Goal: Transaction & Acquisition: Purchase product/service

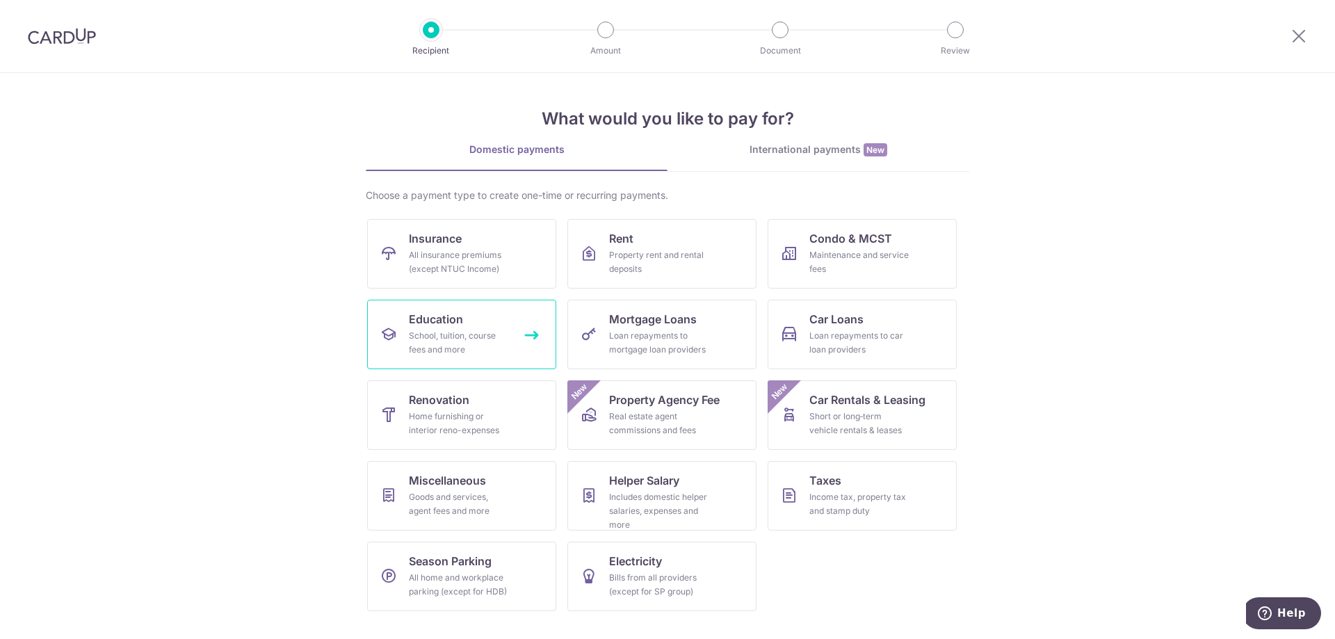
click at [513, 328] on link "Education School, tuition, course fees and more" at bounding box center [461, 335] width 189 height 70
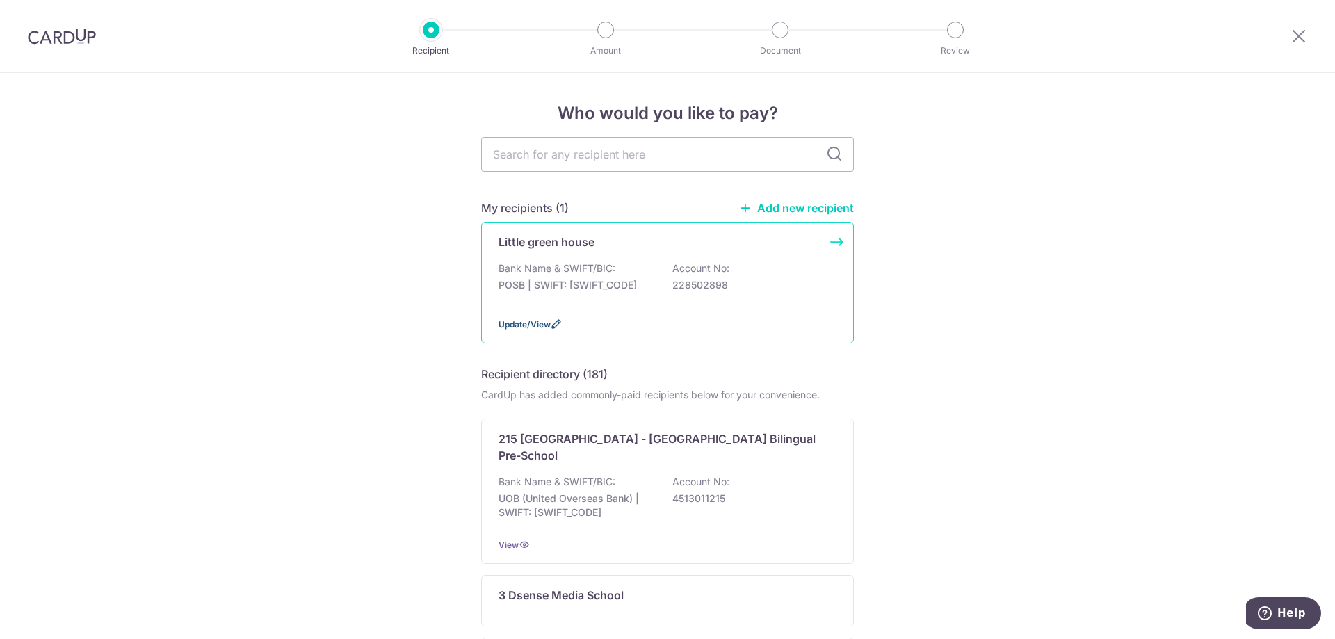
click at [551, 322] on icon at bounding box center [556, 323] width 11 height 11
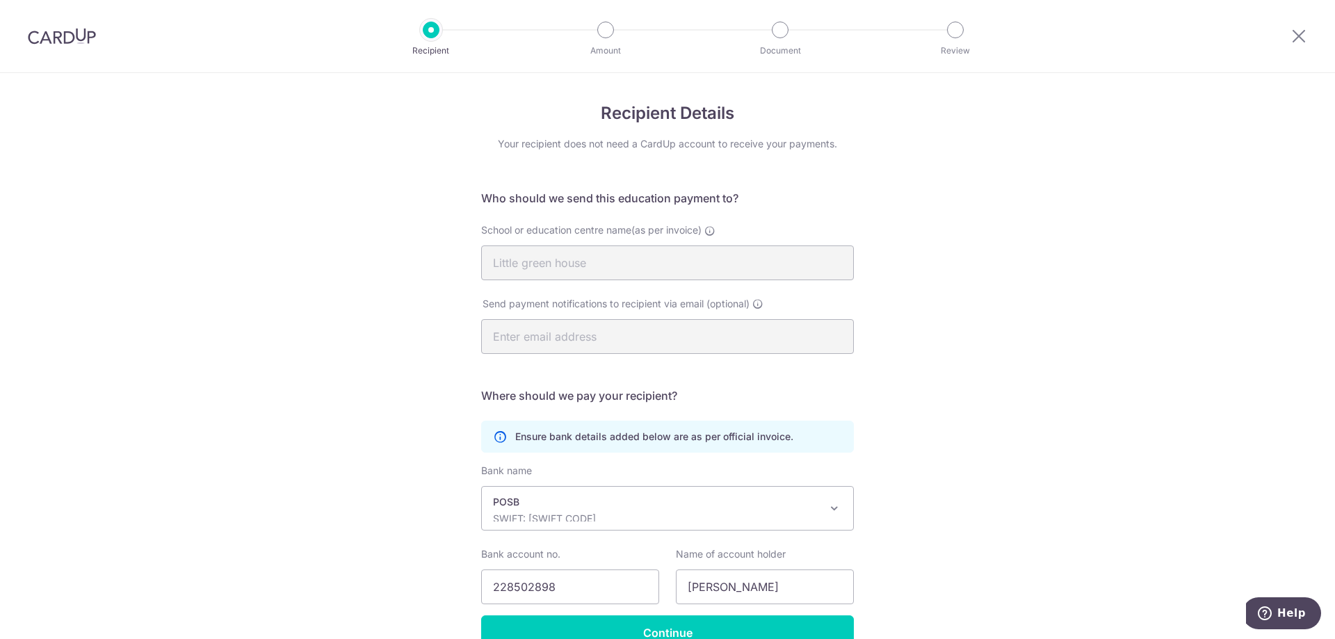
click at [934, 303] on div "Recipient Details Your recipient does not need a CardUp account to receive your…" at bounding box center [667, 394] width 1335 height 642
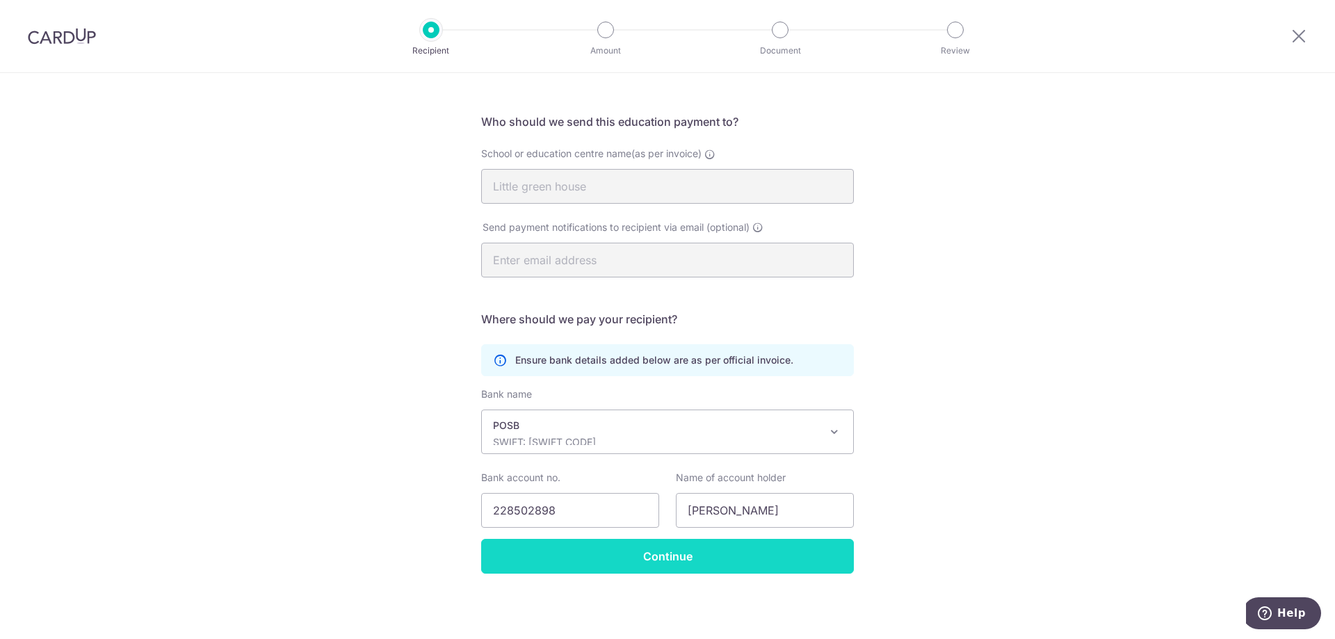
click at [722, 554] on input "Continue" at bounding box center [667, 556] width 373 height 35
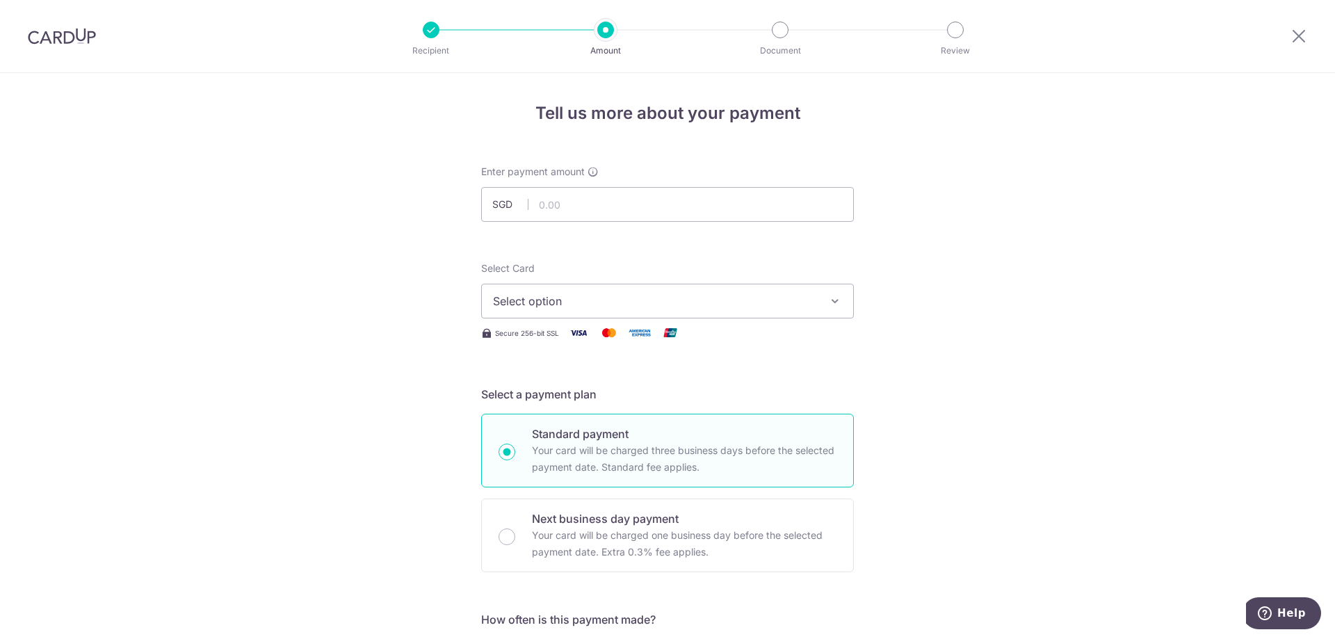
click at [1299, 28] on icon at bounding box center [1298, 35] width 17 height 17
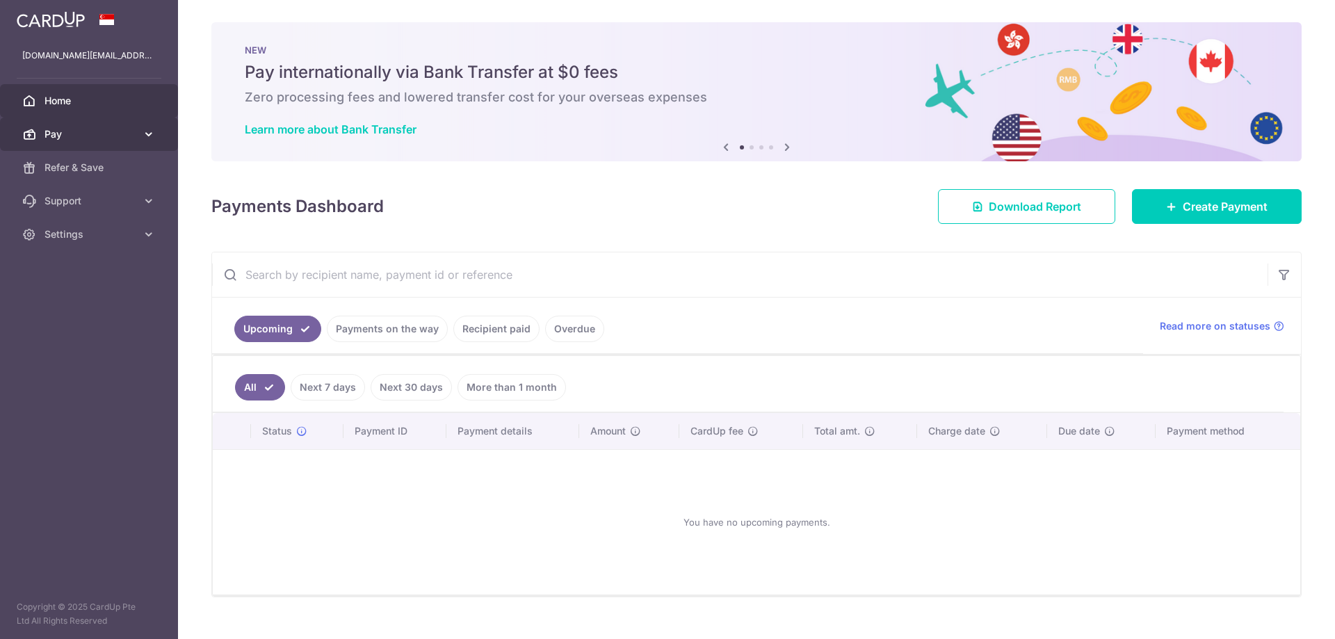
click at [110, 131] on span "Pay" at bounding box center [90, 134] width 92 height 14
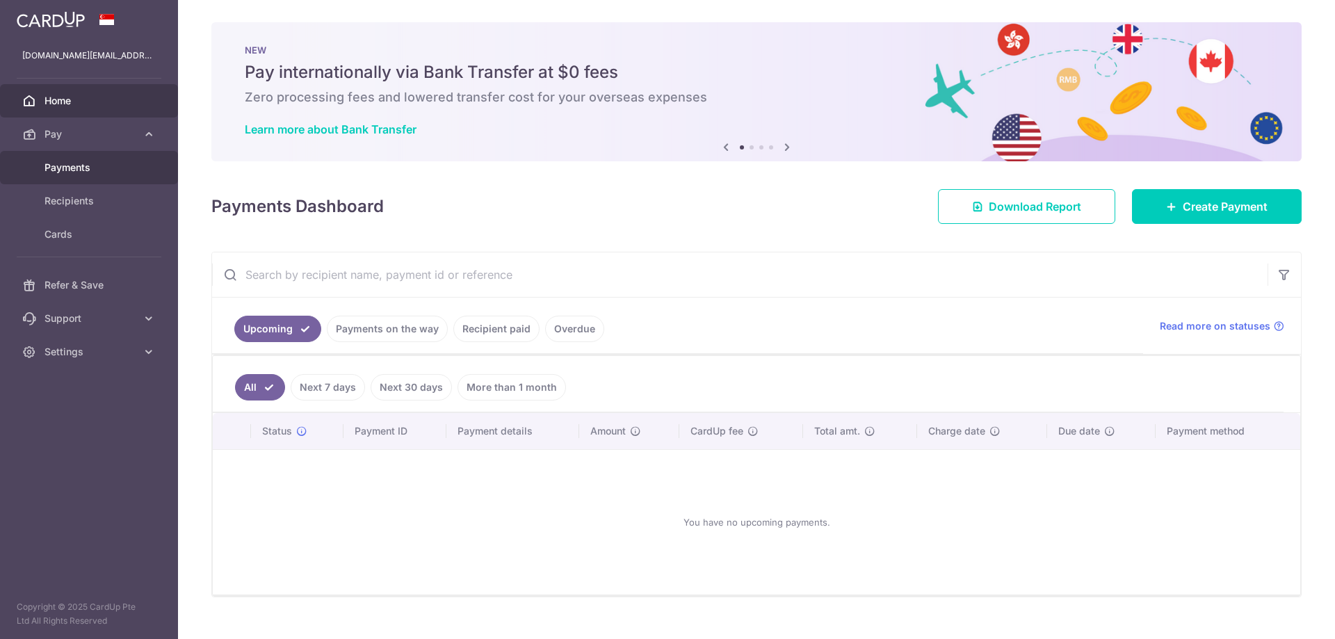
click at [100, 172] on span "Payments" at bounding box center [90, 168] width 92 height 14
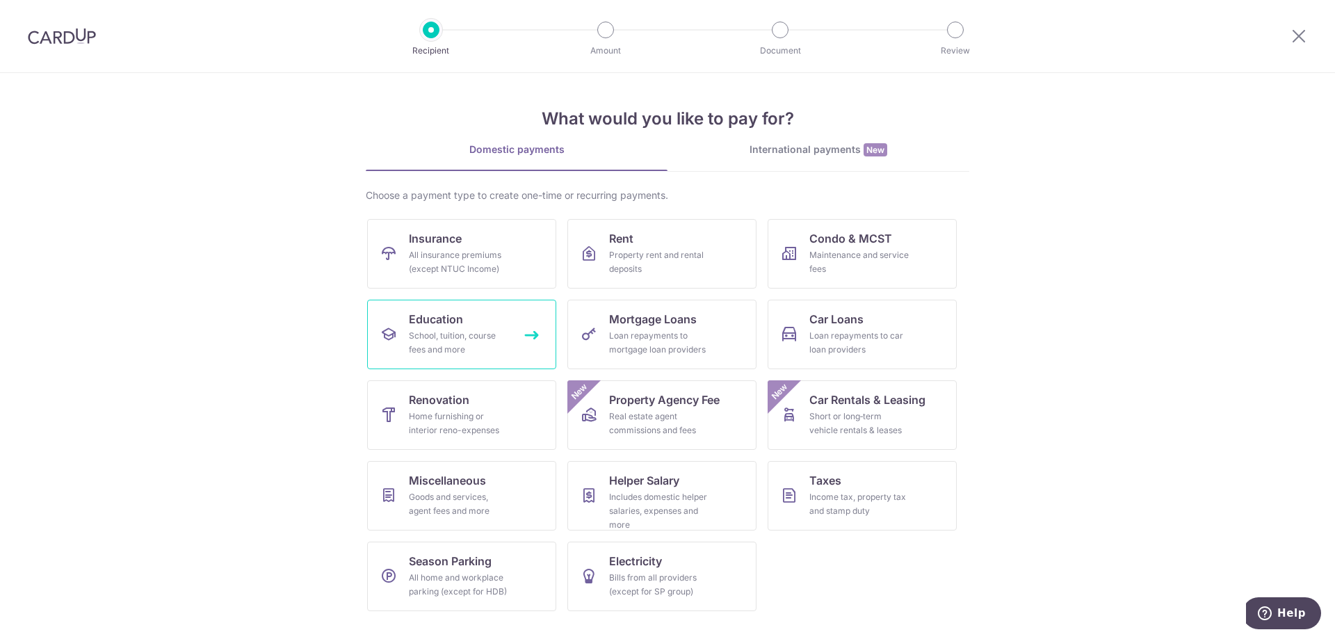
click at [471, 348] on div "School, tuition, course fees and more" at bounding box center [459, 343] width 100 height 28
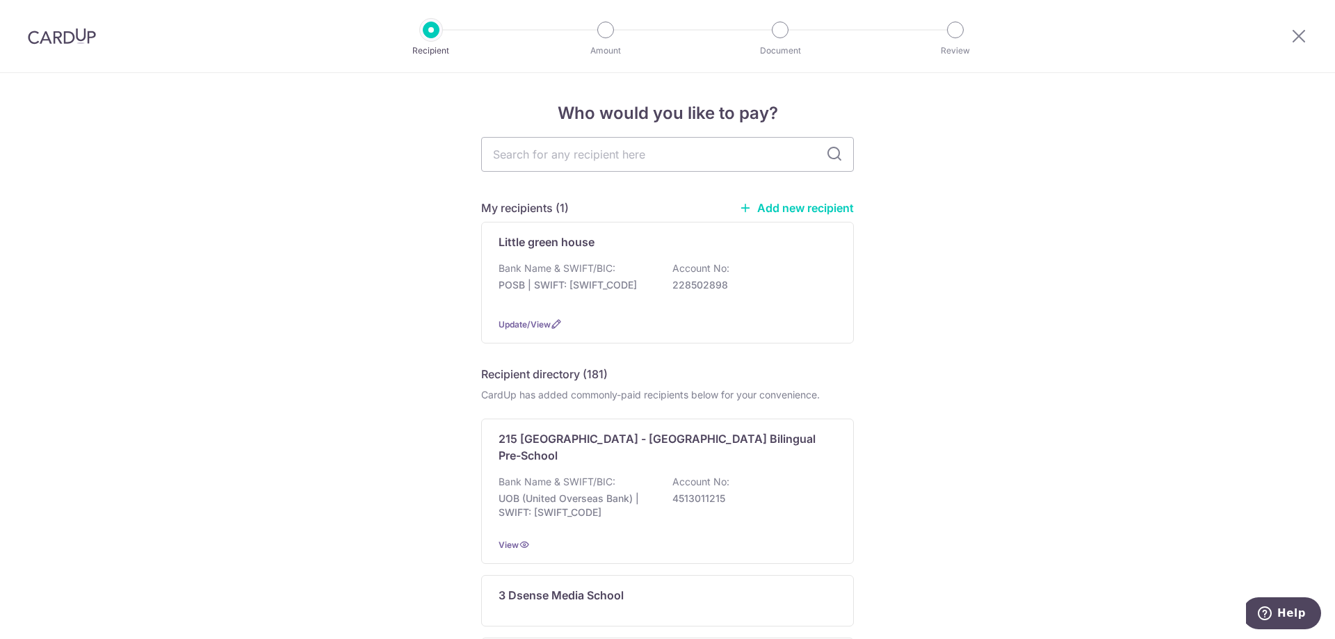
click at [45, 44] on img at bounding box center [62, 36] width 68 height 17
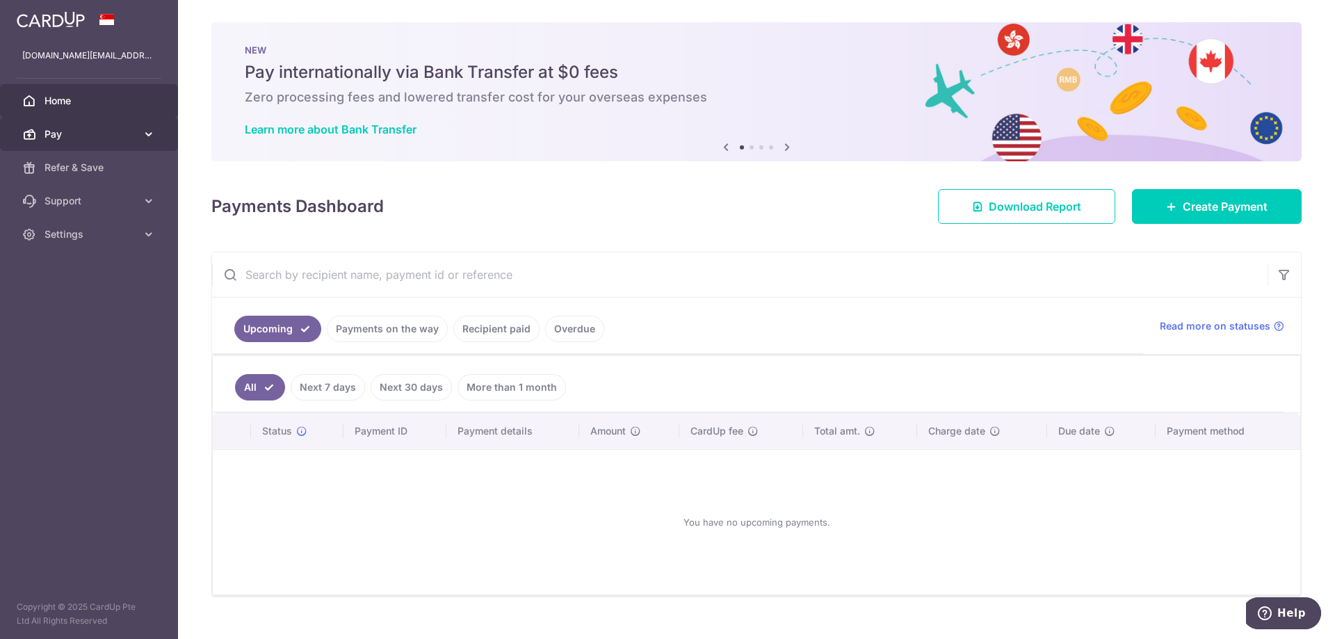
click at [126, 139] on span "Pay" at bounding box center [90, 134] width 92 height 14
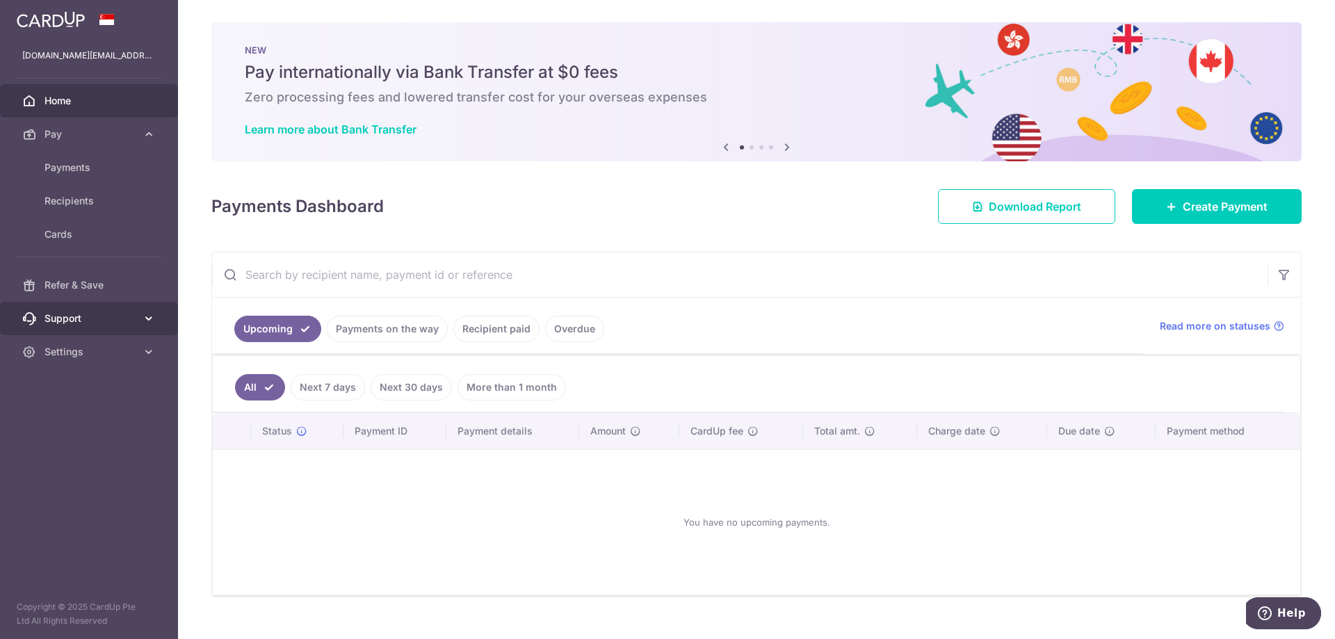
click at [135, 312] on span "Support" at bounding box center [90, 318] width 92 height 14
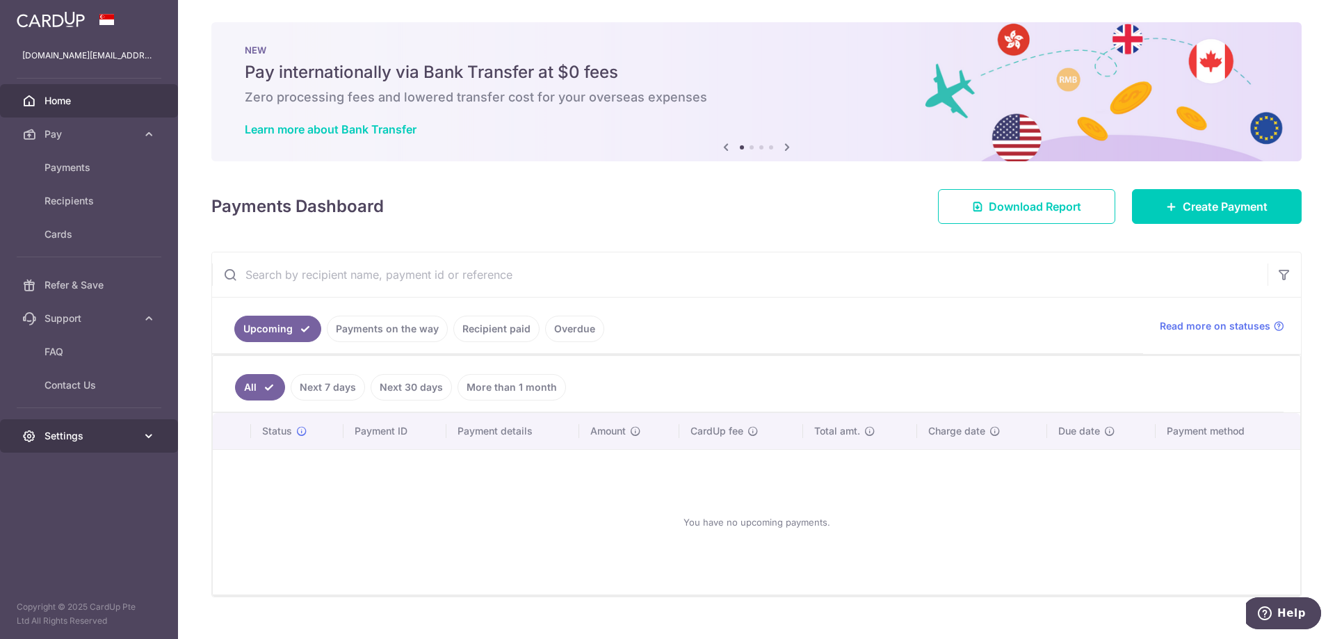
click at [158, 438] on link "Settings" at bounding box center [89, 435] width 178 height 33
click at [104, 469] on span "Account" at bounding box center [90, 469] width 92 height 14
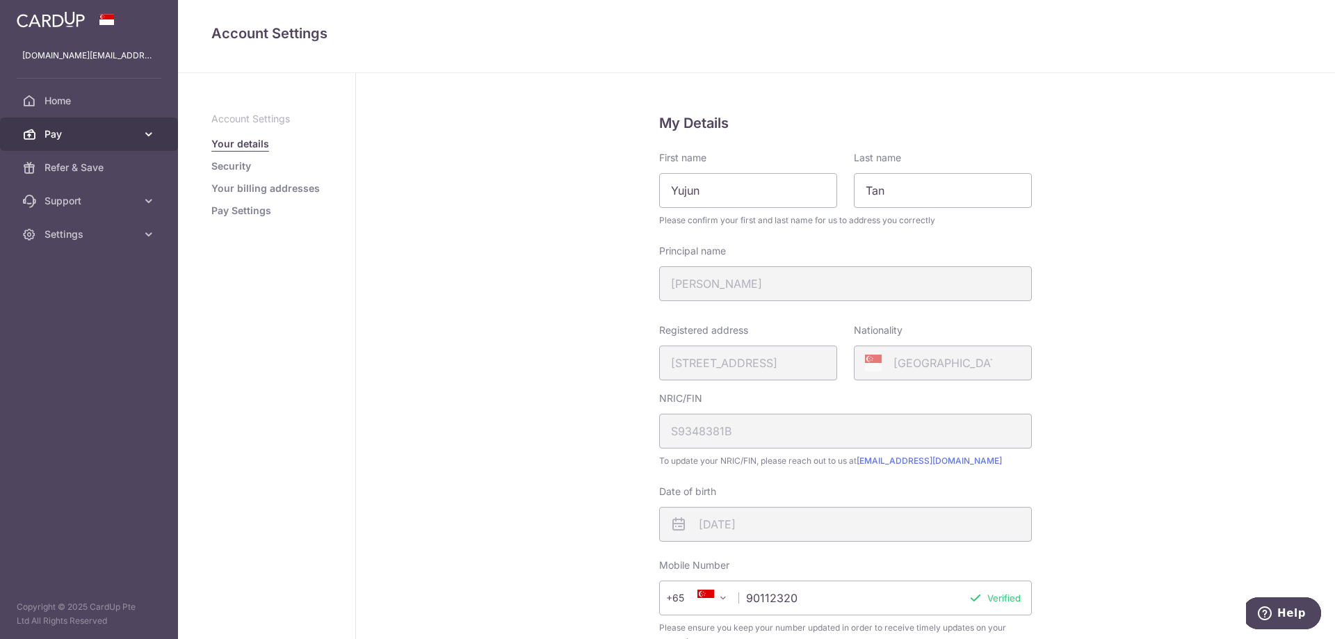
click at [94, 127] on span "Pay" at bounding box center [90, 134] width 92 height 14
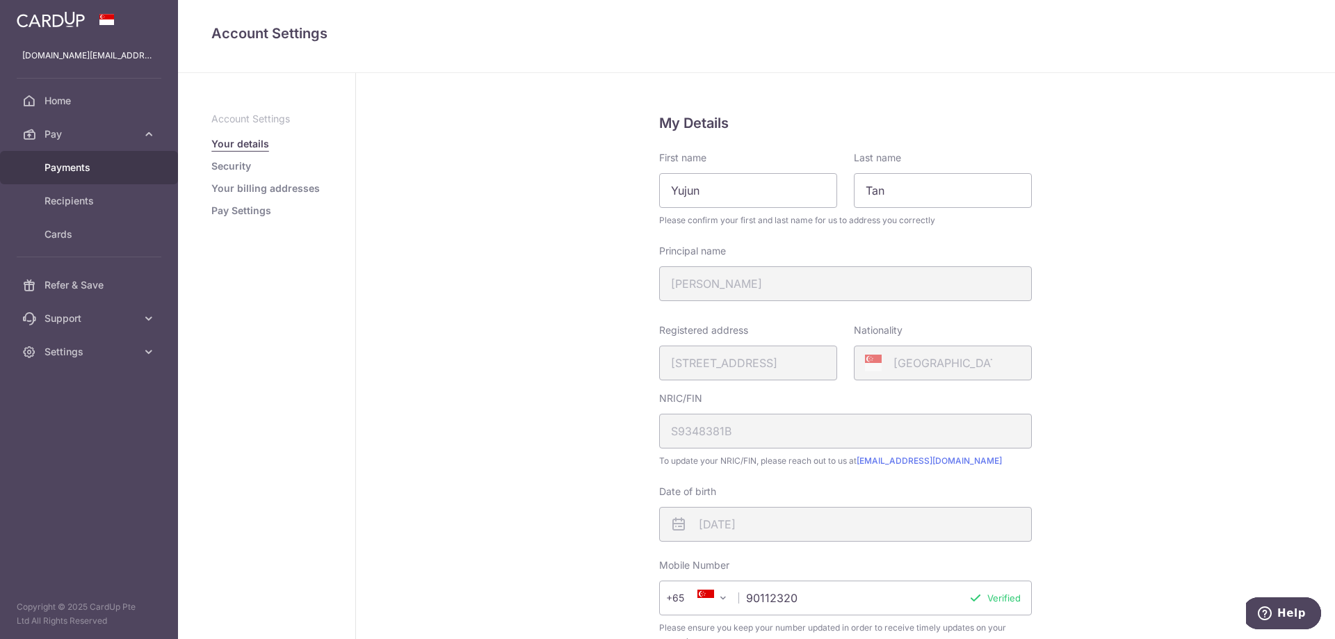
click at [87, 160] on link "Payments" at bounding box center [89, 167] width 178 height 33
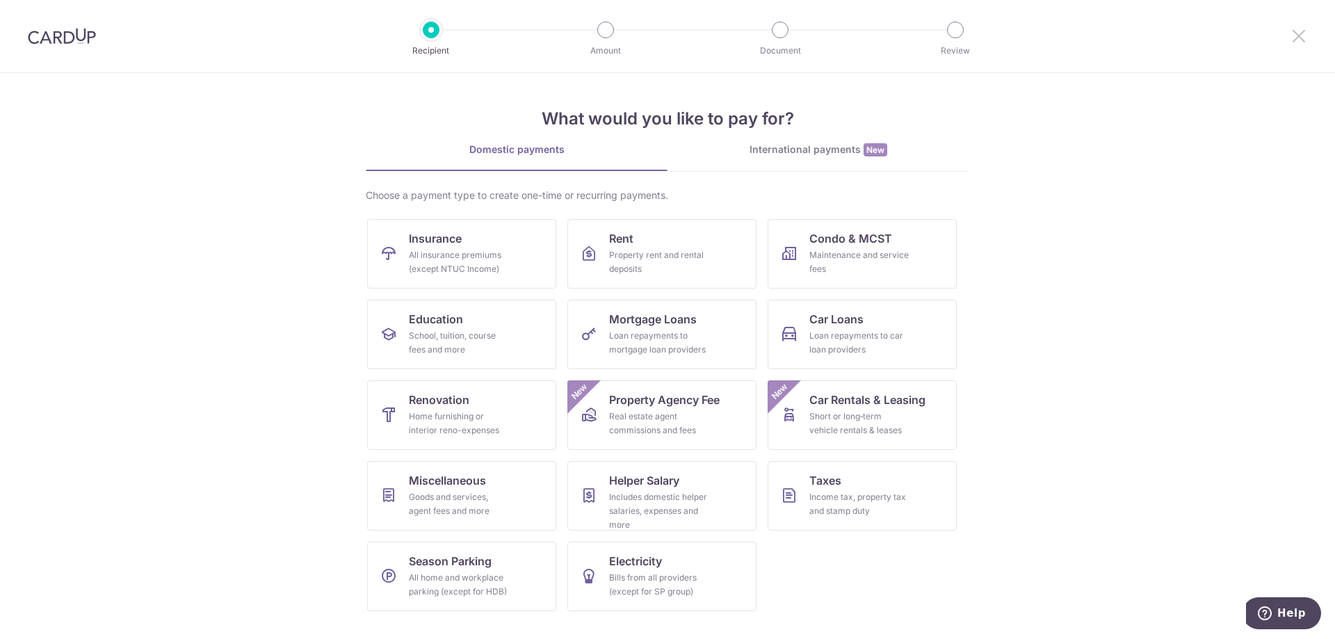
click at [1295, 34] on icon at bounding box center [1298, 35] width 17 height 17
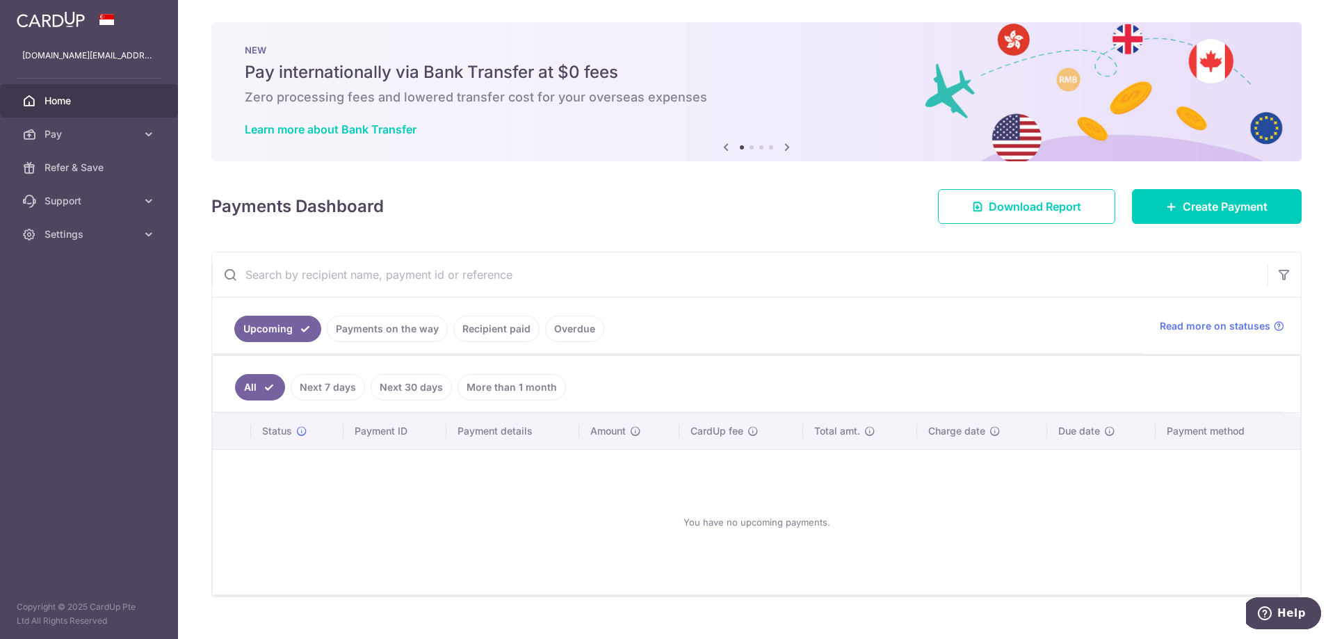
click at [473, 331] on link "Recipient paid" at bounding box center [496, 329] width 86 height 26
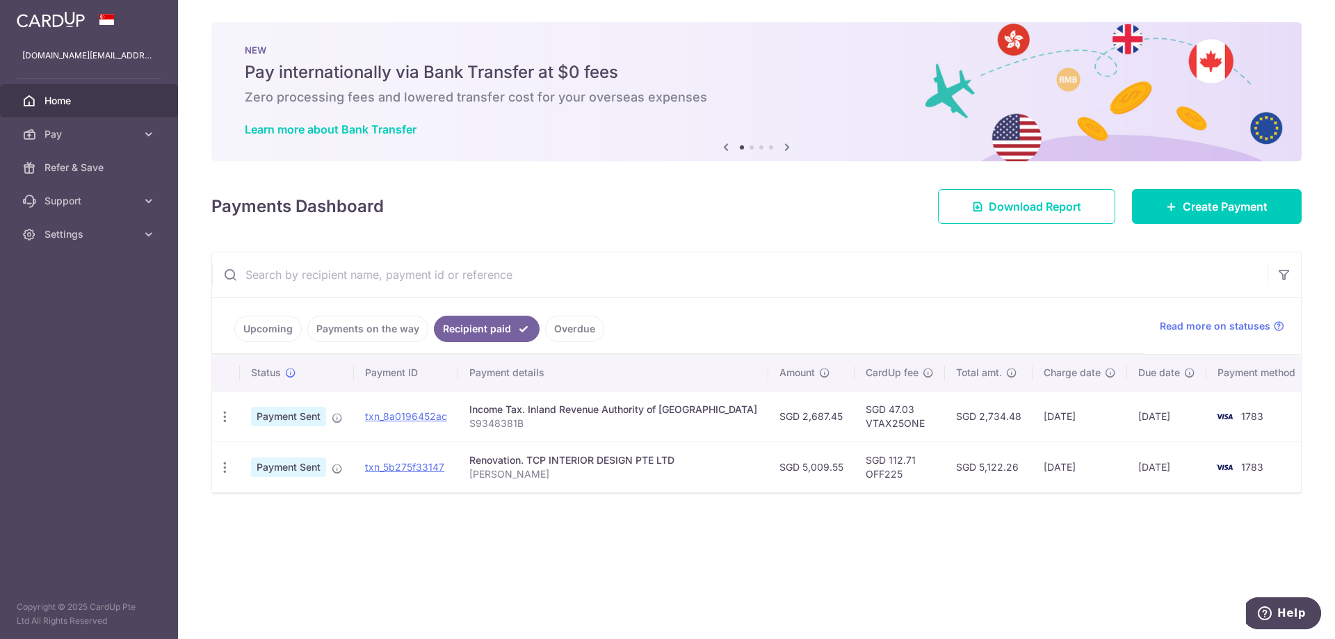
click at [412, 331] on link "Payments on the way" at bounding box center [367, 329] width 121 height 26
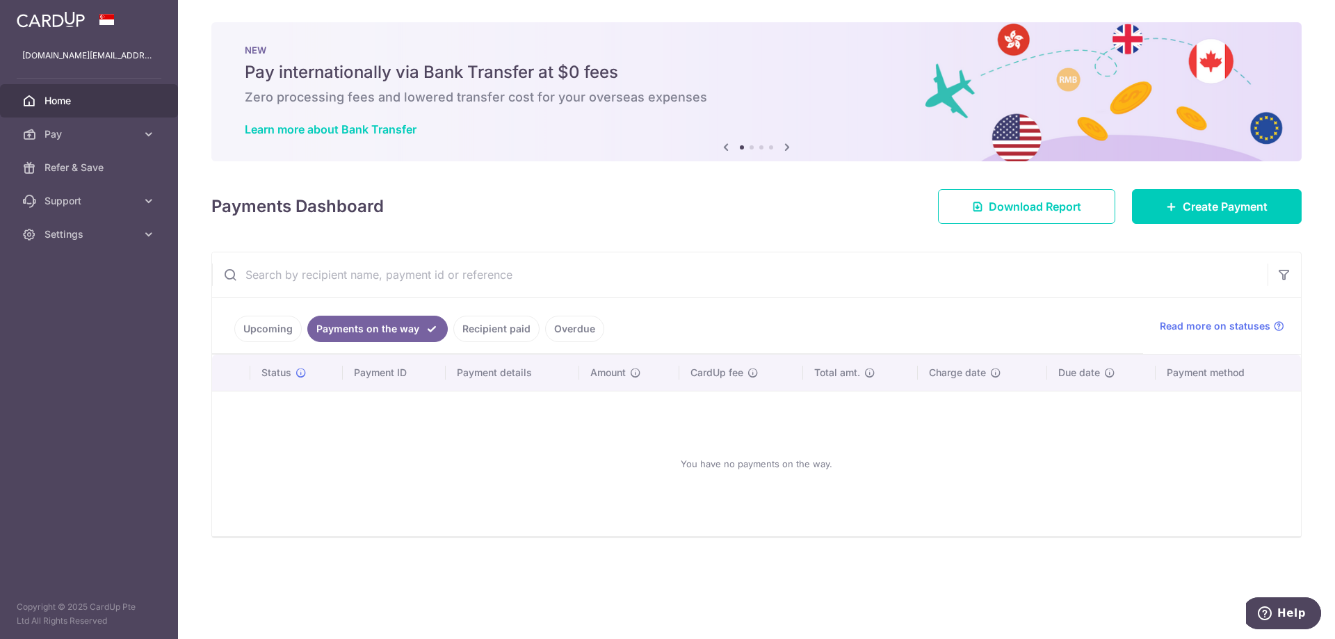
click at [488, 332] on link "Recipient paid" at bounding box center [496, 329] width 86 height 26
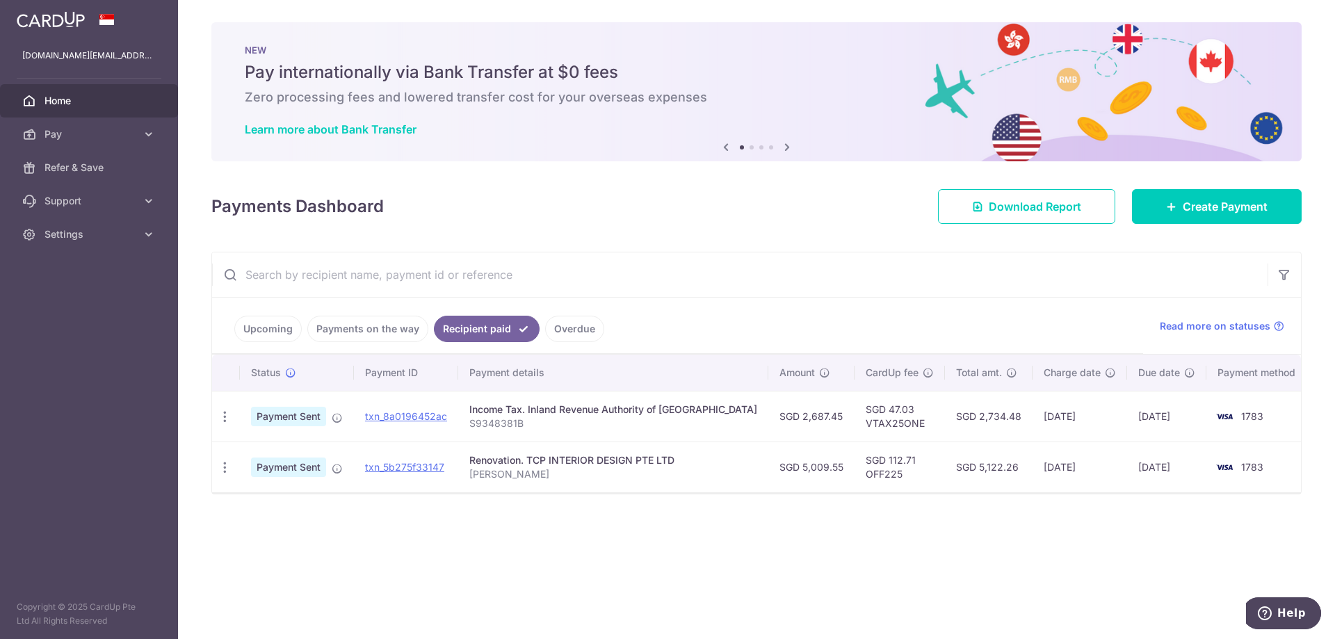
click at [569, 323] on link "Overdue" at bounding box center [574, 329] width 59 height 26
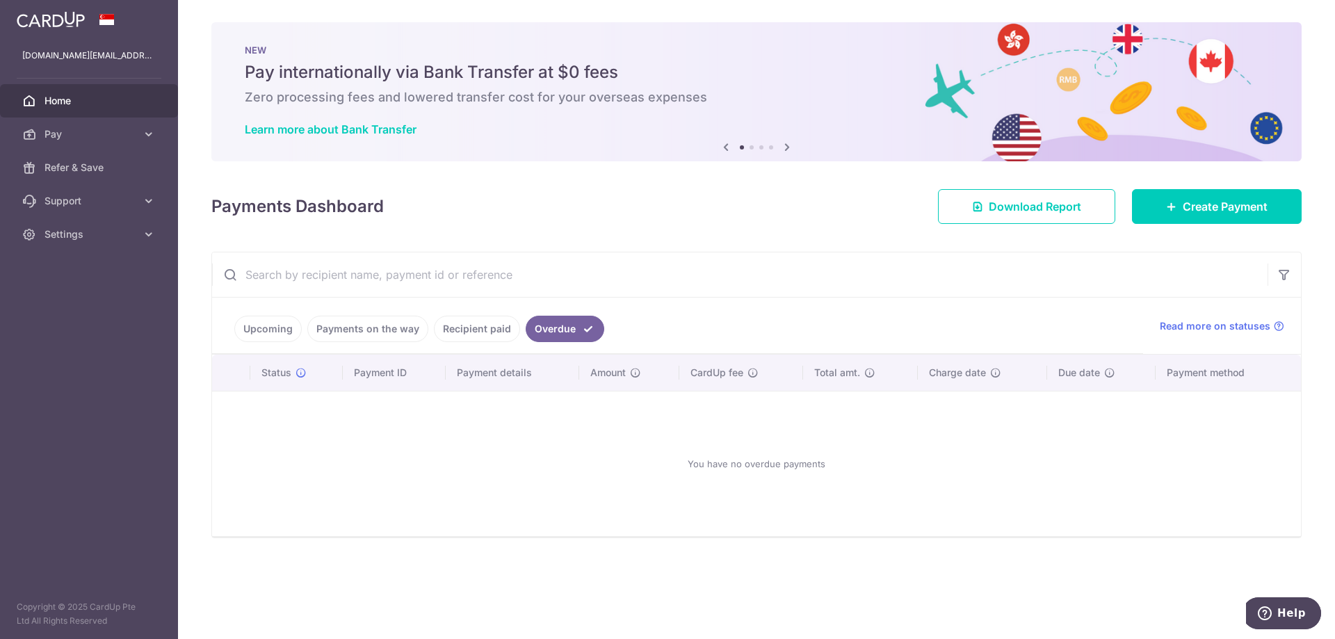
click at [284, 331] on link "Upcoming" at bounding box center [267, 329] width 67 height 26
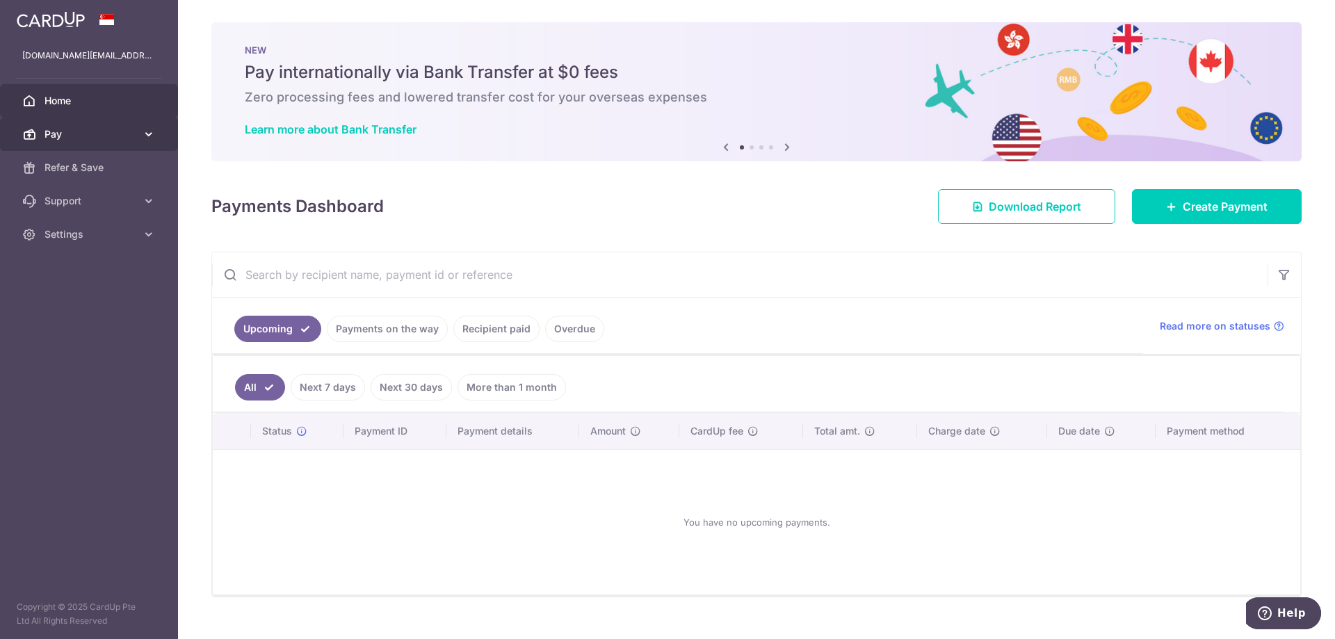
click at [104, 139] on span "Pay" at bounding box center [90, 134] width 92 height 14
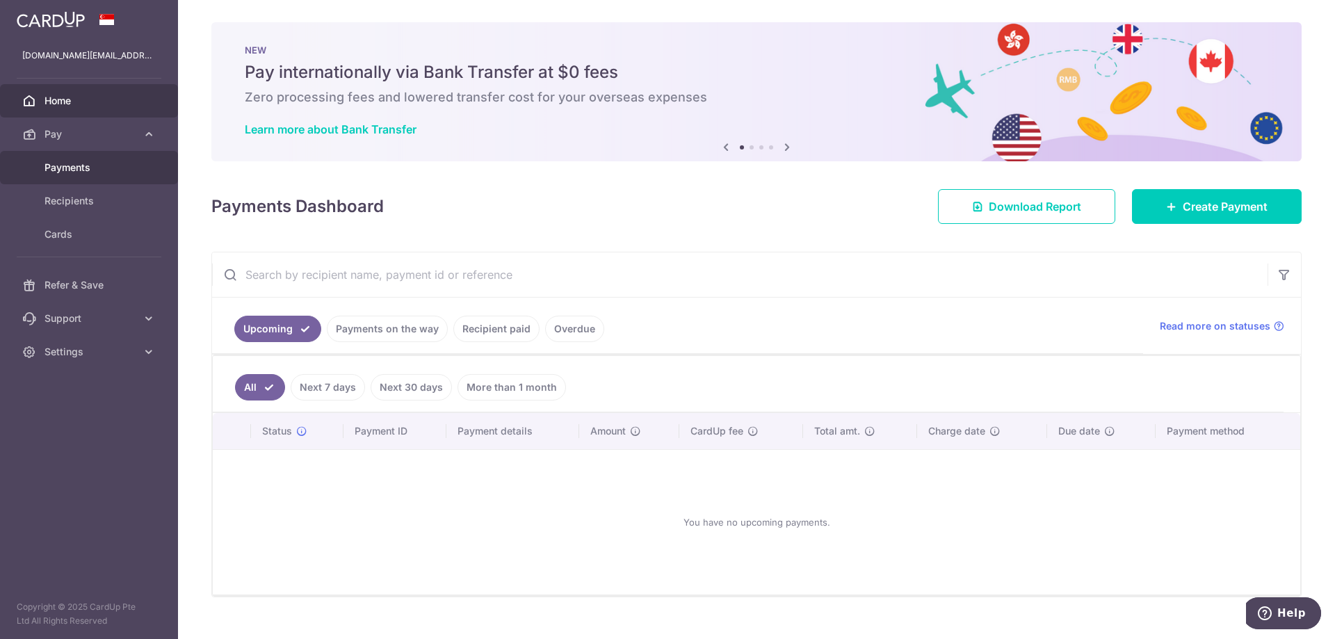
click at [81, 173] on span "Payments" at bounding box center [90, 168] width 92 height 14
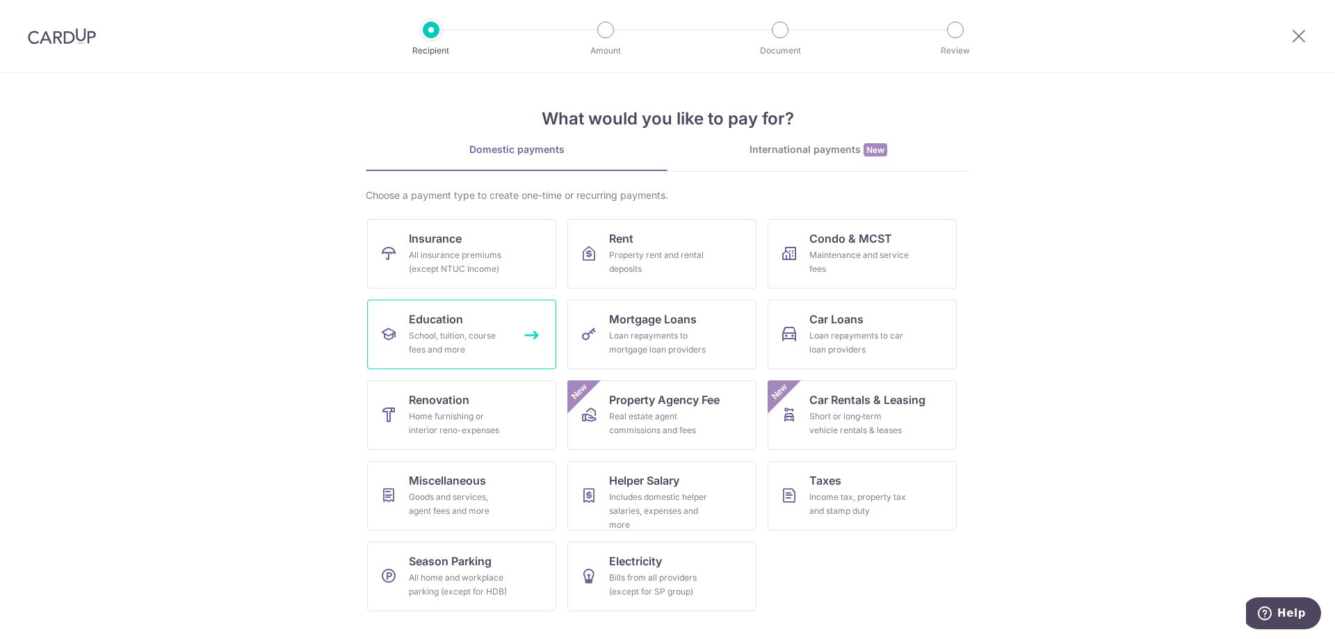
click at [476, 331] on div "School, tuition, course fees and more" at bounding box center [459, 343] width 100 height 28
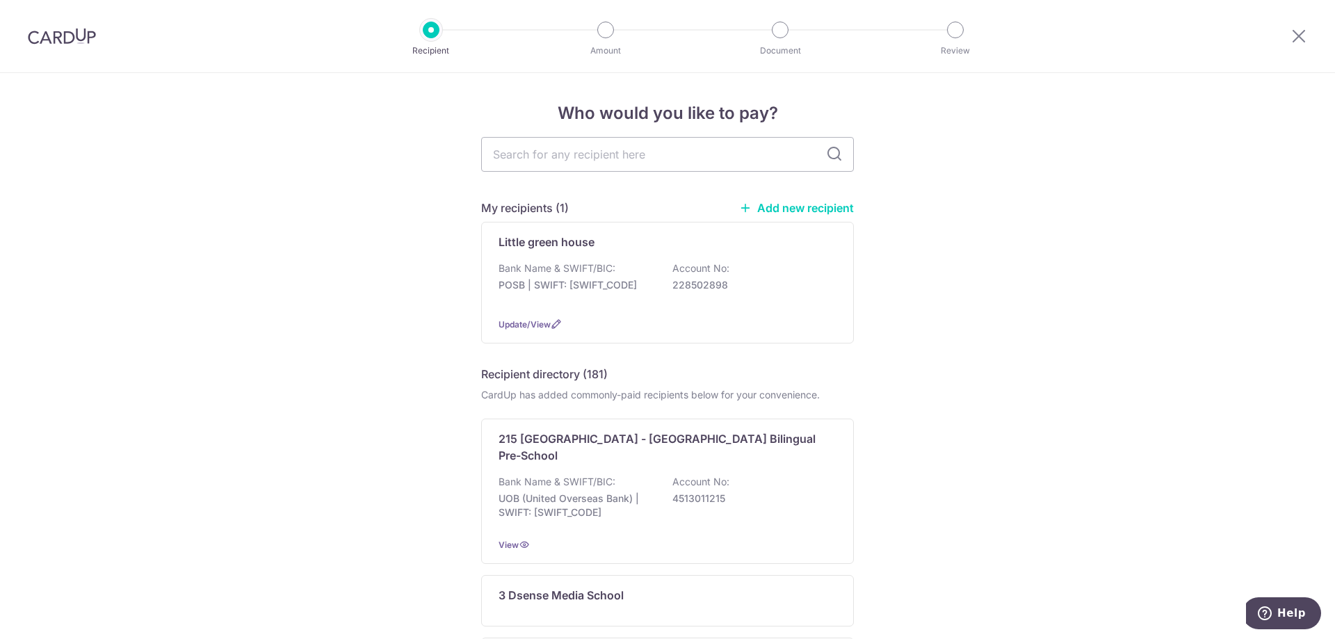
click at [551, 327] on icon at bounding box center [556, 323] width 11 height 11
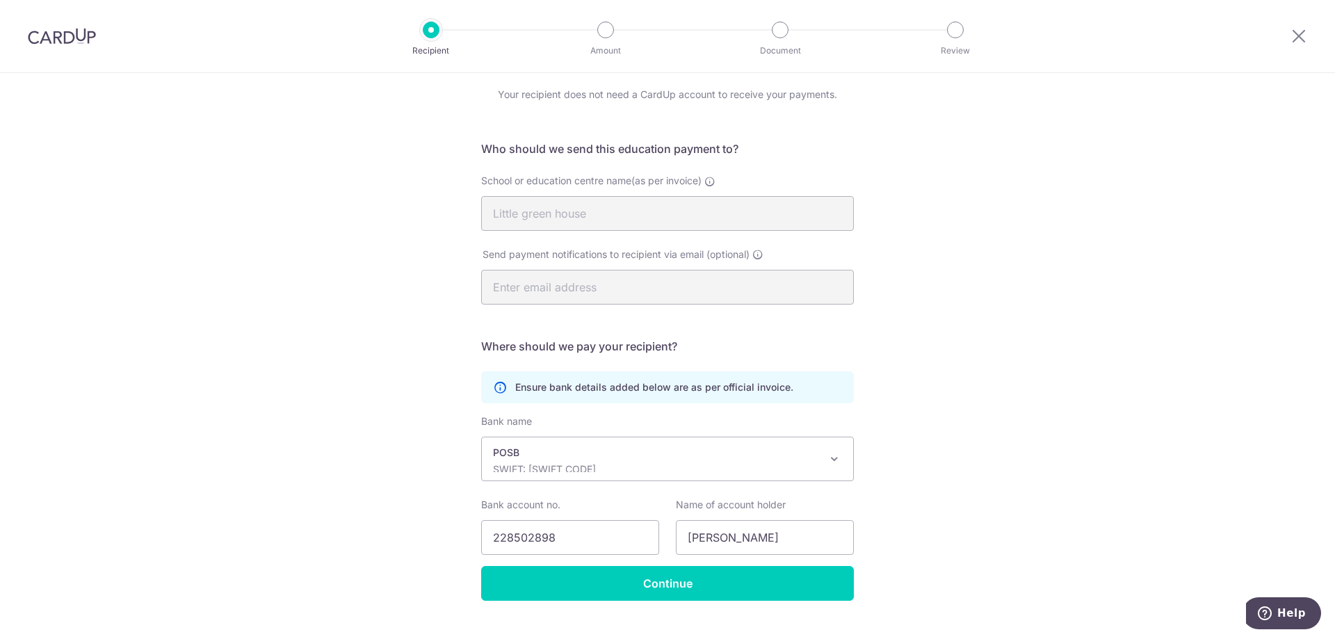
scroll to position [76, 0]
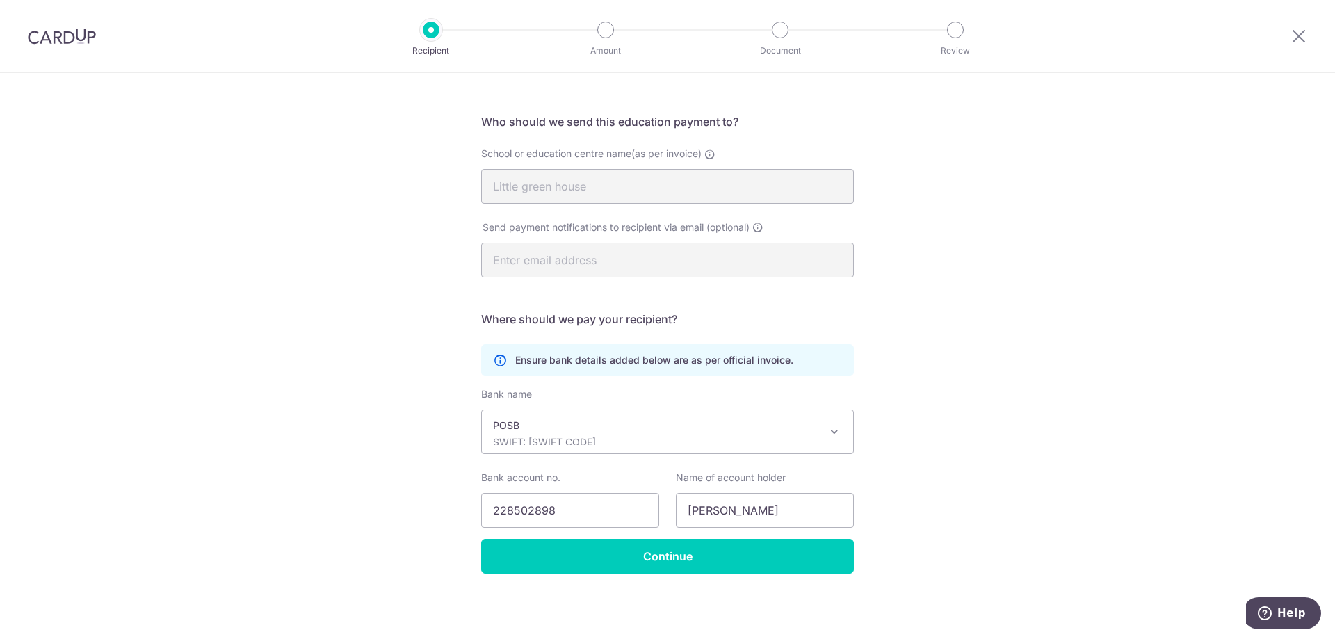
click at [720, 430] on p "POSB" at bounding box center [656, 426] width 327 height 14
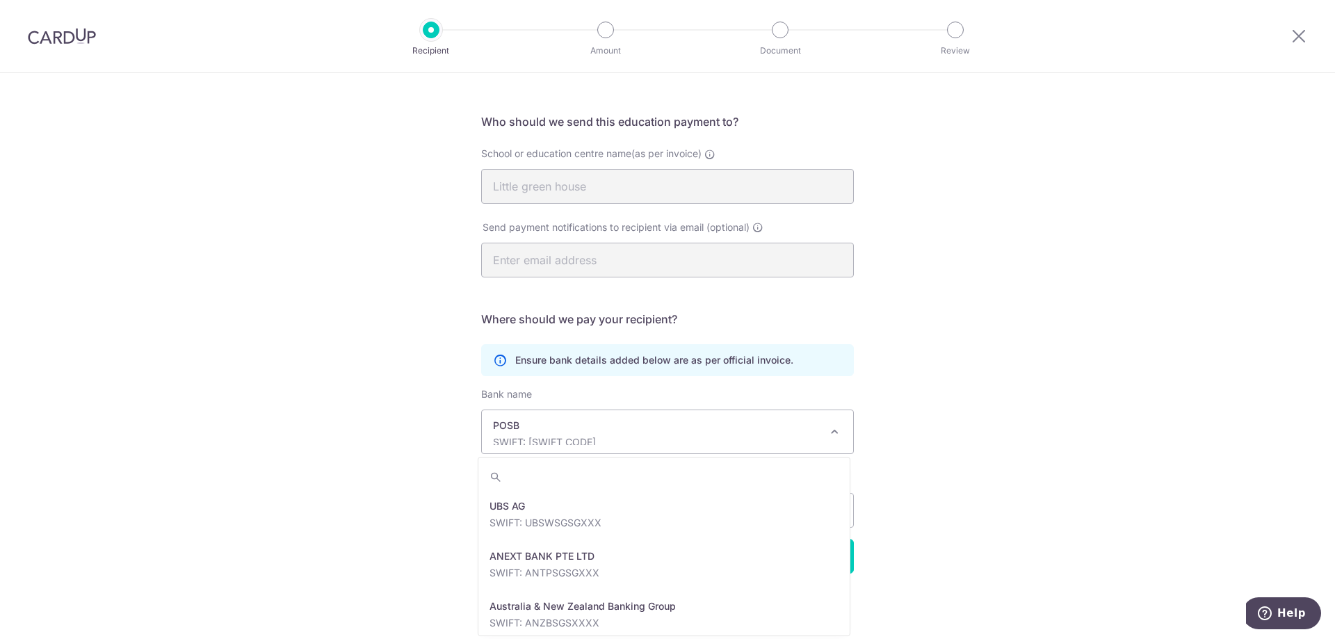
scroll to position [2303, 0]
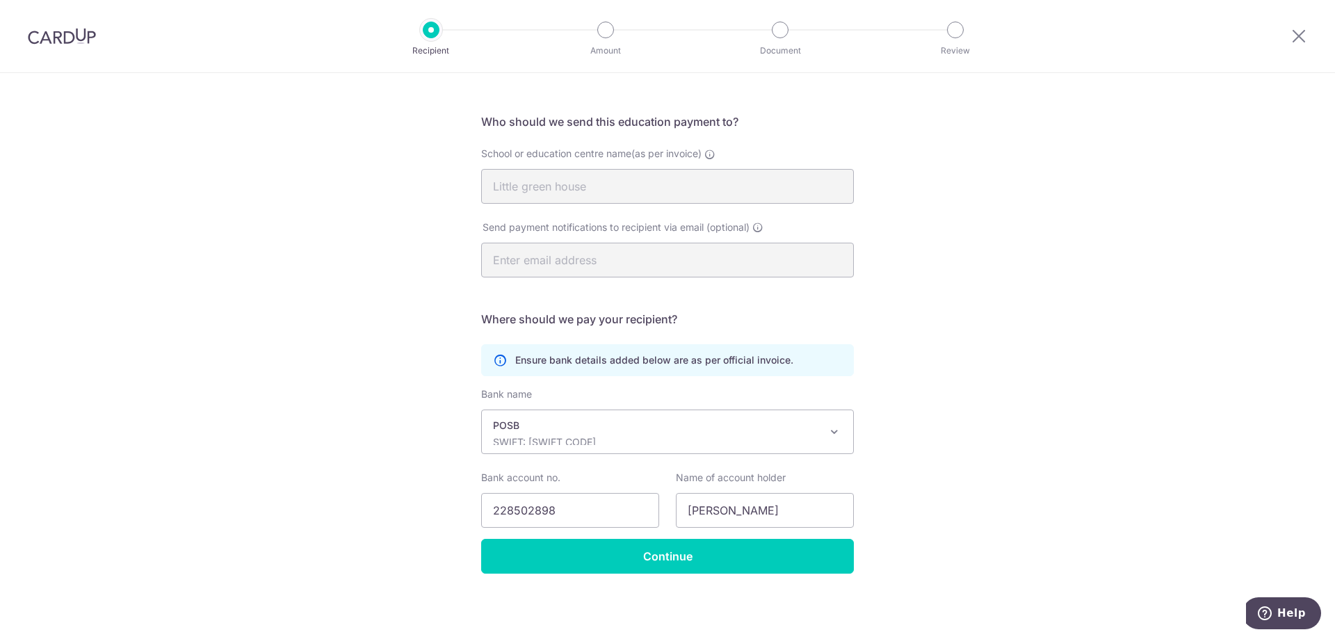
click at [946, 321] on div "Recipient Details Your recipient does not need a CardUp account to receive your…" at bounding box center [667, 318] width 1335 height 642
click at [1295, 36] on icon at bounding box center [1298, 35] width 17 height 17
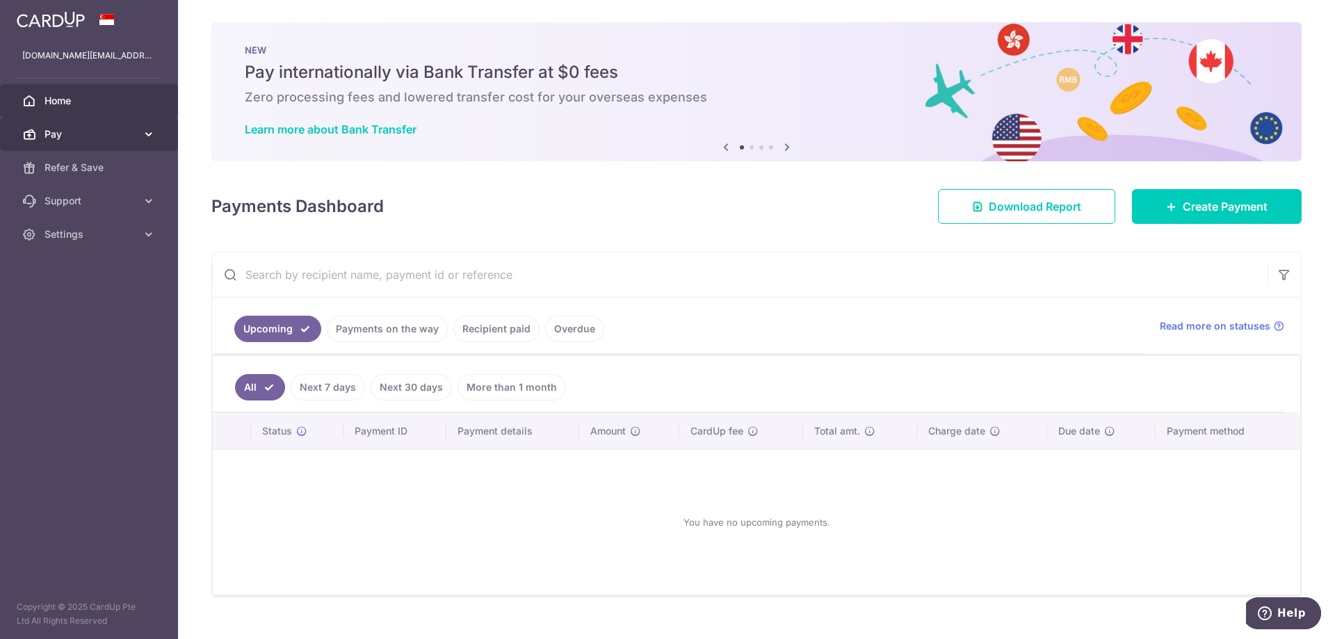
click at [45, 134] on span "Pay" at bounding box center [90, 134] width 92 height 14
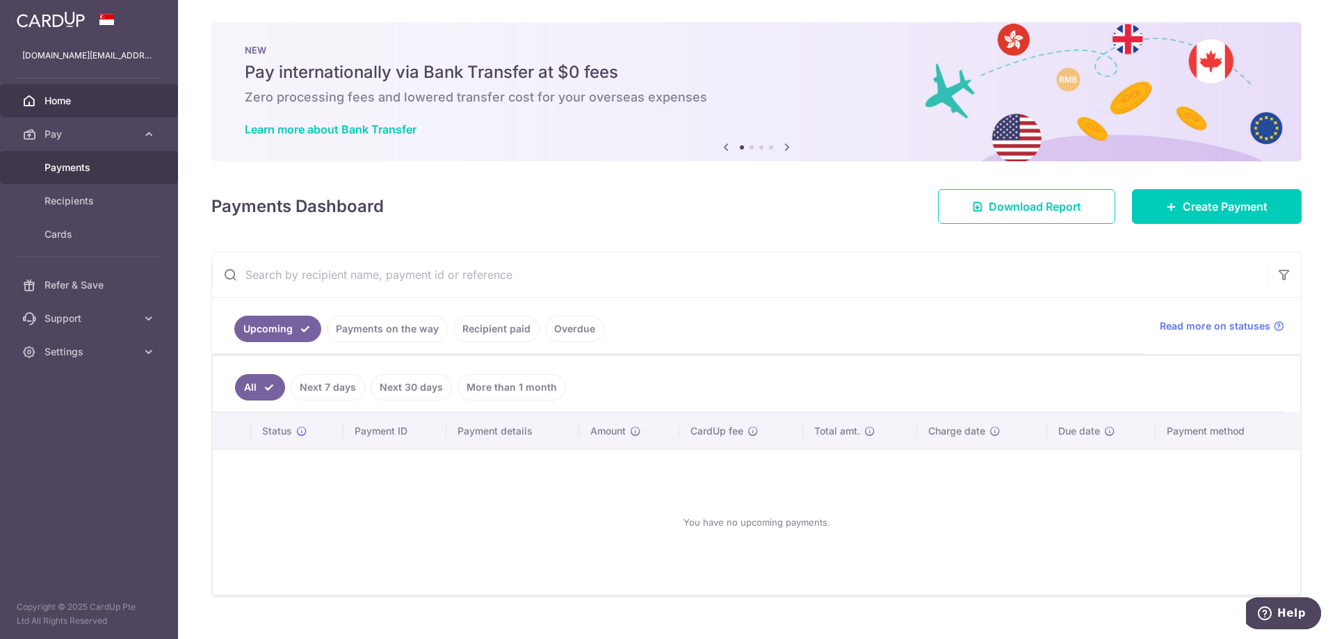
click at [60, 172] on span "Payments" at bounding box center [90, 168] width 92 height 14
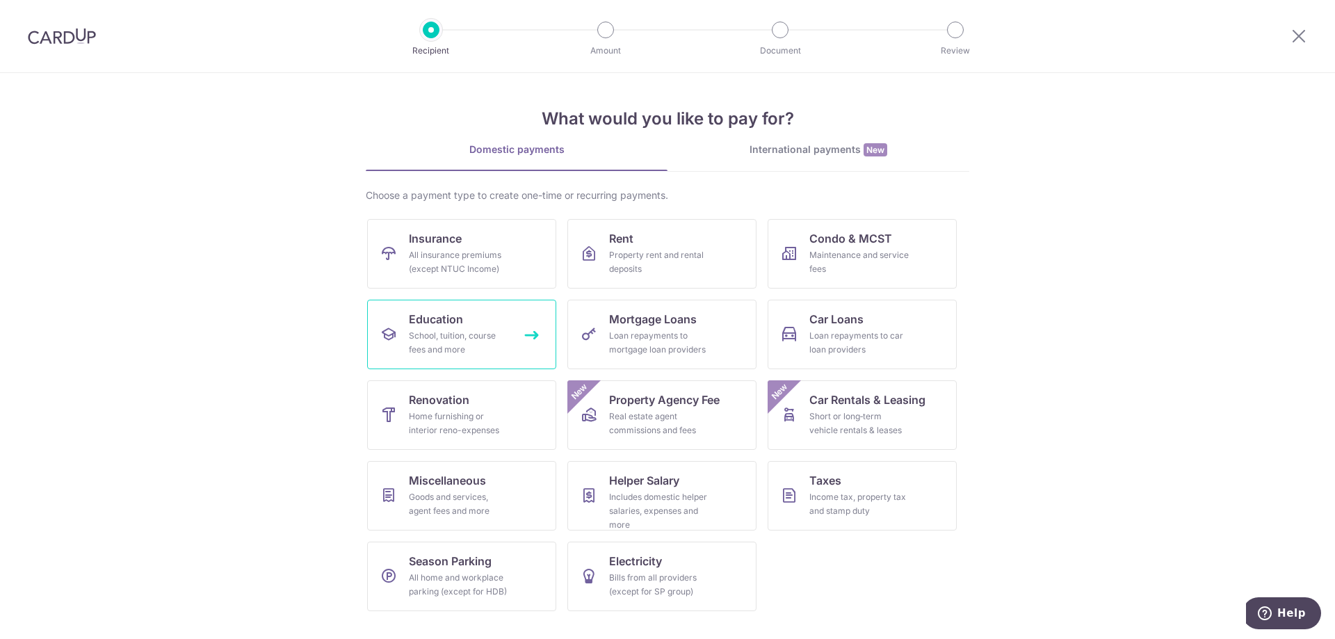
click at [464, 329] on div "School, tuition, course fees and more" at bounding box center [459, 343] width 100 height 28
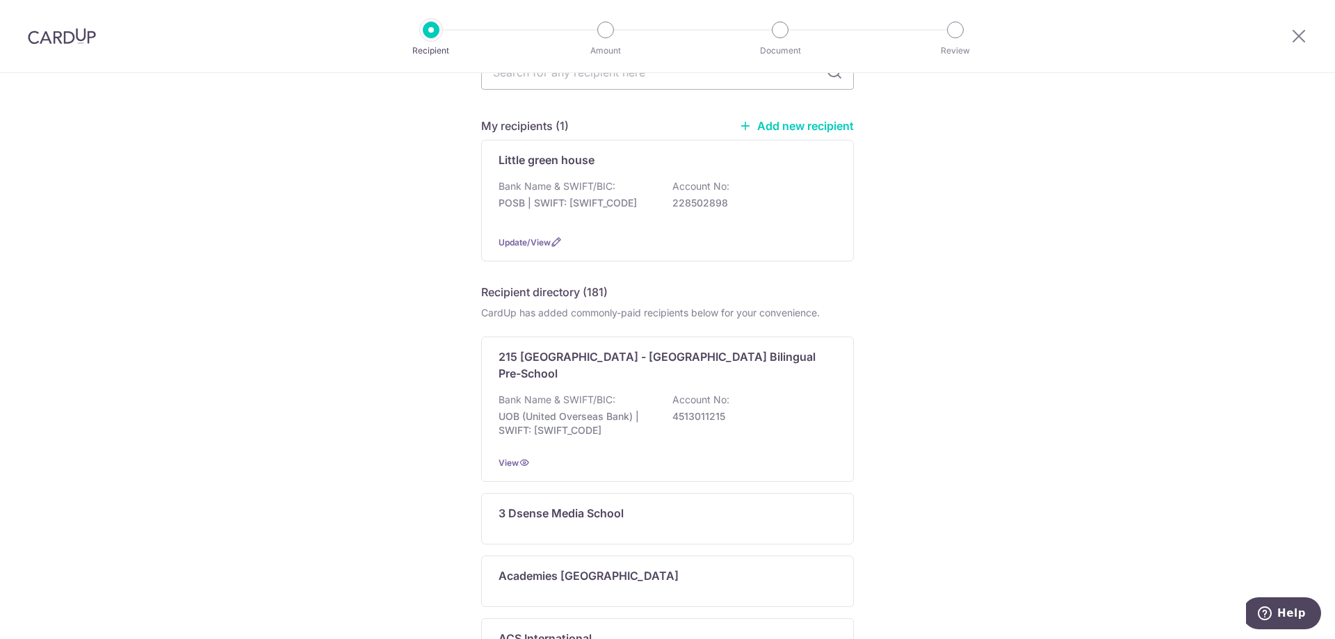
scroll to position [79, 0]
click at [537, 246] on span "Update/View" at bounding box center [525, 245] width 52 height 10
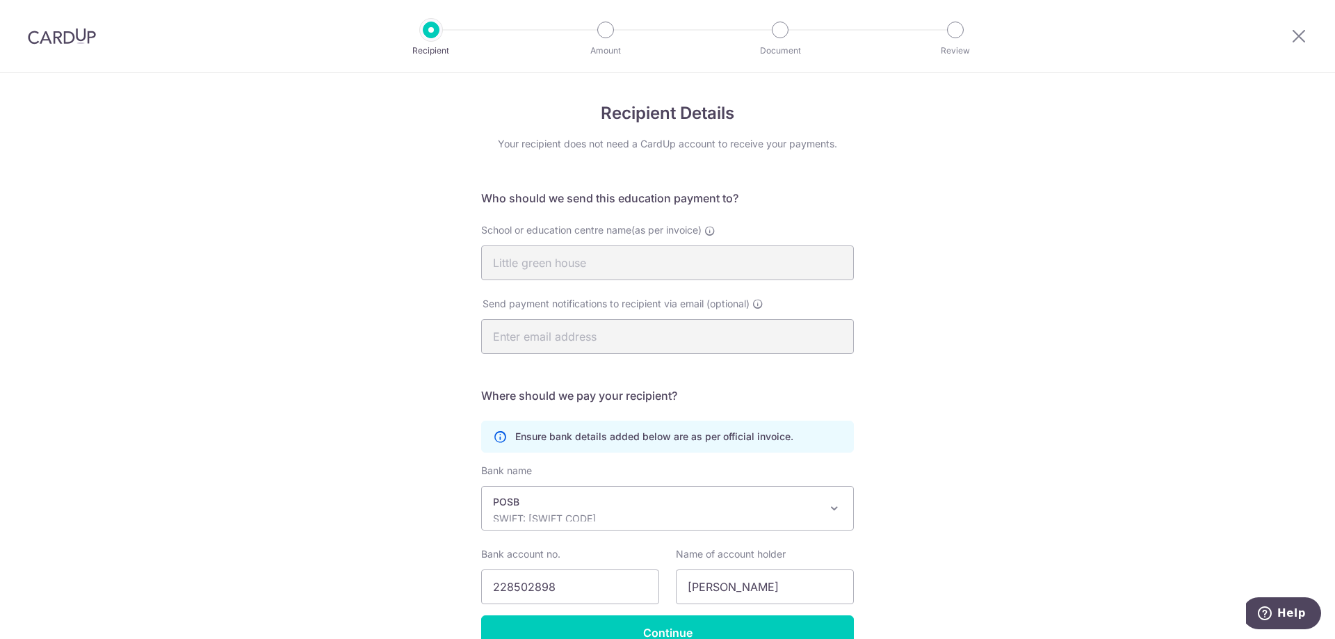
click at [428, 337] on div "Recipient Details Your recipient does not need a CardUp account to receive your…" at bounding box center [667, 394] width 1335 height 642
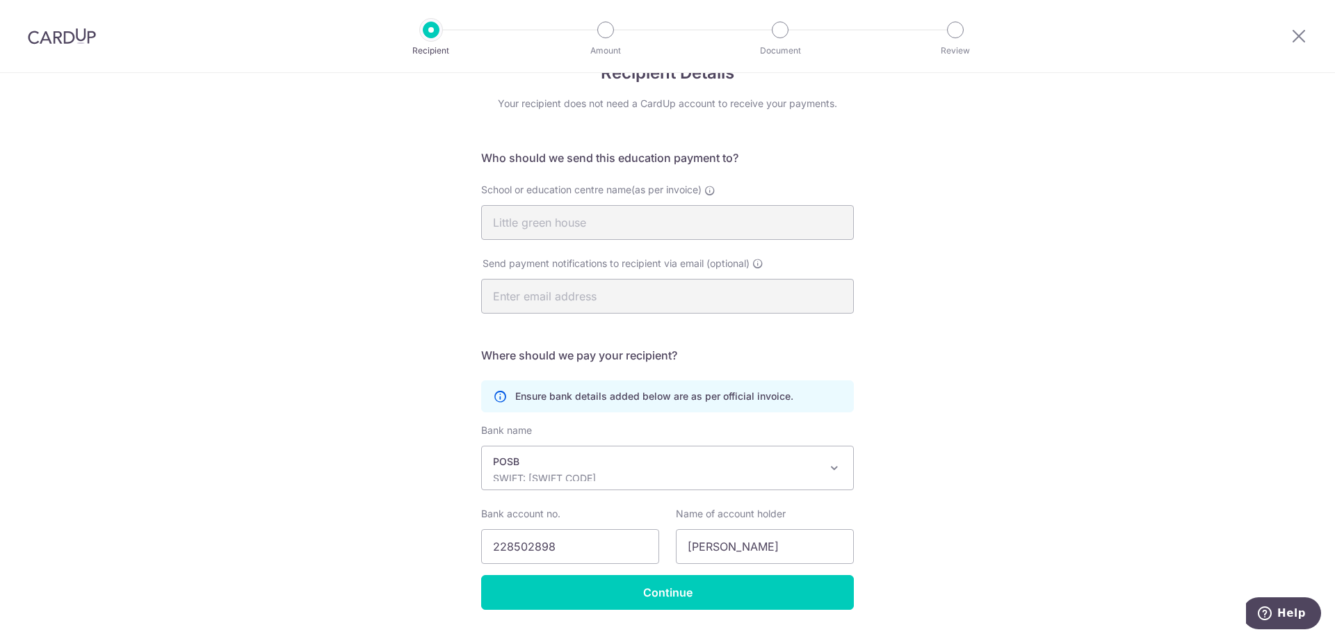
scroll to position [76, 0]
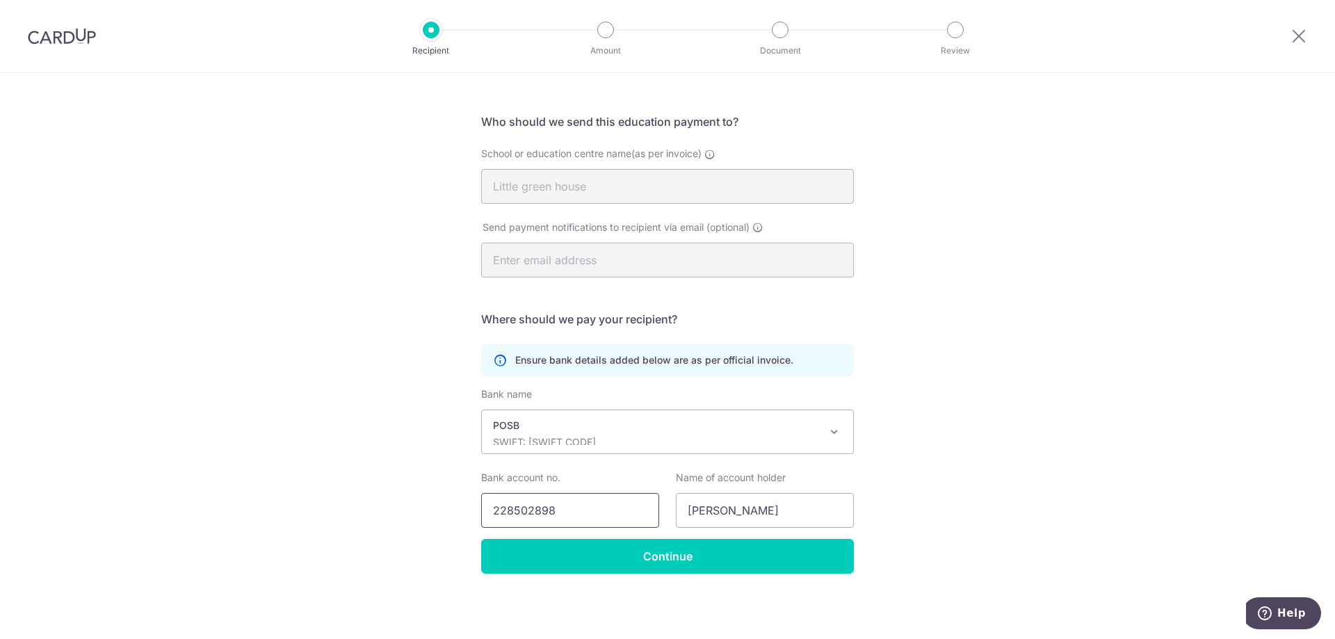
click at [561, 500] on input "228502898" at bounding box center [570, 510] width 178 height 35
click at [617, 433] on div "POSB SWIFT: DBSSSGSGXXX" at bounding box center [656, 432] width 327 height 26
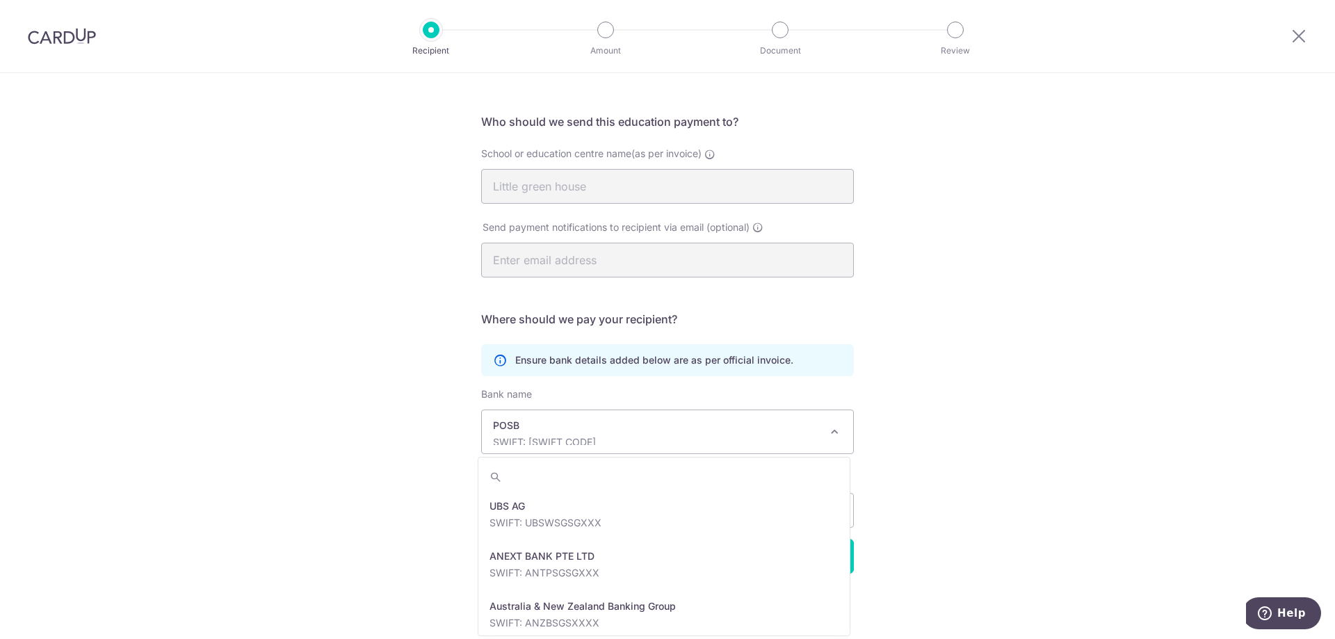
scroll to position [2303, 0]
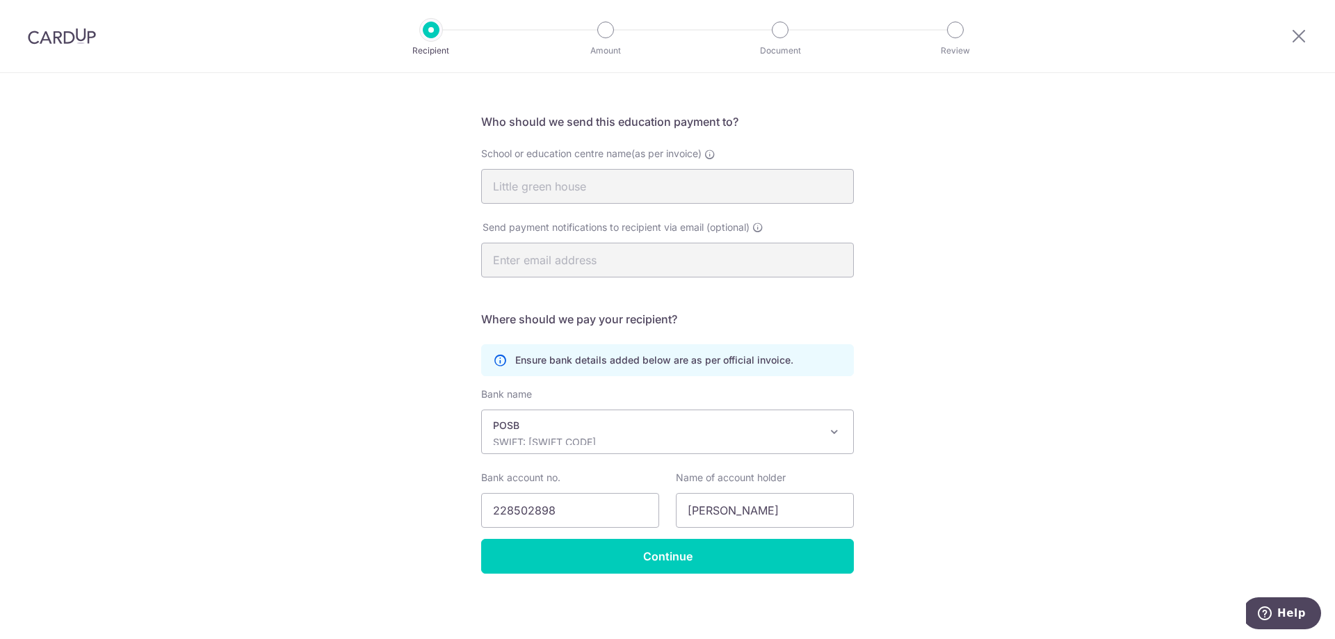
click at [1150, 174] on div "Recipient Details Your recipient does not need a CardUp account to receive your…" at bounding box center [667, 318] width 1335 height 642
click at [1297, 33] on icon at bounding box center [1298, 35] width 17 height 17
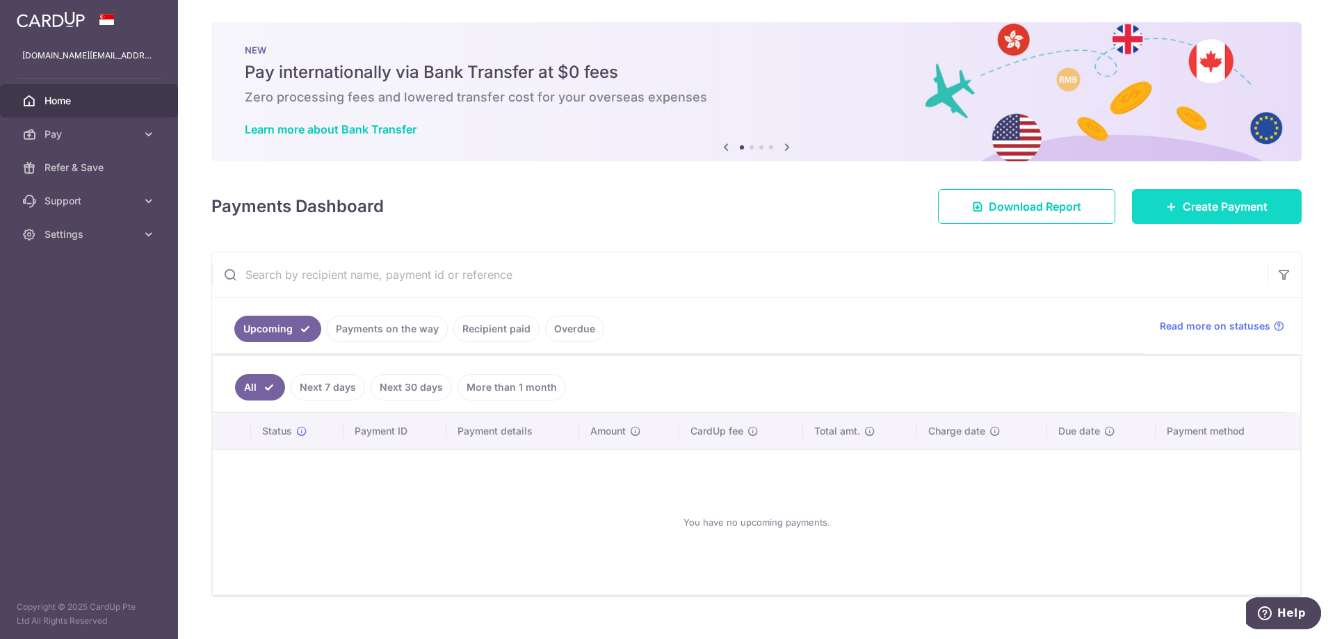
click at [1230, 209] on span "Create Payment" at bounding box center [1225, 206] width 85 height 17
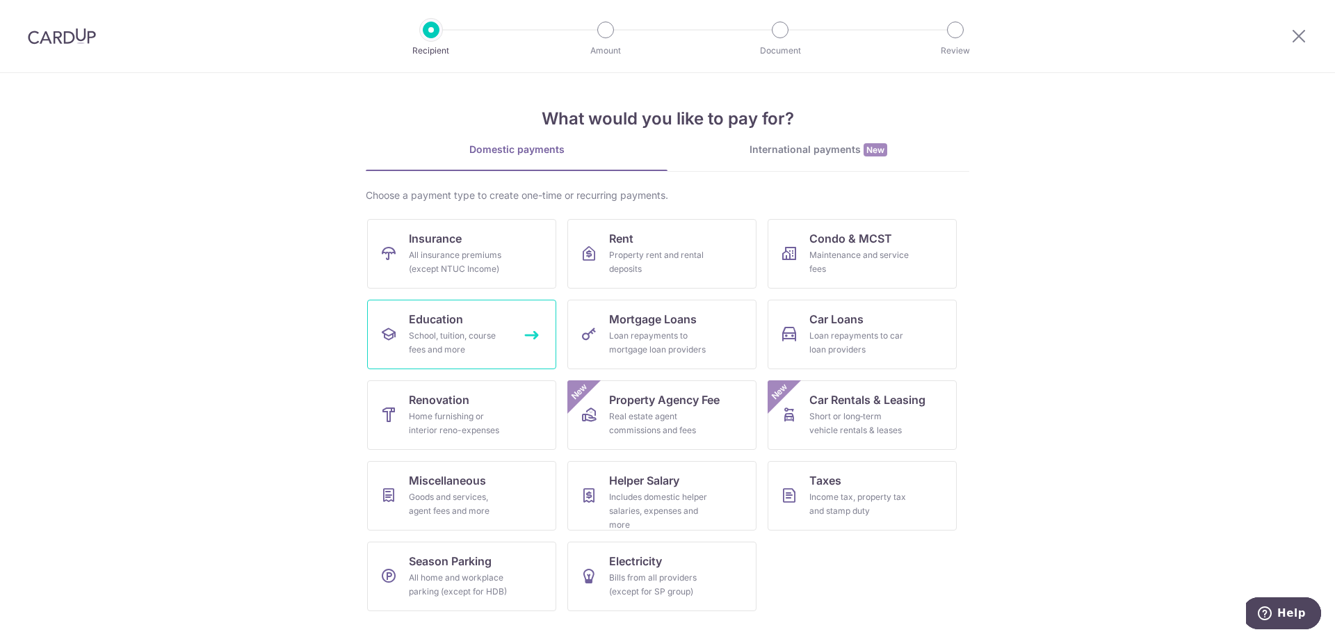
click at [478, 332] on div "School, tuition, course fees and more" at bounding box center [459, 343] width 100 height 28
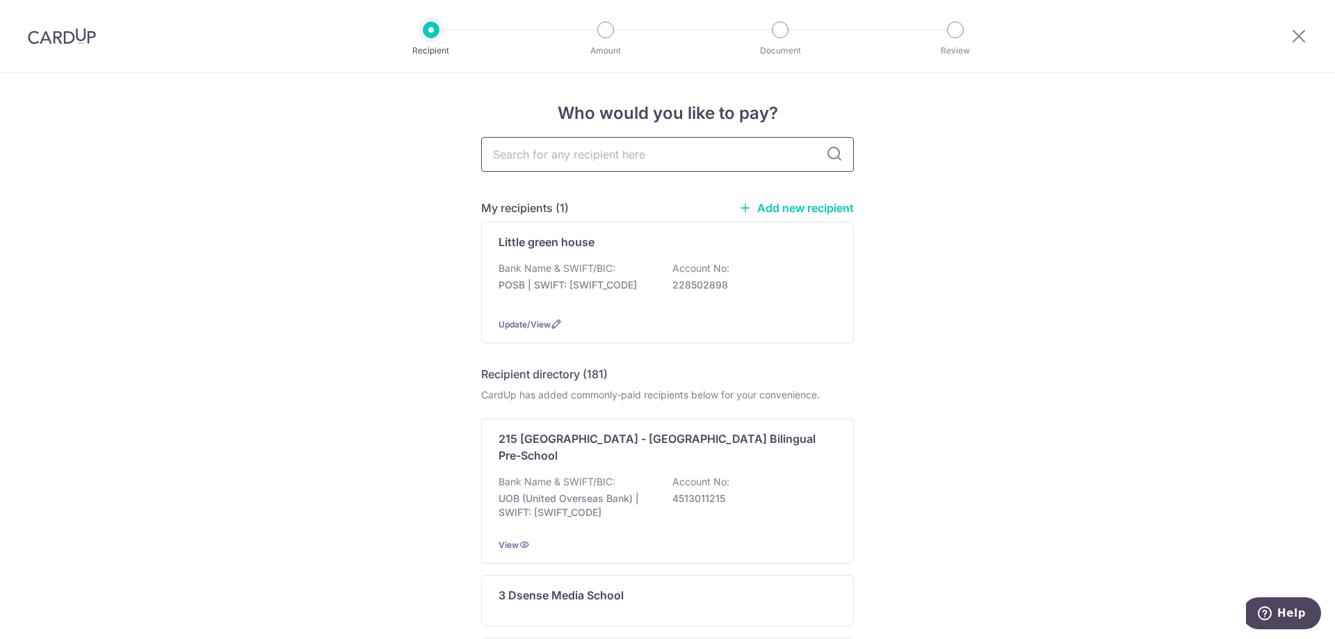
click at [612, 152] on input "text" at bounding box center [667, 154] width 373 height 35
type input "little green house"
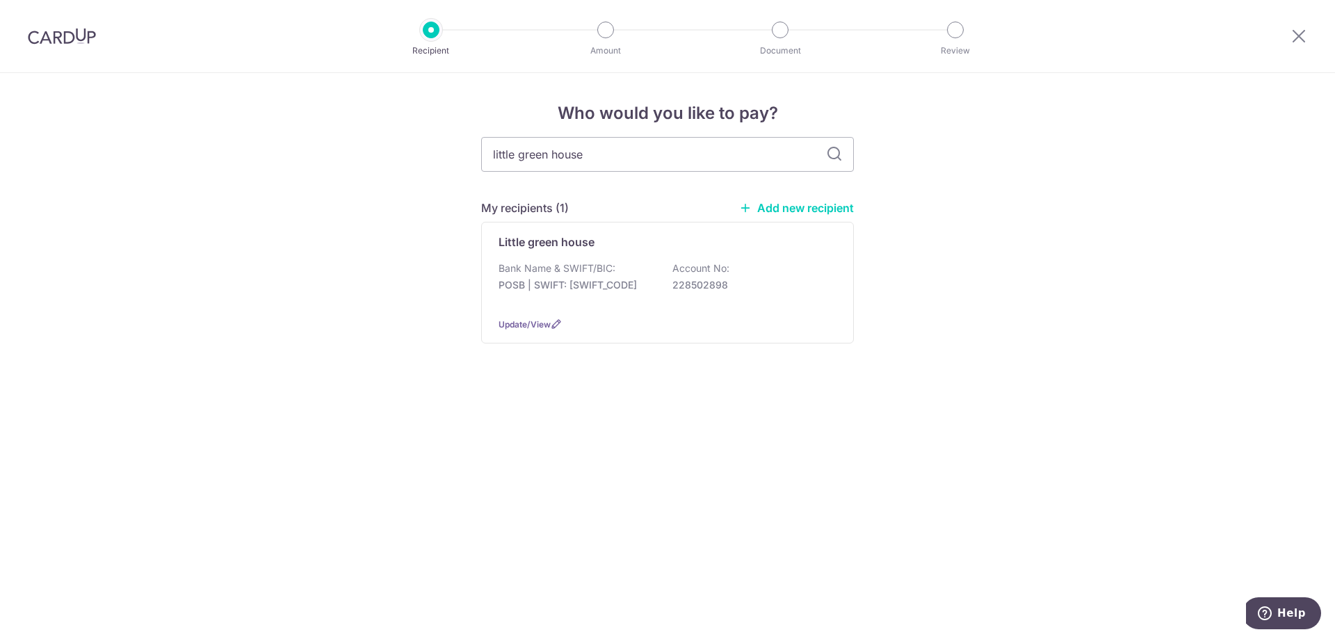
click at [836, 154] on icon at bounding box center [834, 154] width 17 height 17
click at [1011, 164] on div "Who would you like to pay? little green house My recipients (1) Add new recipie…" at bounding box center [667, 356] width 1335 height 566
drag, startPoint x: 639, startPoint y: 152, endPoint x: 341, endPoint y: 152, distance: 297.6
click at [341, 152] on div "Who would you like to pay? little green house My recipients (1) Add new recipie…" at bounding box center [667, 356] width 1335 height 566
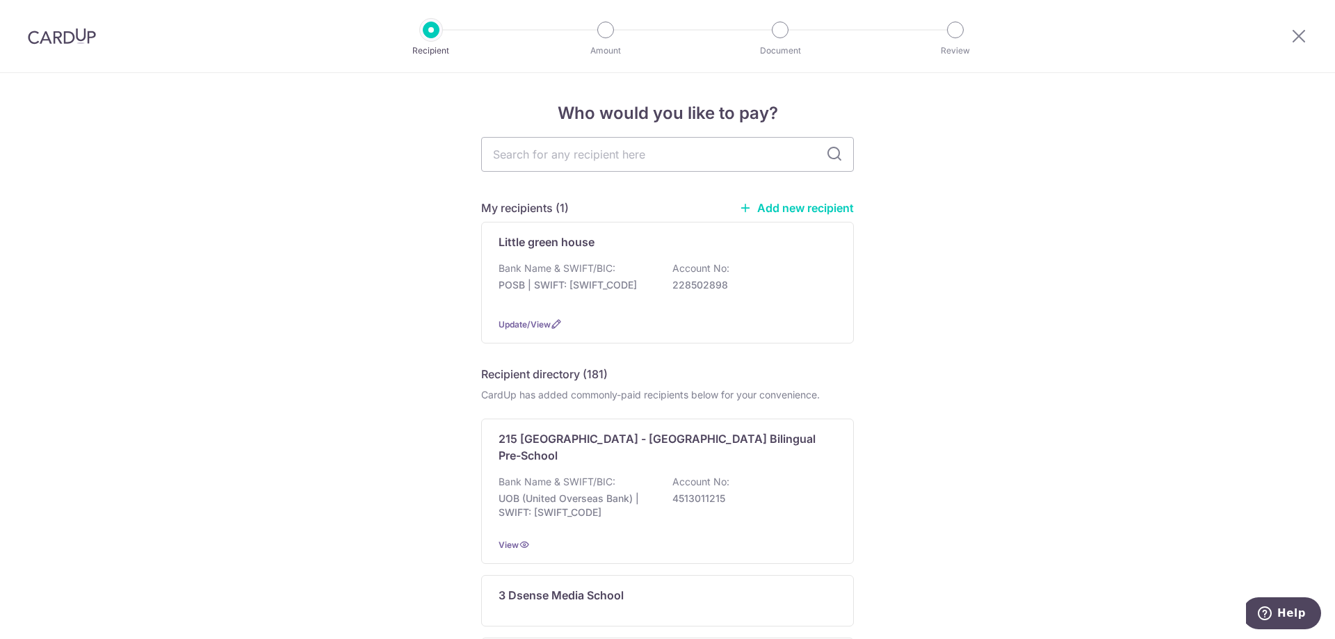
click at [553, 151] on input "text" at bounding box center [667, 154] width 373 height 35
type input "Littel"
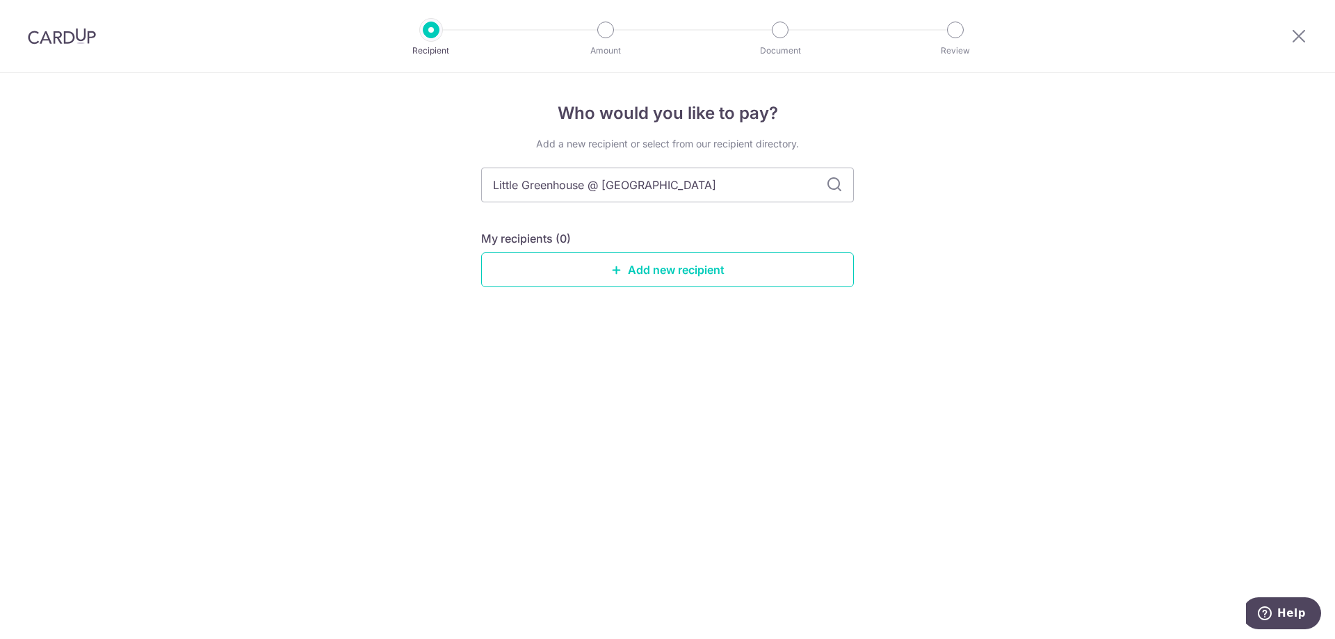
type input "Little Greenhouse @ Tampines"
type input "Little Greenhouse @ Tampines Pte Ltd"
click at [706, 261] on link "Add new recipient" at bounding box center [667, 269] width 373 height 35
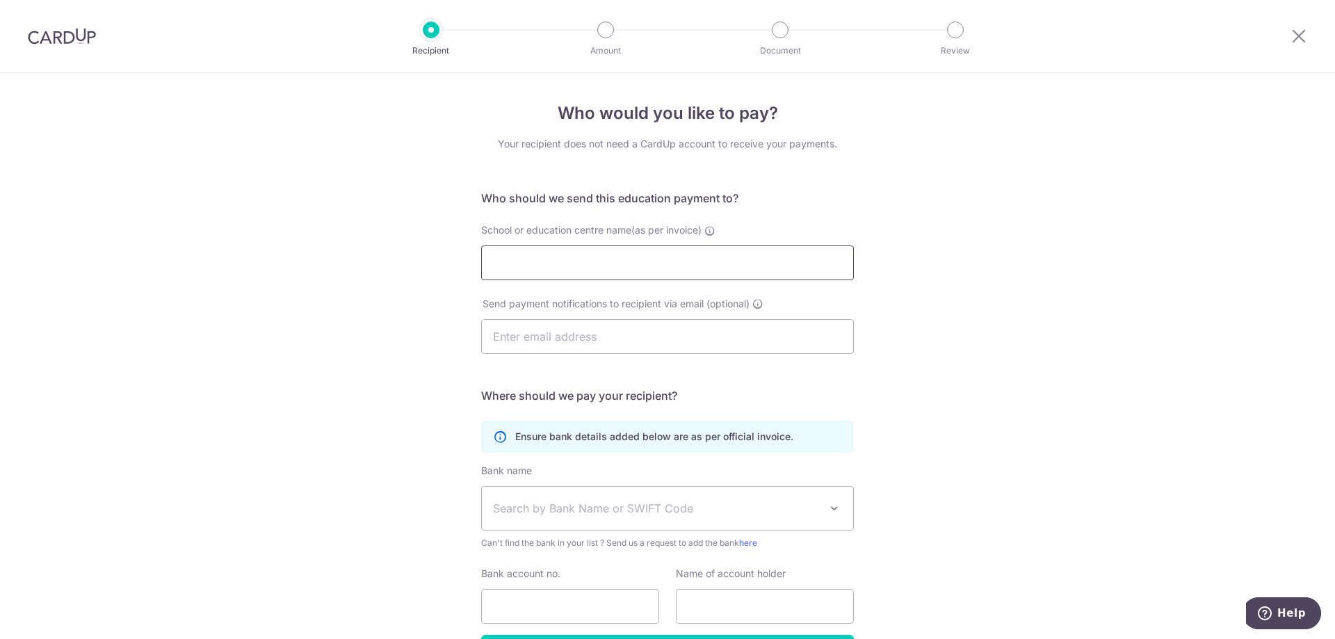
click at [689, 266] on input "School or education centre name(as per invoice)" at bounding box center [667, 262] width 373 height 35
type input "Little Greenhouse@Tampines Pte Ltd"
click at [971, 257] on div "Who would you like to pay? Your recipient does not need a CardUp account to rec…" at bounding box center [667, 404] width 1335 height 662
click at [736, 334] on input "text" at bounding box center [667, 336] width 373 height 35
click at [508, 341] on input "text" at bounding box center [667, 336] width 373 height 35
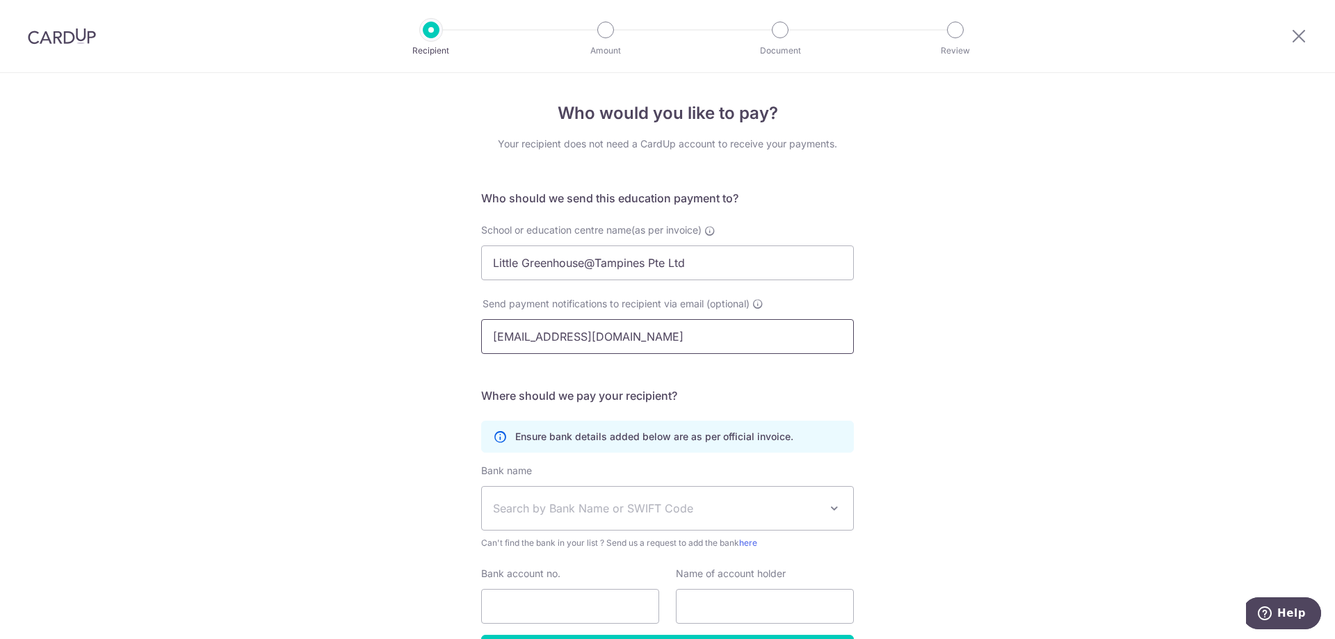
type input "principal.t707@littlegreenhouse.com.sg"
click at [911, 319] on div "Who would you like to pay? Your recipient does not need a CardUp account to rec…" at bounding box center [667, 404] width 1335 height 662
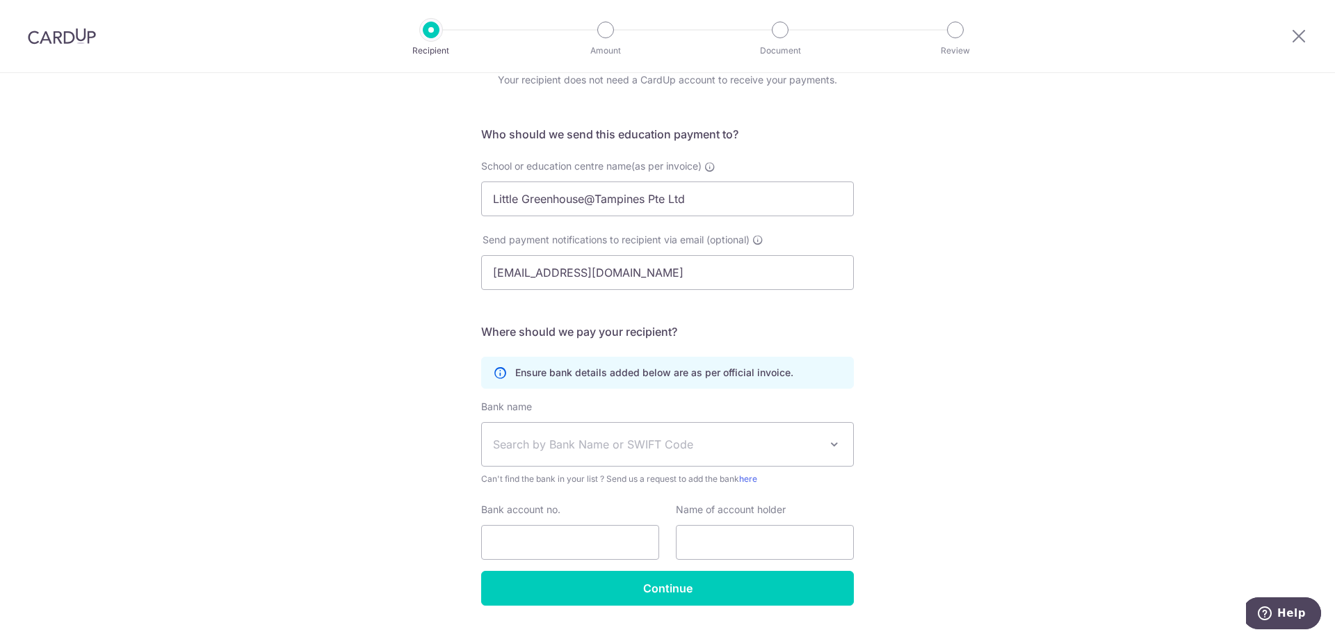
scroll to position [96, 0]
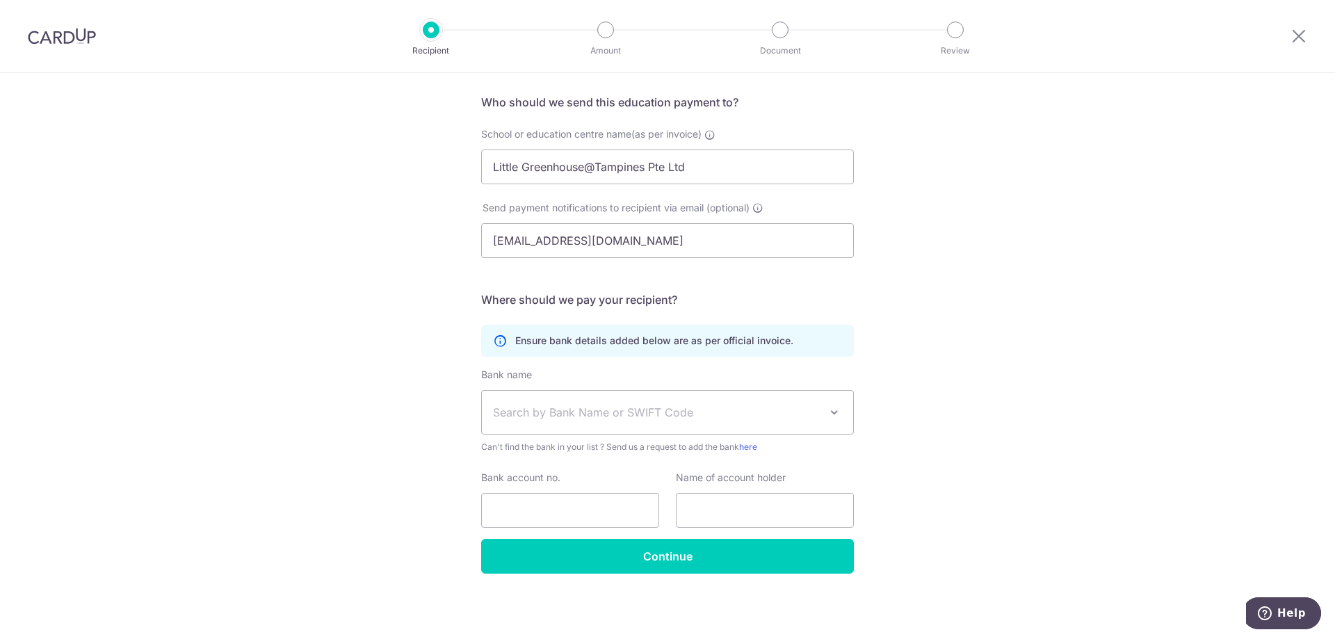
click at [816, 418] on span "Search by Bank Name or SWIFT Code" at bounding box center [656, 412] width 327 height 17
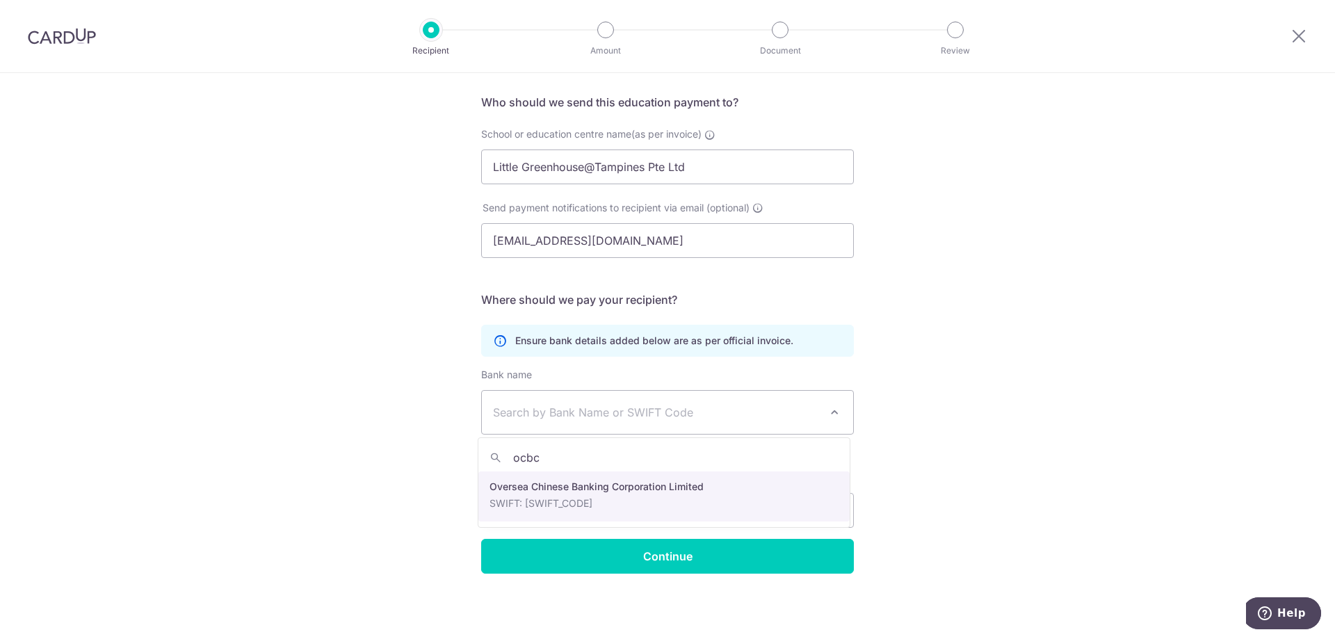
type input "ocbc"
select select "12"
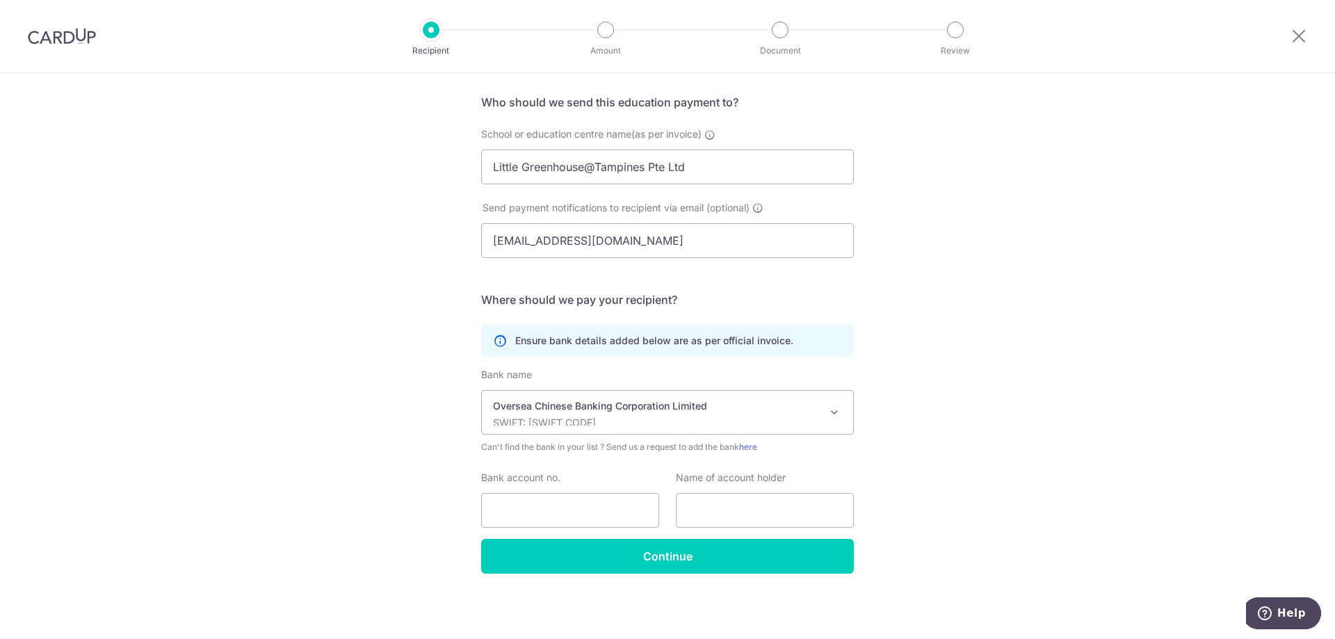
click at [993, 387] on div "Who would you like to pay? Your recipient does not need a CardUp account to rec…" at bounding box center [667, 308] width 1335 height 662
click at [535, 515] on input "Bank account no." at bounding box center [570, 510] width 178 height 35
type input "647774389001"
click at [702, 506] on input "text" at bounding box center [765, 510] width 178 height 35
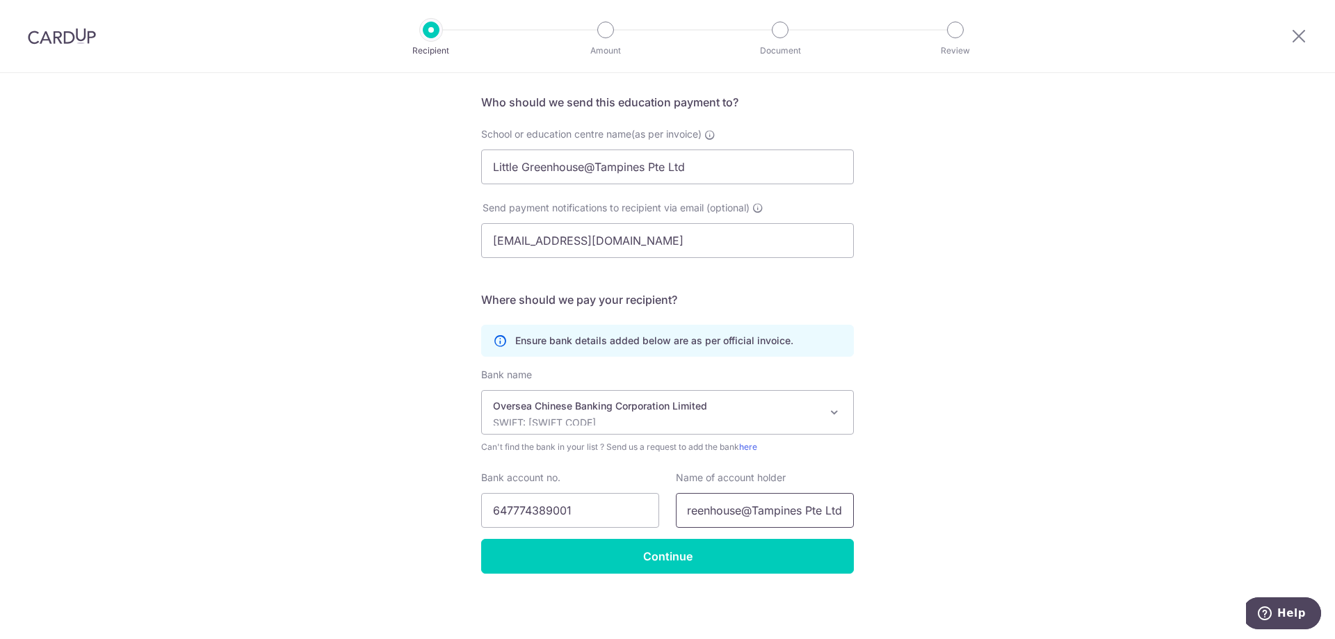
type input "Little Greenhouse@Tampines Pte Ltd"
click at [1008, 401] on div "Who would you like to pay? Your recipient does not need a CardUp account to rec…" at bounding box center [667, 308] width 1335 height 662
click at [688, 553] on input "Continue" at bounding box center [667, 556] width 373 height 35
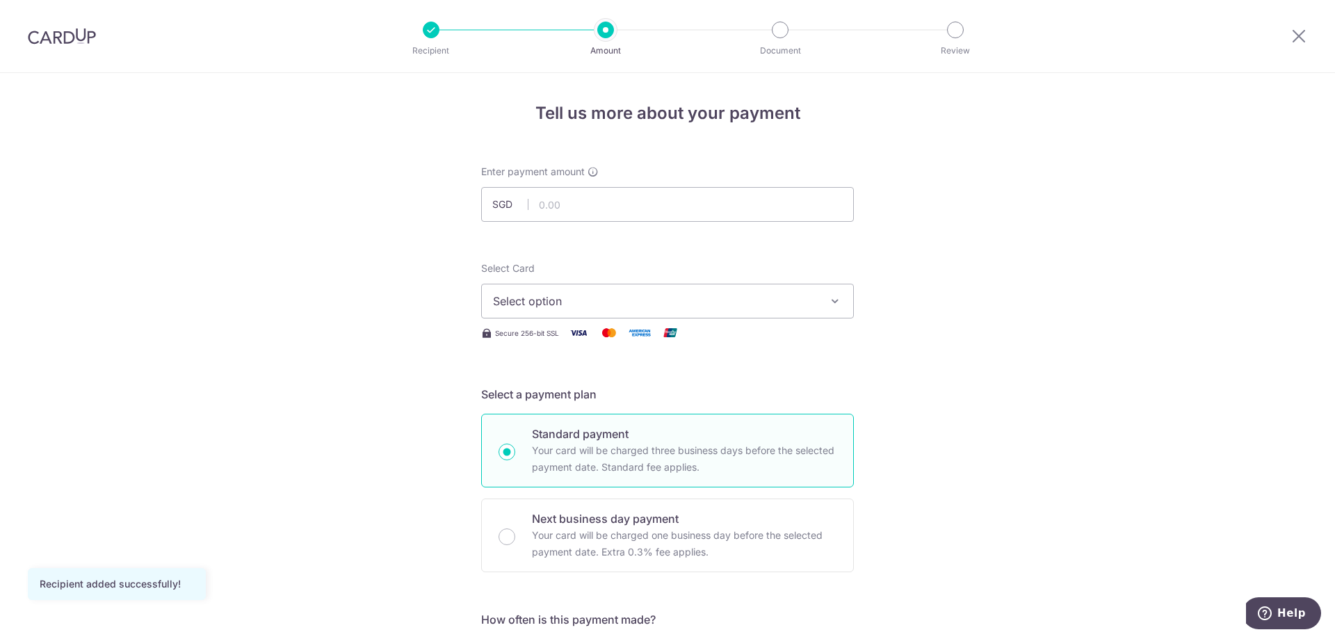
click at [715, 302] on span "Select option" at bounding box center [655, 301] width 324 height 17
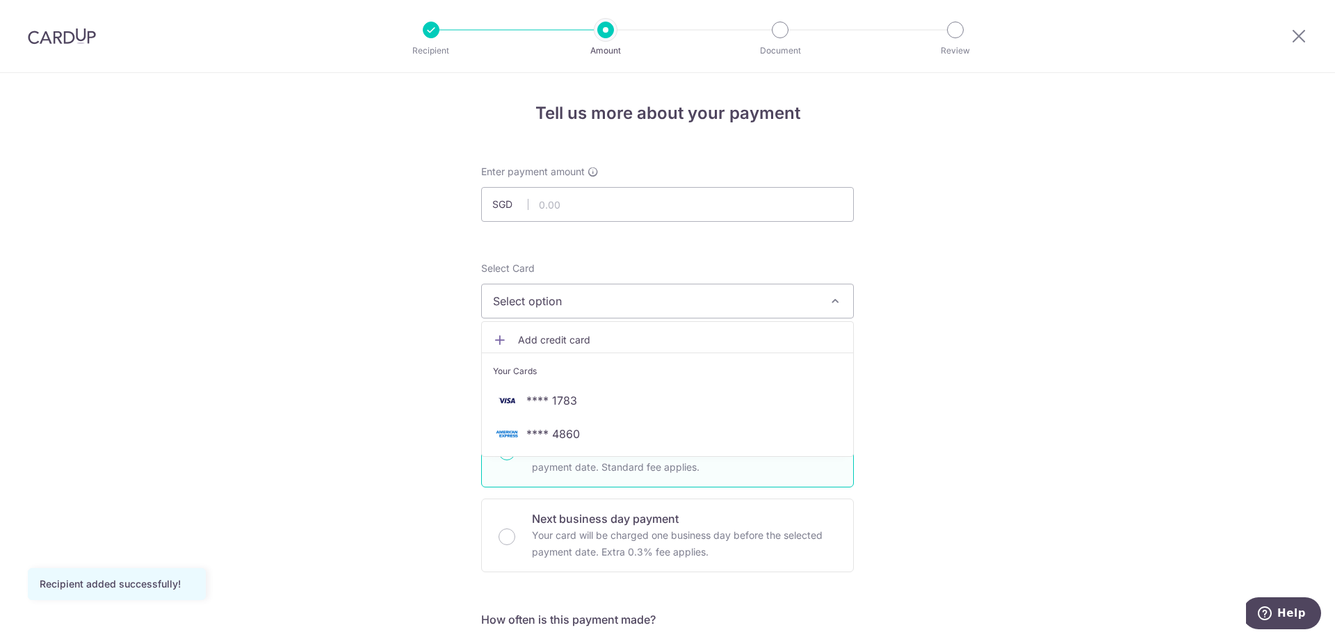
click at [715, 302] on span "Select option" at bounding box center [655, 301] width 324 height 17
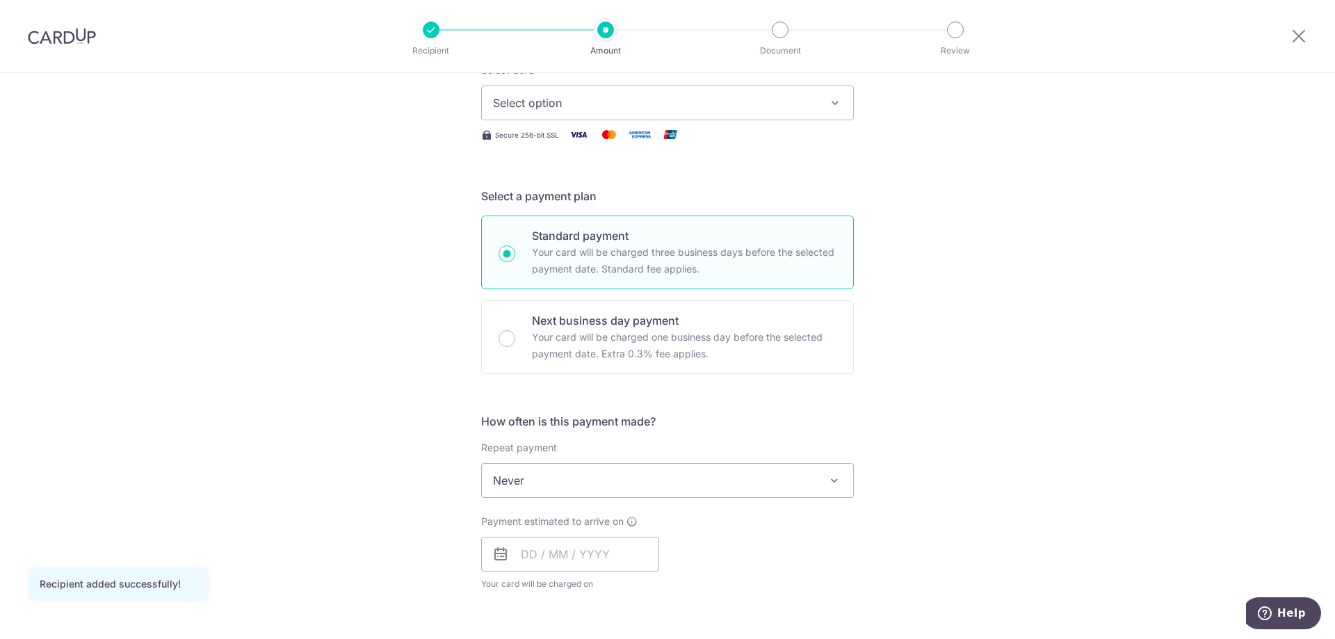
scroll to position [232, 0]
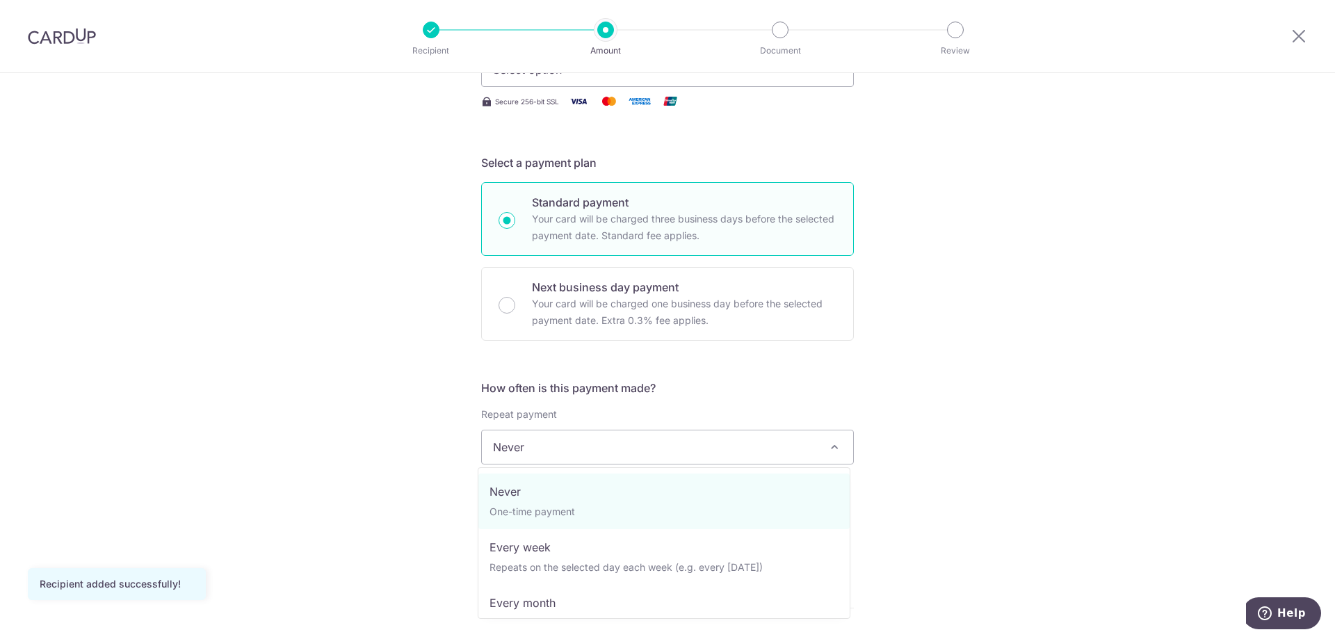
click at [841, 457] on span "Never" at bounding box center [667, 446] width 371 height 33
click at [940, 382] on div "Tell us more about your payment Enter payment amount SGD Recipient added succes…" at bounding box center [667, 470] width 1335 height 1258
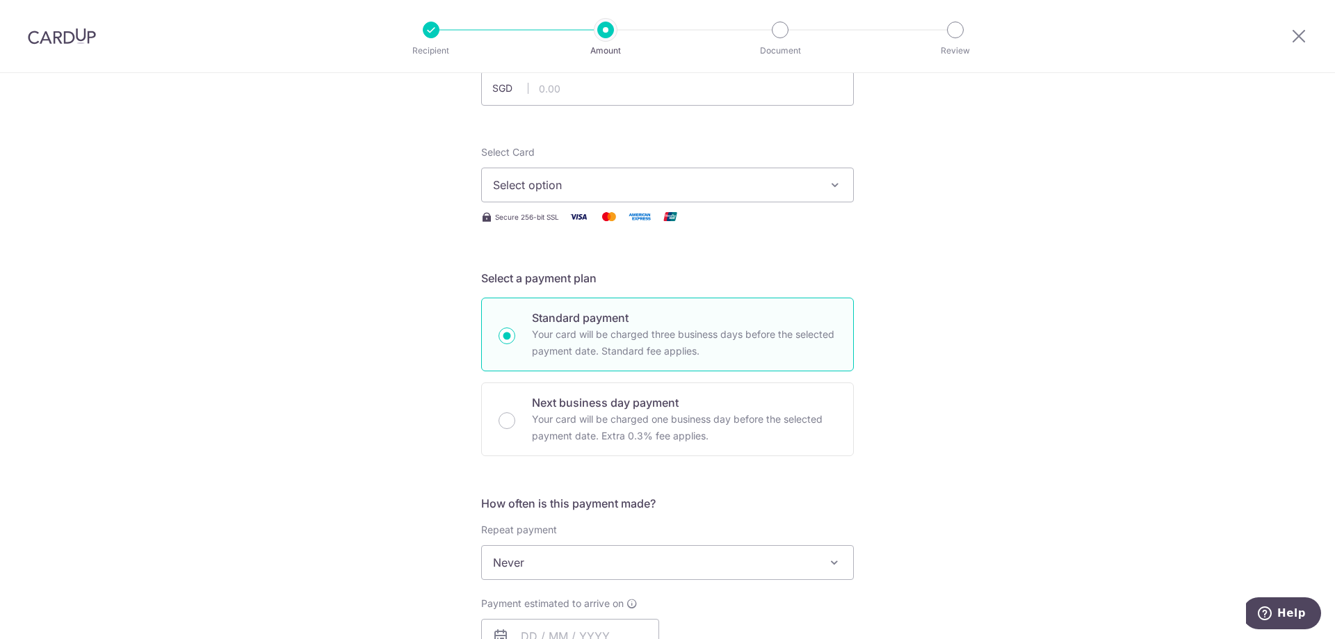
scroll to position [0, 0]
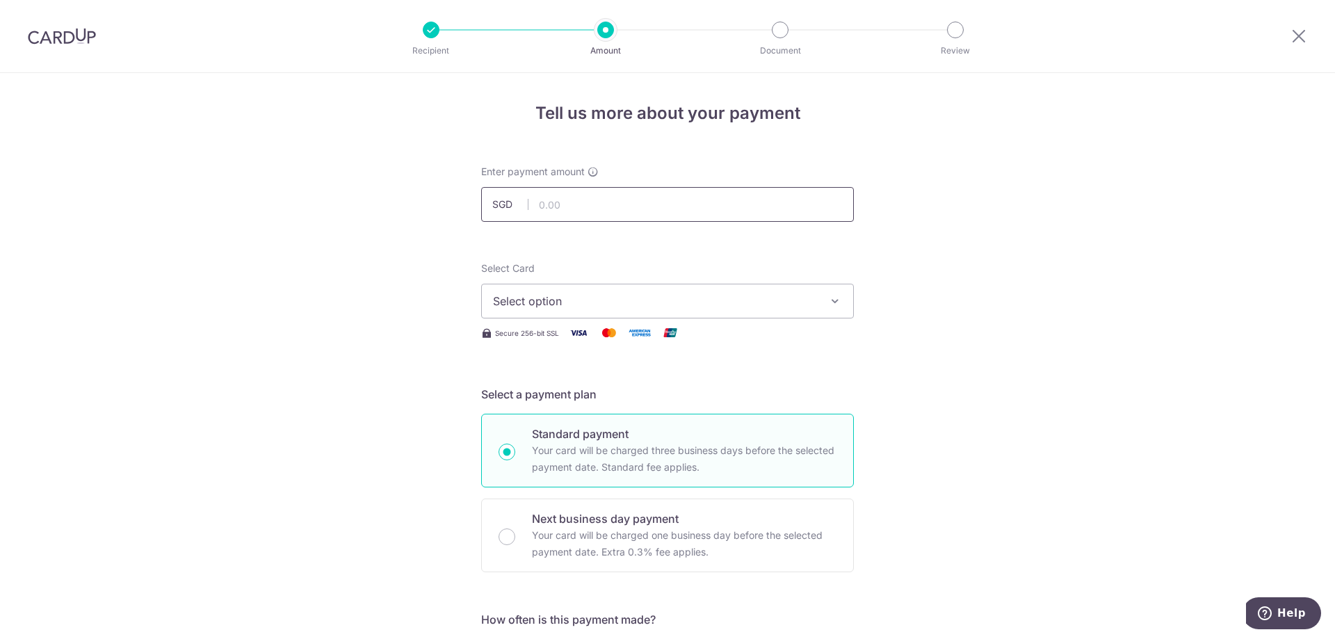
click at [610, 213] on input "text" at bounding box center [667, 204] width 373 height 35
click at [853, 186] on div "Enter payment amount SGD" at bounding box center [667, 193] width 389 height 57
click at [571, 211] on input "text" at bounding box center [667, 204] width 373 height 35
drag, startPoint x: 1012, startPoint y: 184, endPoint x: 977, endPoint y: 195, distance: 37.4
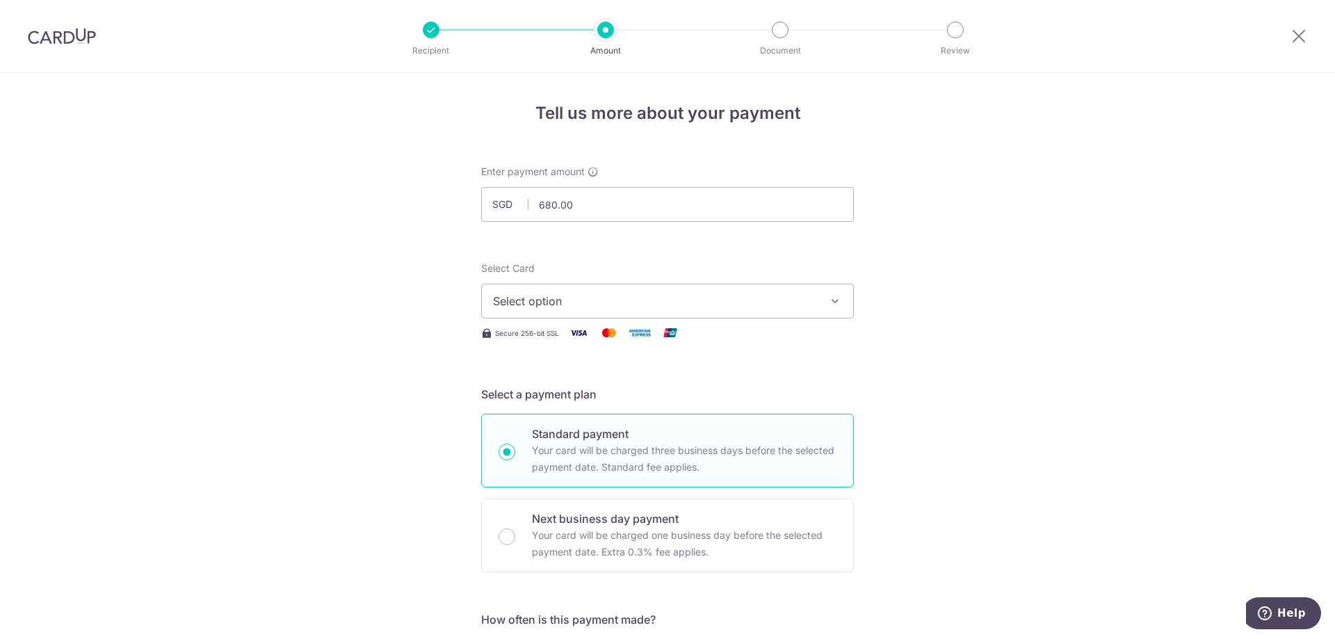
click at [775, 297] on span "Select option" at bounding box center [655, 301] width 324 height 17
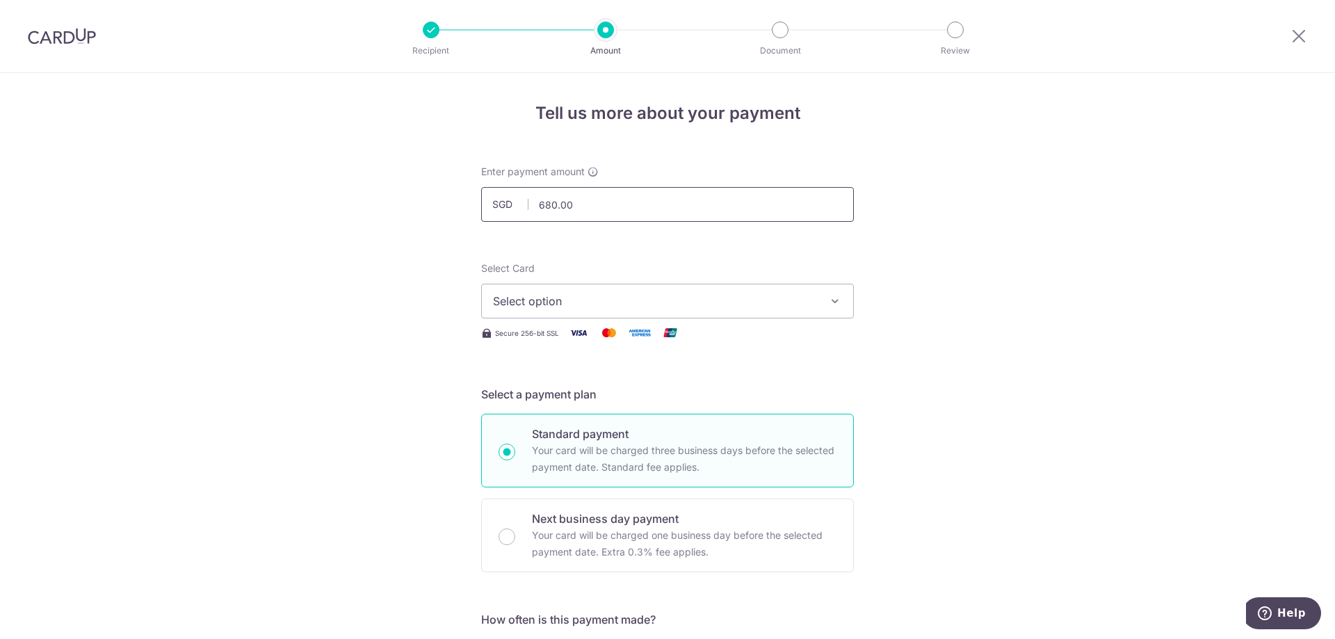
drag, startPoint x: 537, startPoint y: 204, endPoint x: 635, endPoint y: 195, distance: 98.4
click at [635, 195] on input "680.00" at bounding box center [667, 204] width 373 height 35
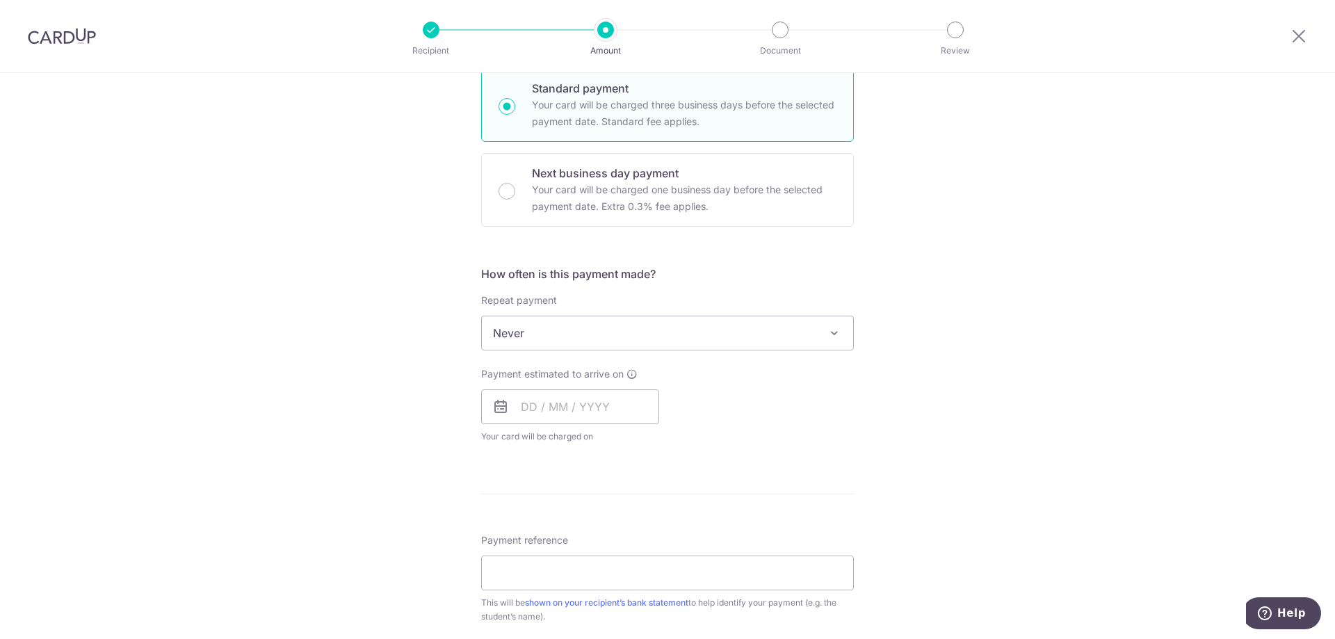
scroll to position [348, 0]
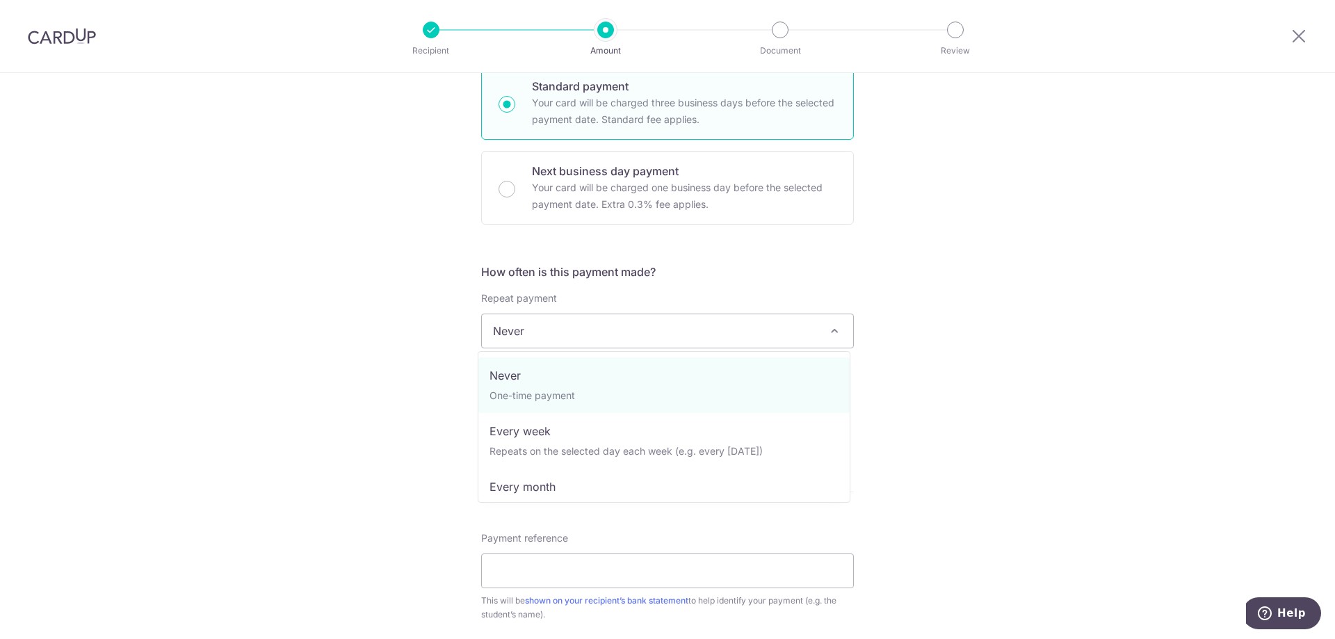
click at [794, 319] on span "Never" at bounding box center [667, 330] width 371 height 33
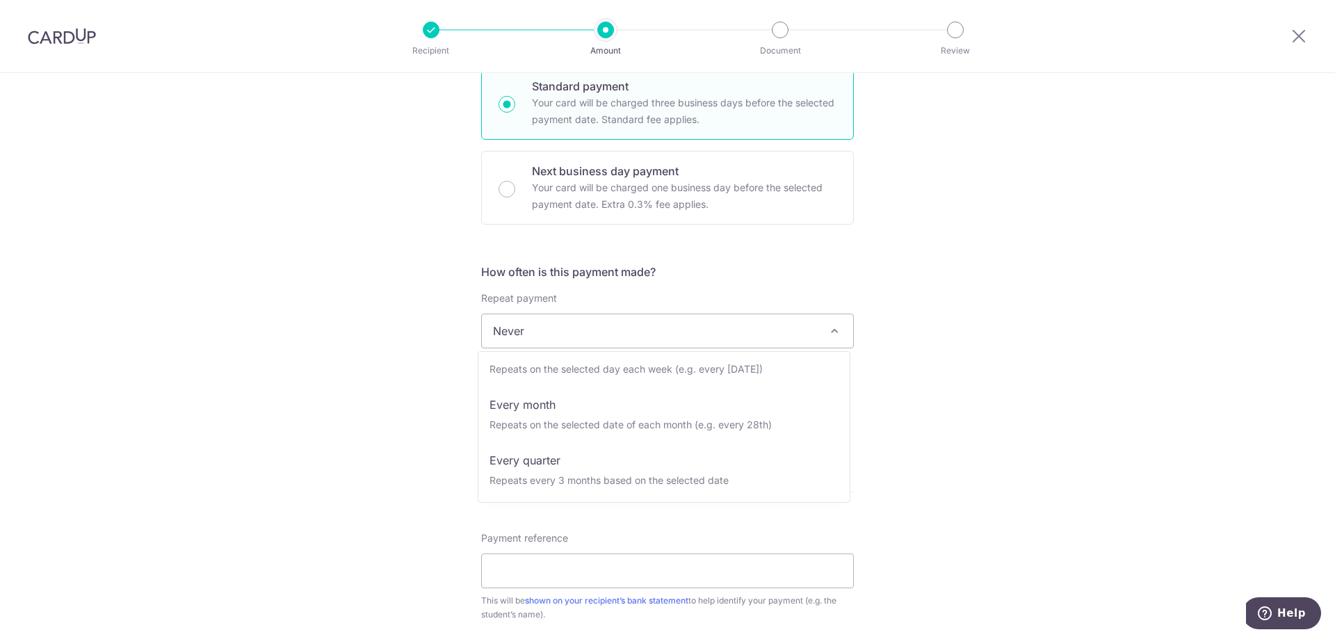
scroll to position [116, 0]
click at [996, 279] on div "Tell us more about your payment Enter payment amount SGD 680.00 680.00 Recipien…" at bounding box center [667, 354] width 1335 height 1258
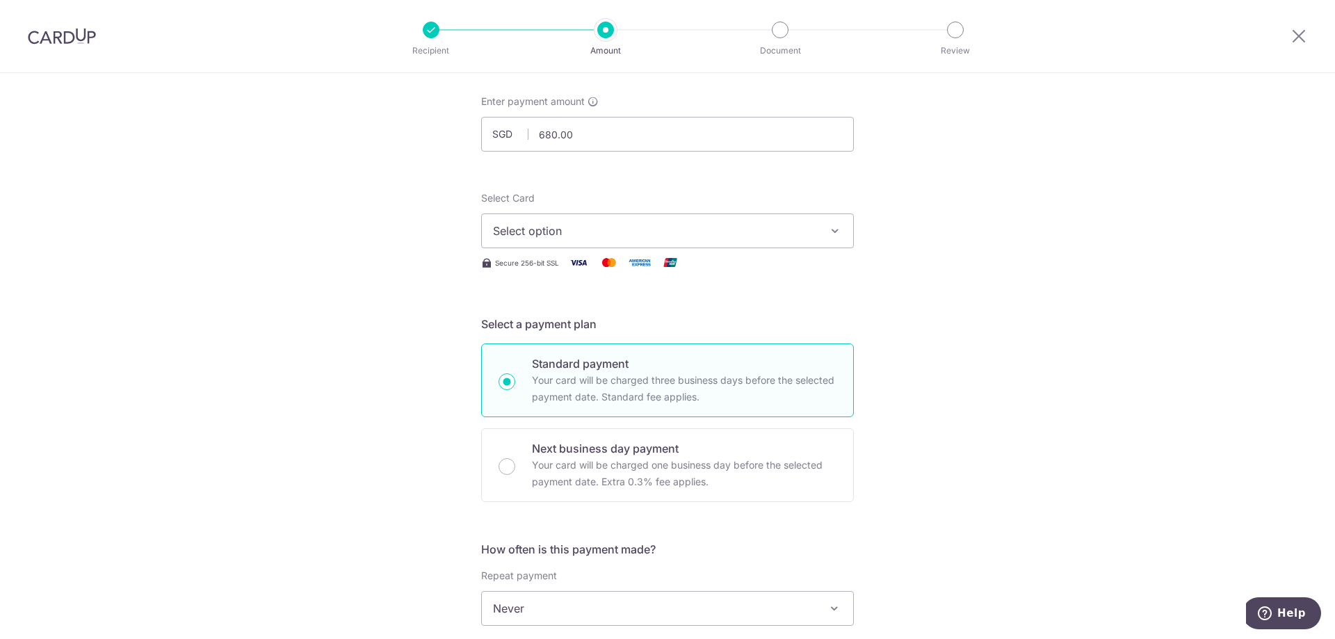
scroll to position [0, 0]
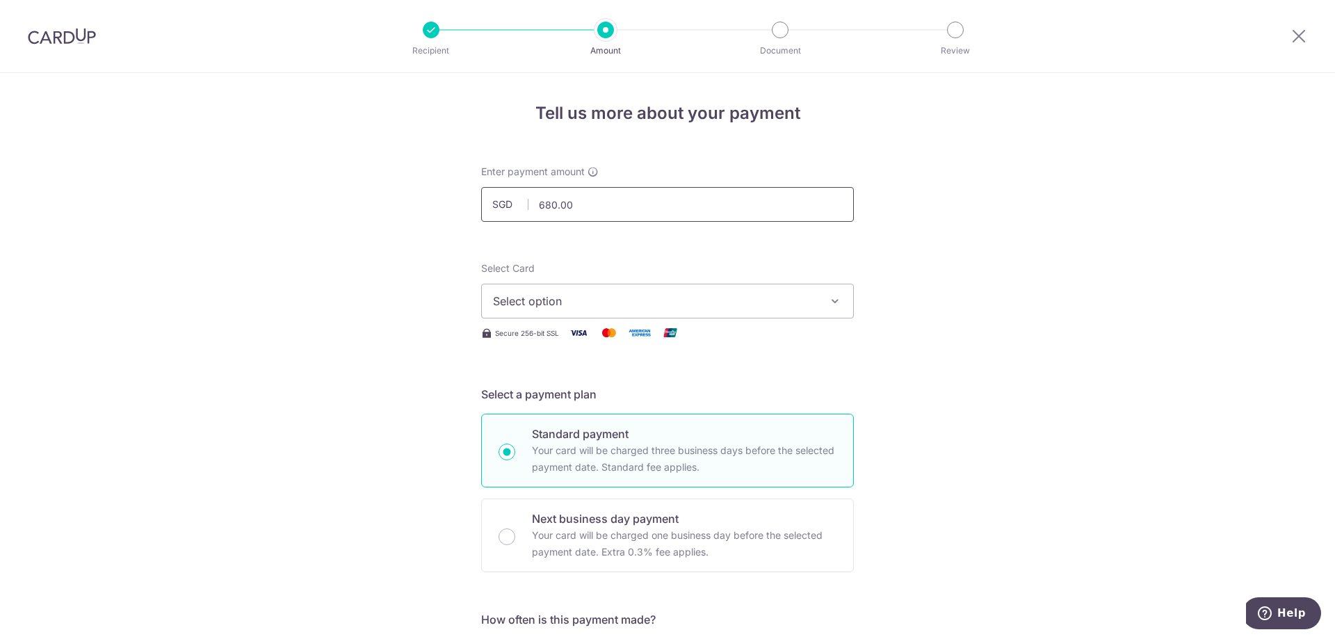
drag, startPoint x: 651, startPoint y: 202, endPoint x: 197, endPoint y: 215, distance: 454.2
type input "1,410.00"
click at [785, 293] on span "Select option" at bounding box center [655, 301] width 324 height 17
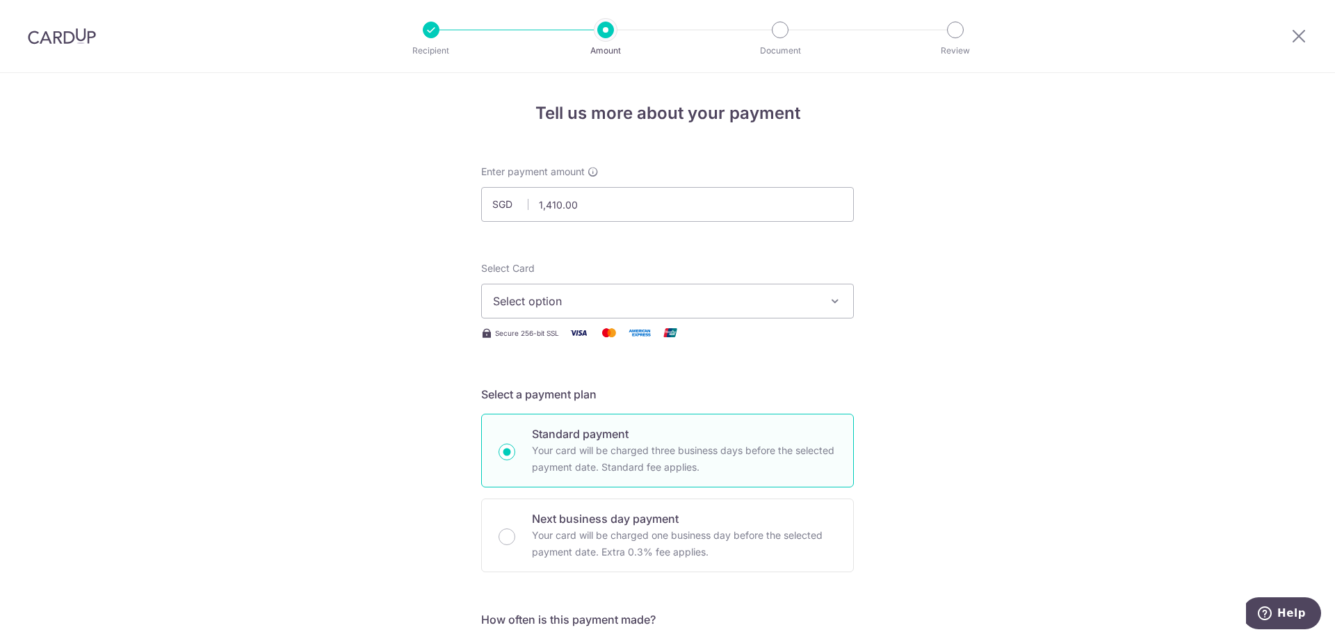
click at [720, 300] on span "Select option" at bounding box center [655, 301] width 324 height 17
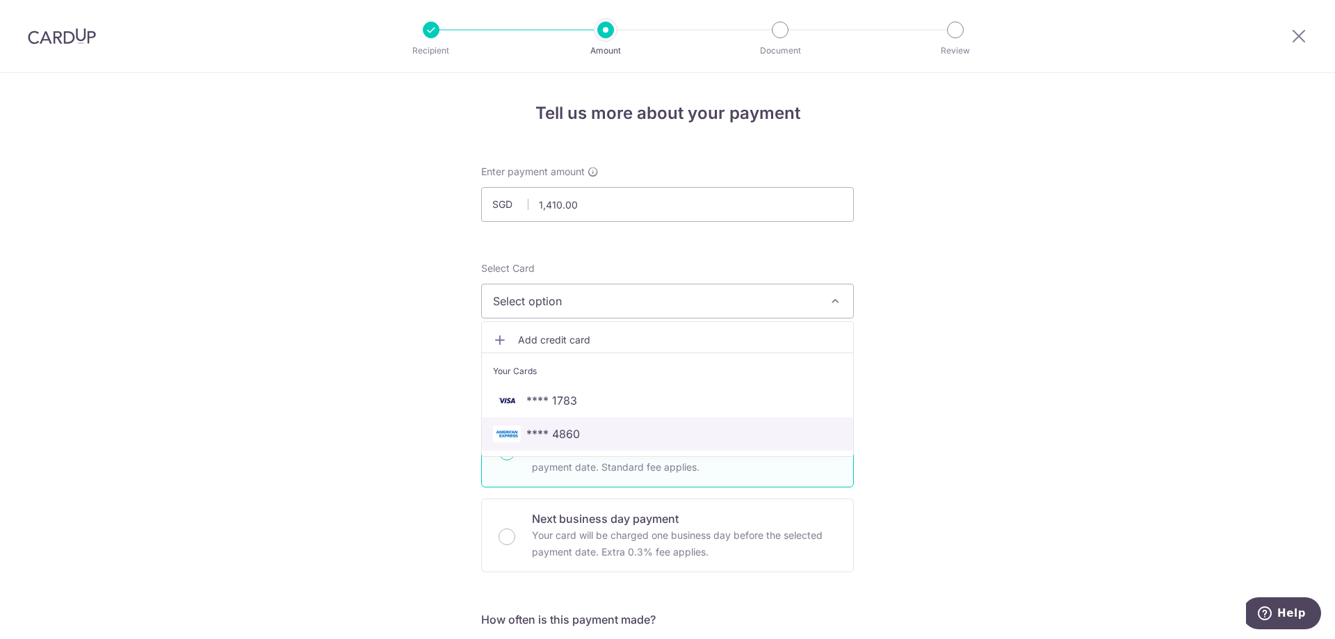
click at [560, 425] on span "**** 4860" at bounding box center [553, 433] width 54 height 17
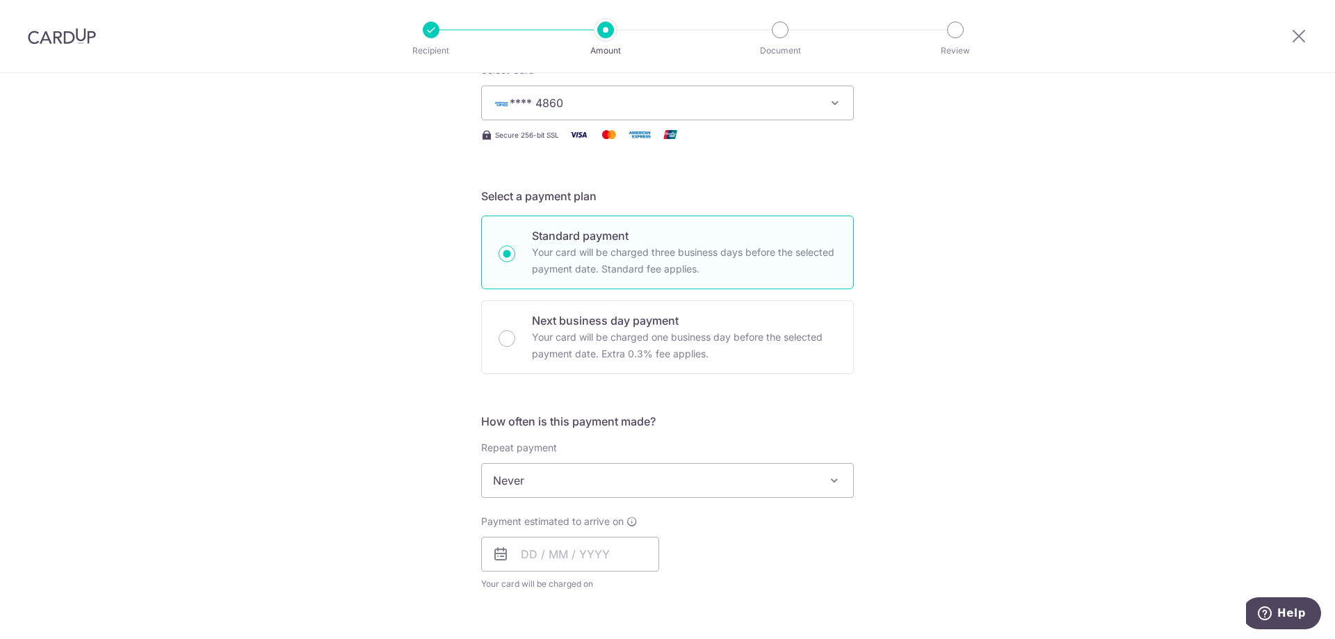
scroll to position [232, 0]
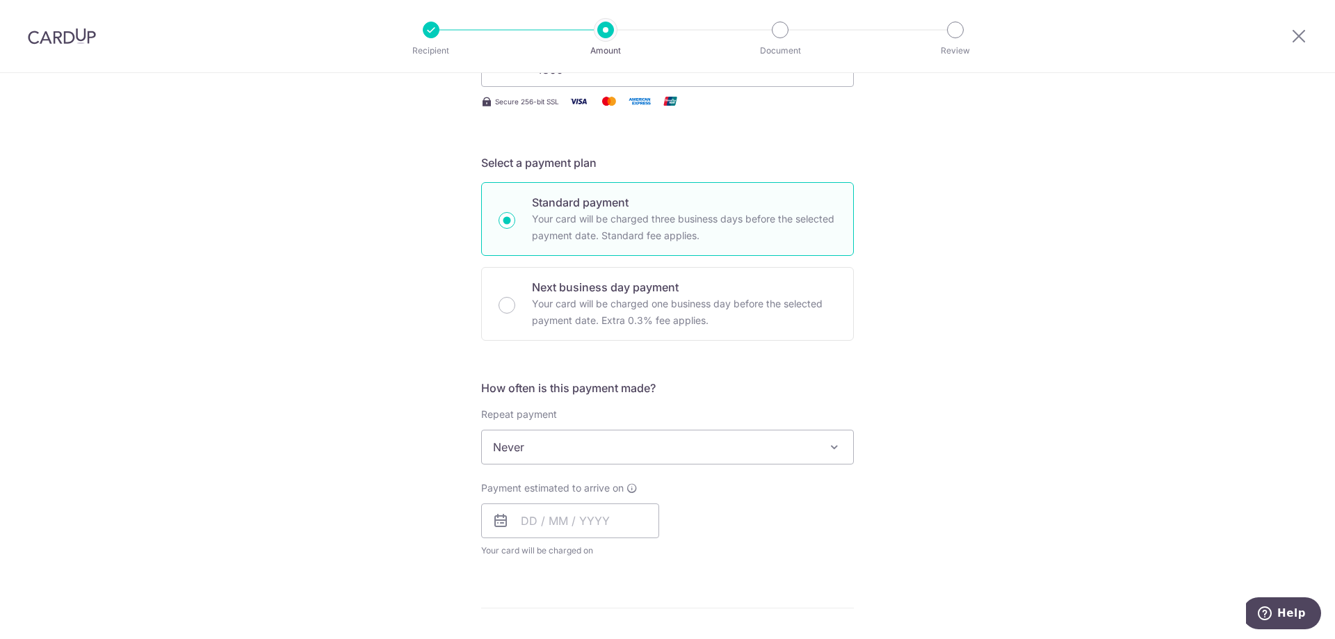
click at [752, 441] on span "Never" at bounding box center [667, 446] width 371 height 33
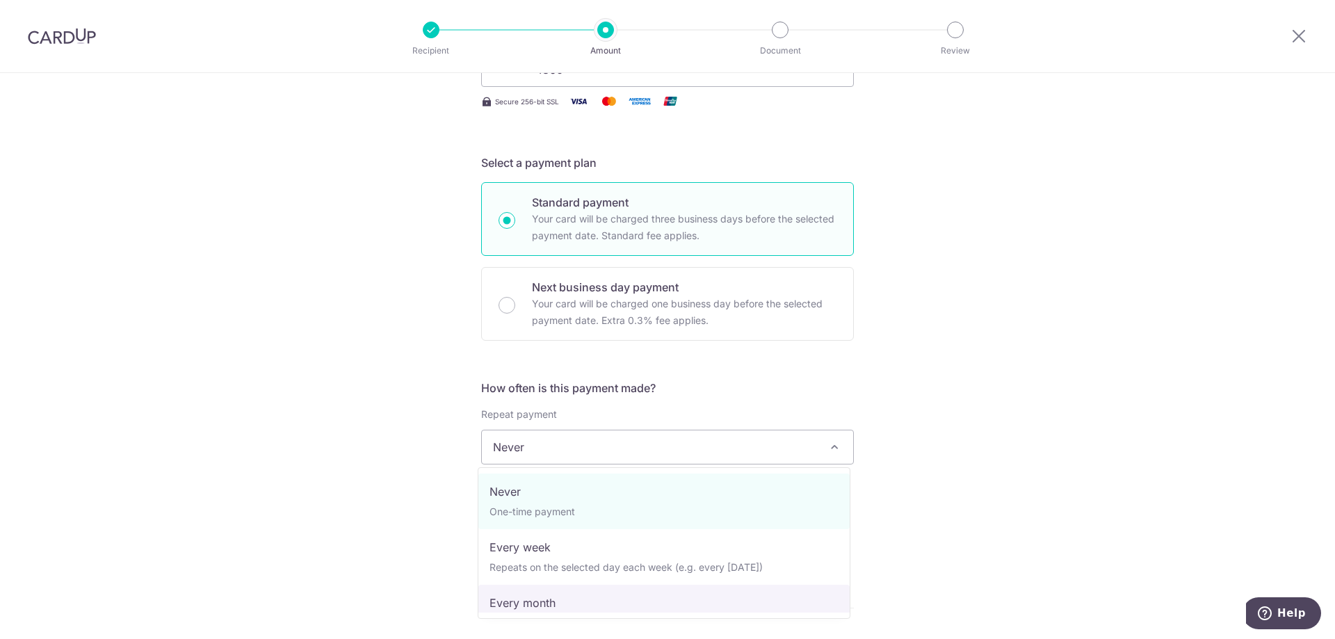
select select "3"
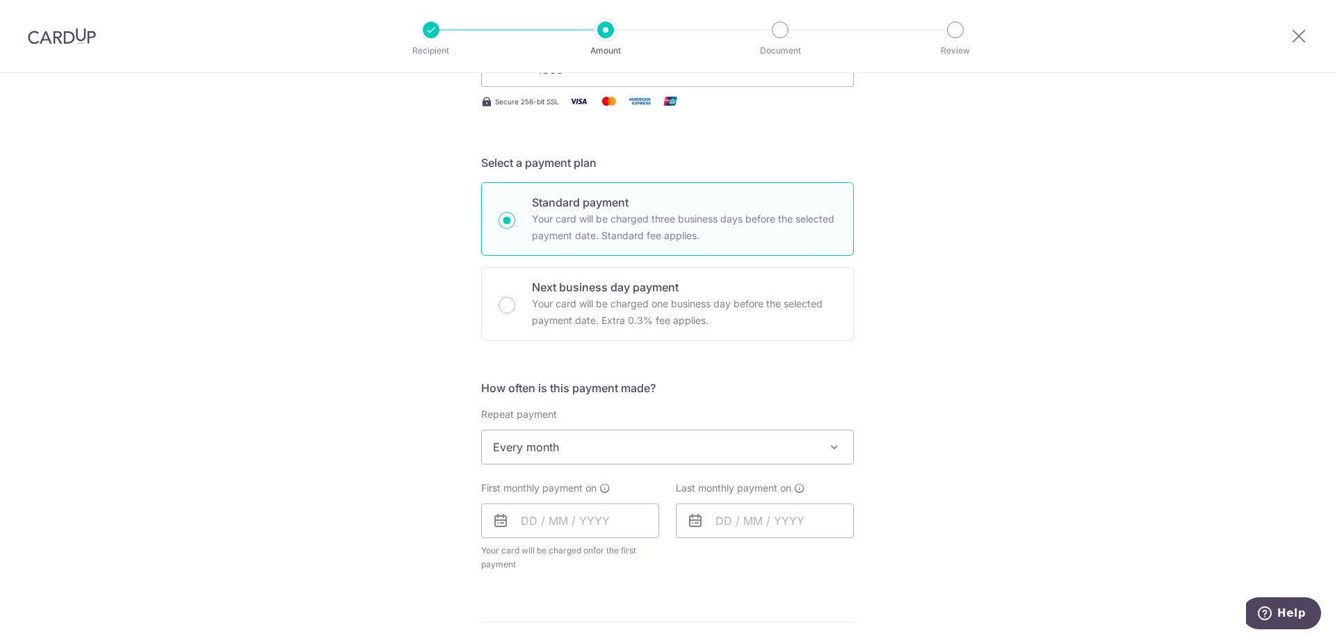
click at [1005, 362] on div "Tell us more about your payment Enter payment amount SGD 1,410.00 1410.00 Recip…" at bounding box center [667, 477] width 1335 height 1272
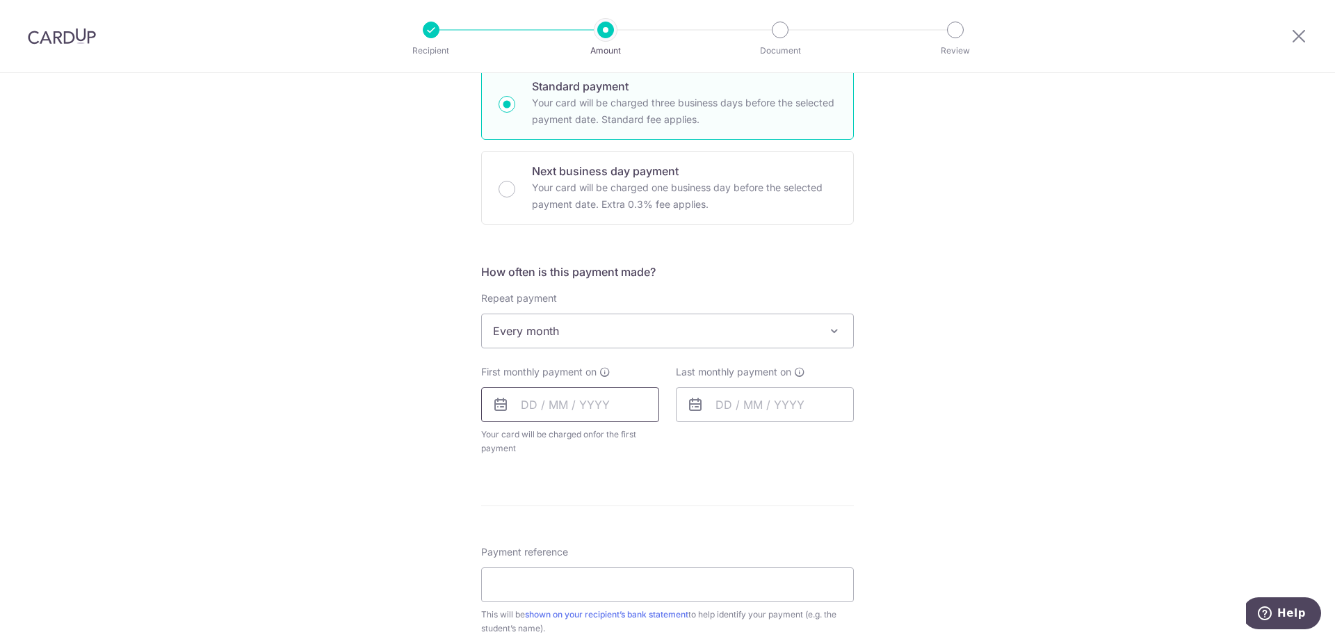
click at [542, 405] on input "text" at bounding box center [570, 404] width 178 height 35
click at [610, 503] on link "4" at bounding box center [621, 503] width 22 height 22
type input "04/09/2025"
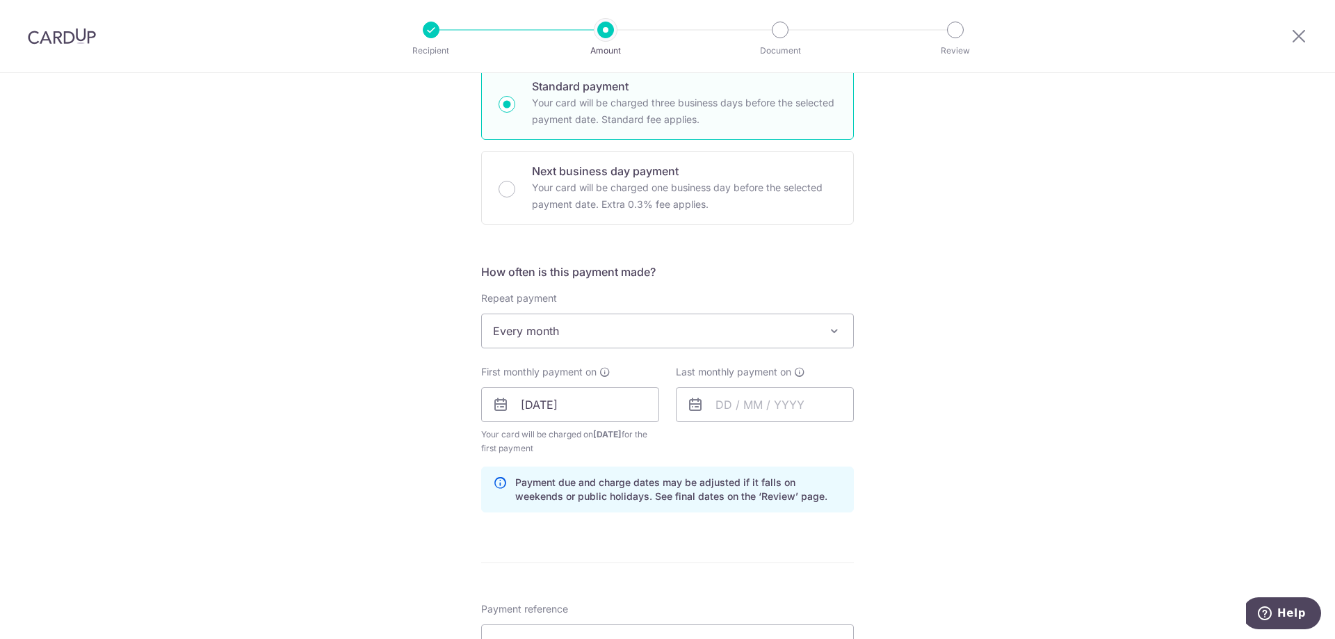
click at [361, 403] on div "Tell us more about your payment Enter payment amount SGD 1,410.00 1410.00 Recip…" at bounding box center [667, 389] width 1335 height 1329
click at [727, 406] on input "text" at bounding box center [765, 404] width 178 height 35
click at [869, 437] on link "Next" at bounding box center [872, 442] width 17 height 17
click at [815, 503] on link "4" at bounding box center [815, 503] width 22 height 22
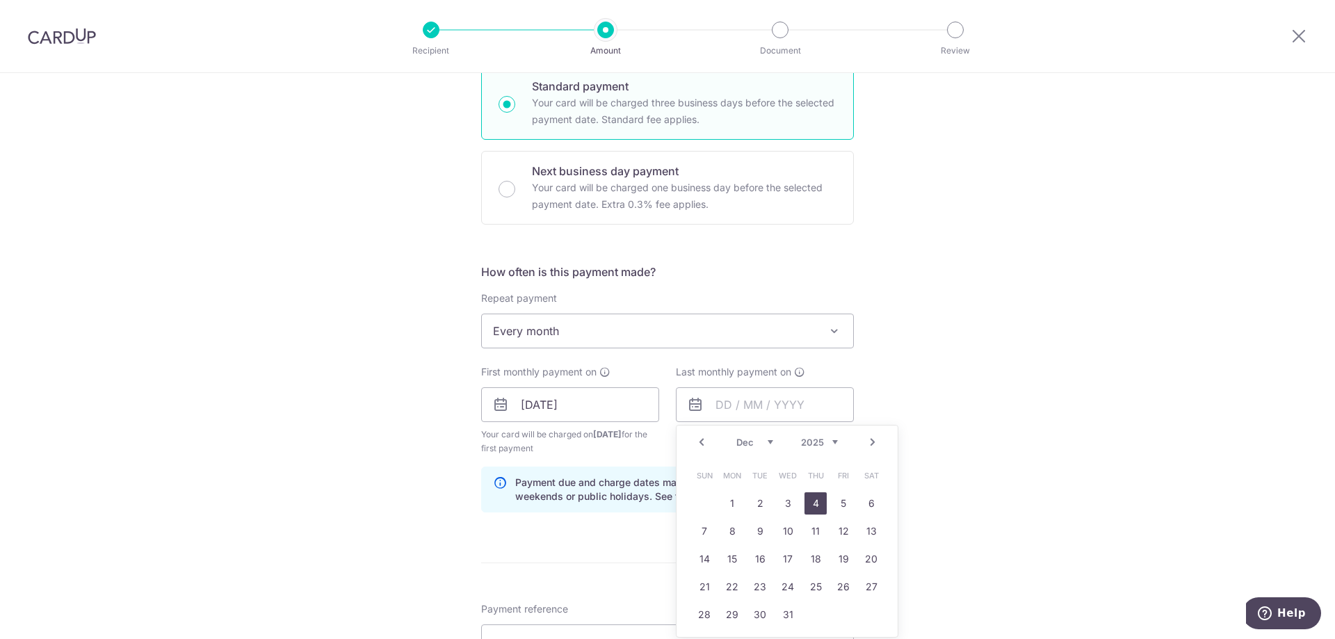
type input "04/12/2025"
click at [980, 369] on div "Tell us more about your payment Enter payment amount SGD 1,410.00 1410.00 Recip…" at bounding box center [667, 389] width 1335 height 1329
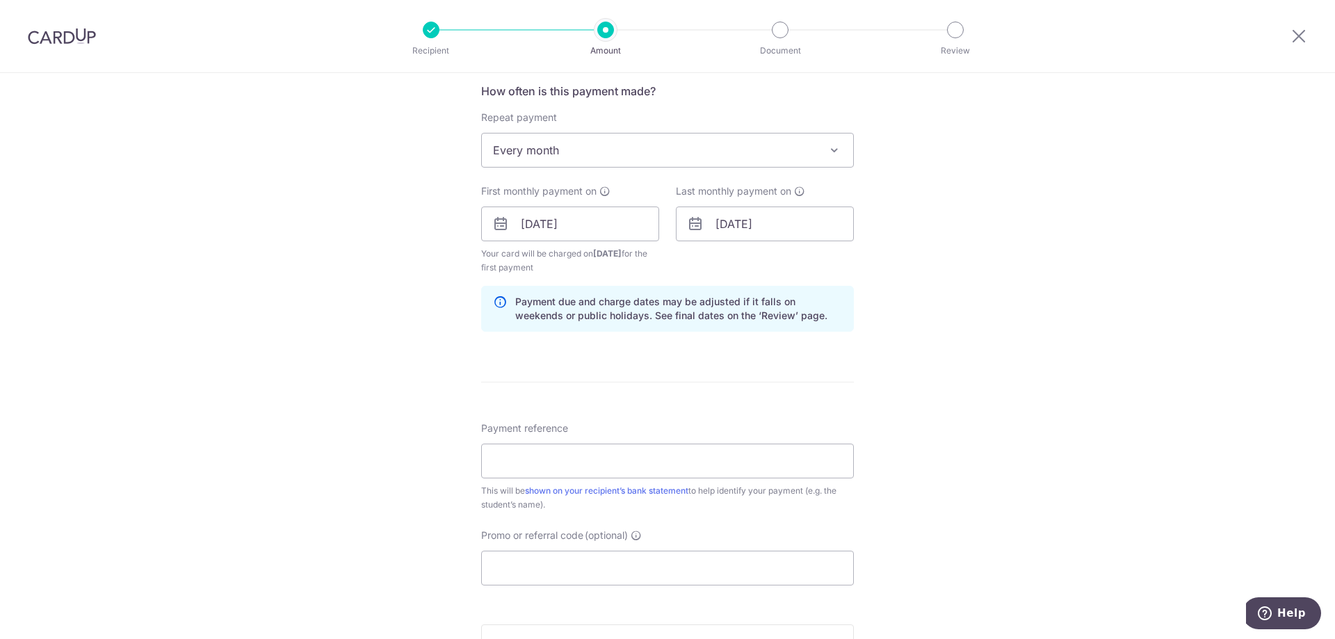
scroll to position [579, 0]
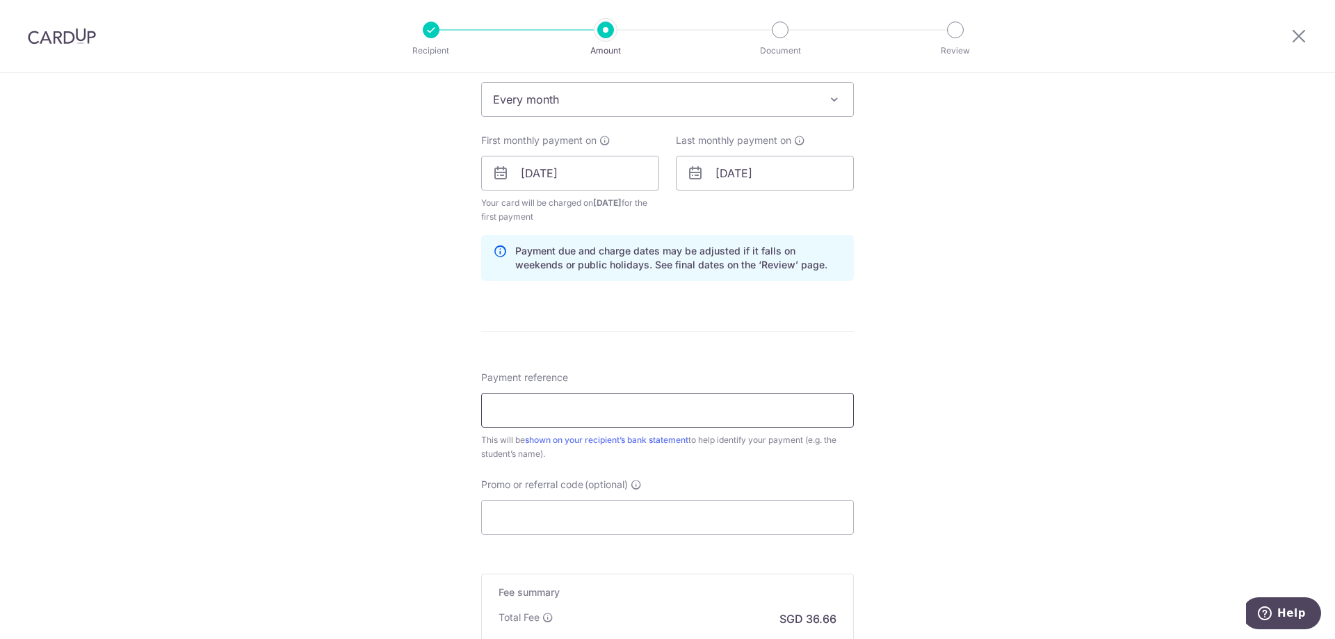
click at [681, 417] on input "Payment reference" at bounding box center [667, 410] width 373 height 35
click at [990, 386] on div "Tell us more about your payment Enter payment amount SGD 1,410.00 1410.00 Recip…" at bounding box center [667, 158] width 1335 height 1329
click at [592, 412] on input "Payment reference" at bounding box center [667, 410] width 373 height 35
type input "CORA AND EZRA HENG"
click at [411, 430] on div "Tell us more about your payment Enter payment amount SGD 1,410.00 1410.00 Recip…" at bounding box center [667, 158] width 1335 height 1329
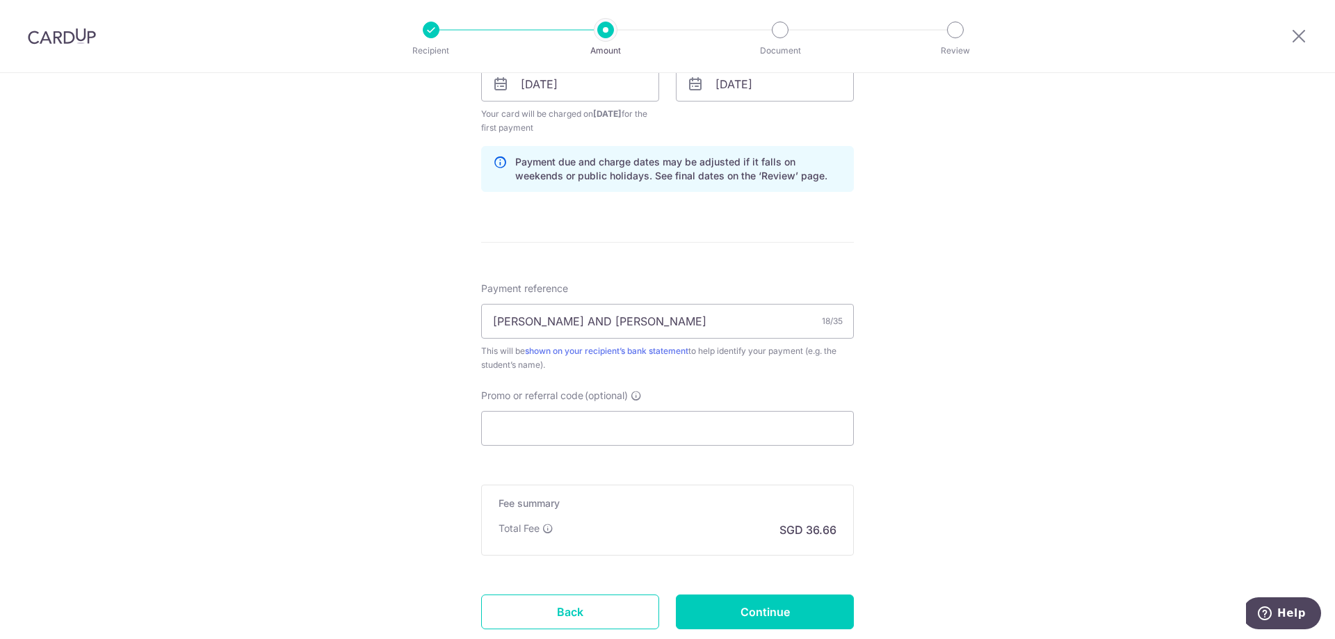
scroll to position [695, 0]
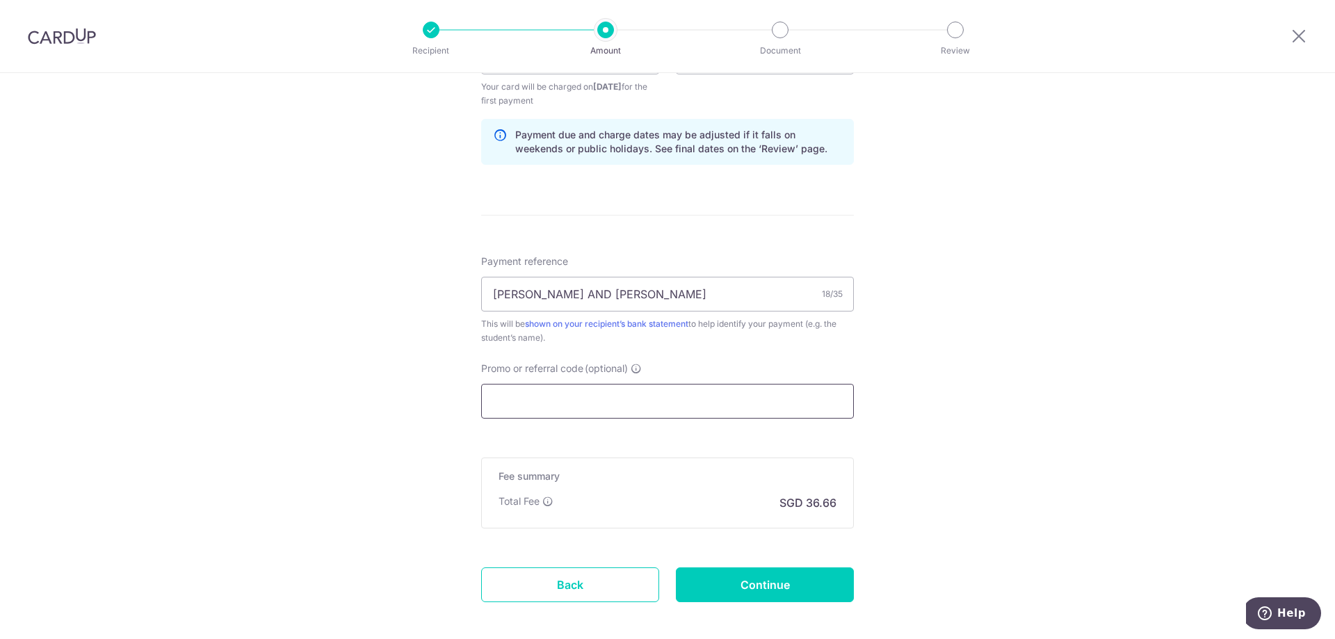
click at [545, 396] on input "Promo or referral code (optional)" at bounding box center [667, 401] width 373 height 35
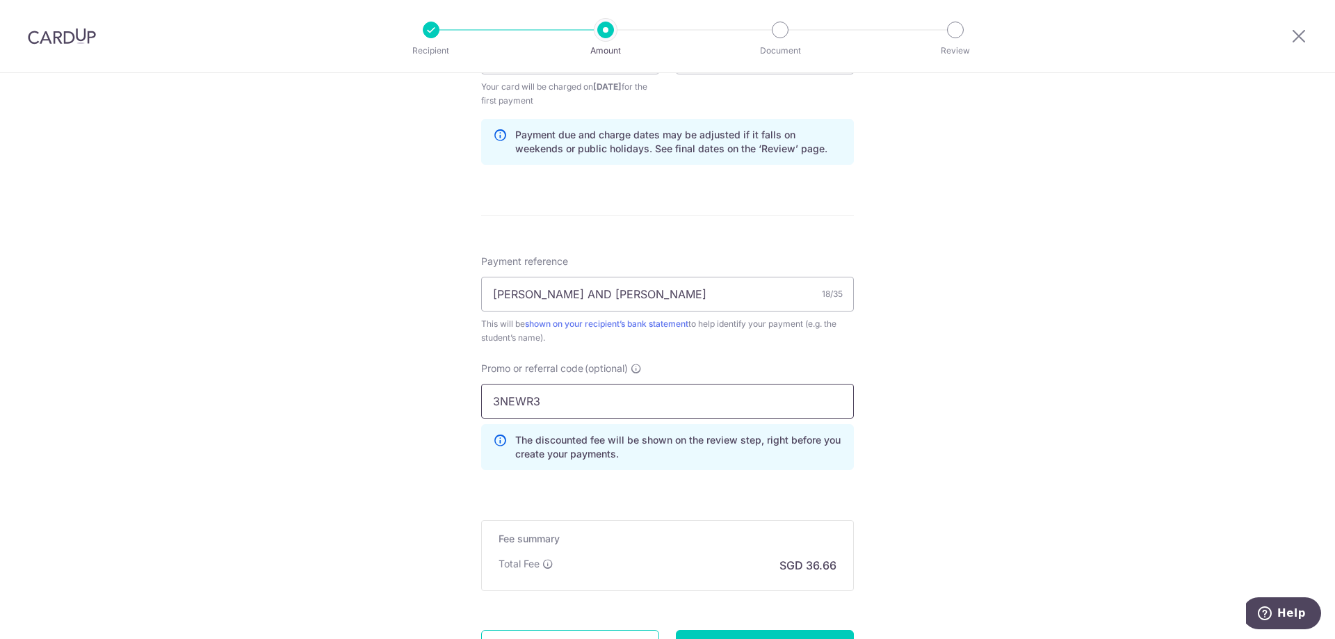
type input "3NEWR3"
click at [363, 396] on div "Tell us more about your payment Enter payment amount SGD 1,410.00 1410.00 Recip…" at bounding box center [667, 73] width 1335 height 1391
drag, startPoint x: 795, startPoint y: 567, endPoint x: 866, endPoint y: 565, distance: 71.6
click at [866, 565] on div "Tell us more about your payment Enter payment amount SGD 1,410.00 1410.00 Recip…" at bounding box center [667, 73] width 1335 height 1391
click at [907, 472] on div "Tell us more about your payment Enter payment amount SGD 1,410.00 1410.00 Recip…" at bounding box center [667, 73] width 1335 height 1391
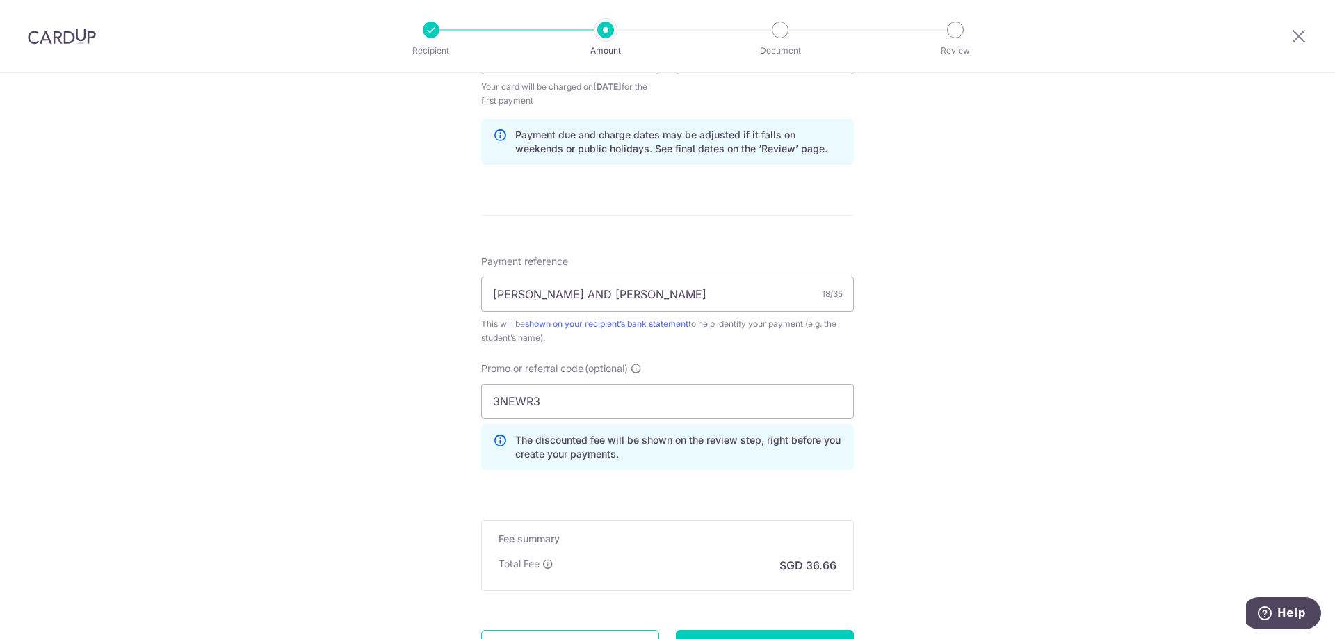
scroll to position [811, 0]
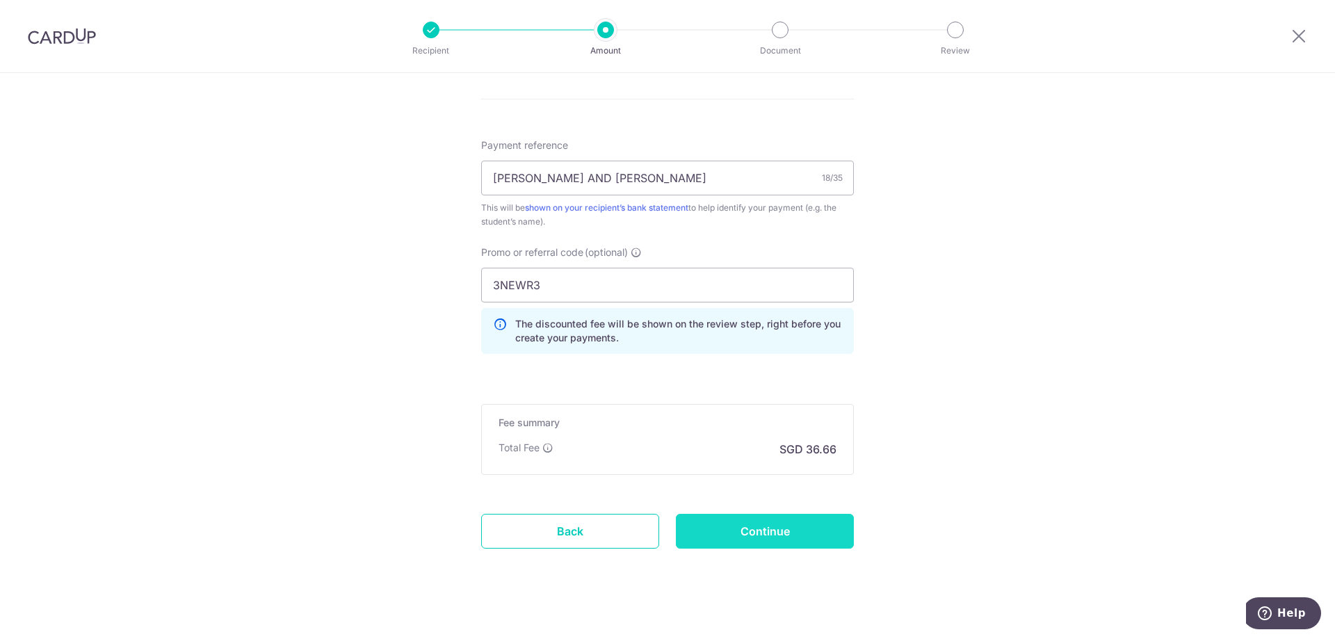
click at [798, 534] on input "Continue" at bounding box center [765, 531] width 178 height 35
type input "Create Schedule"
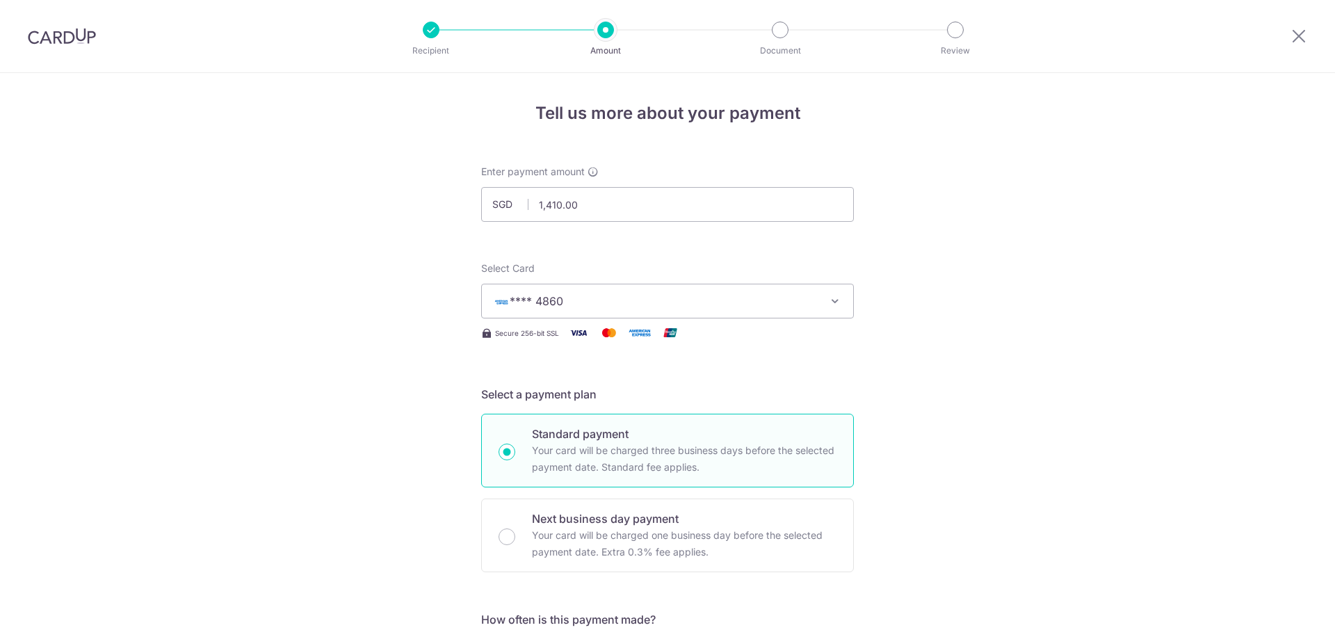
scroll to position [774, 0]
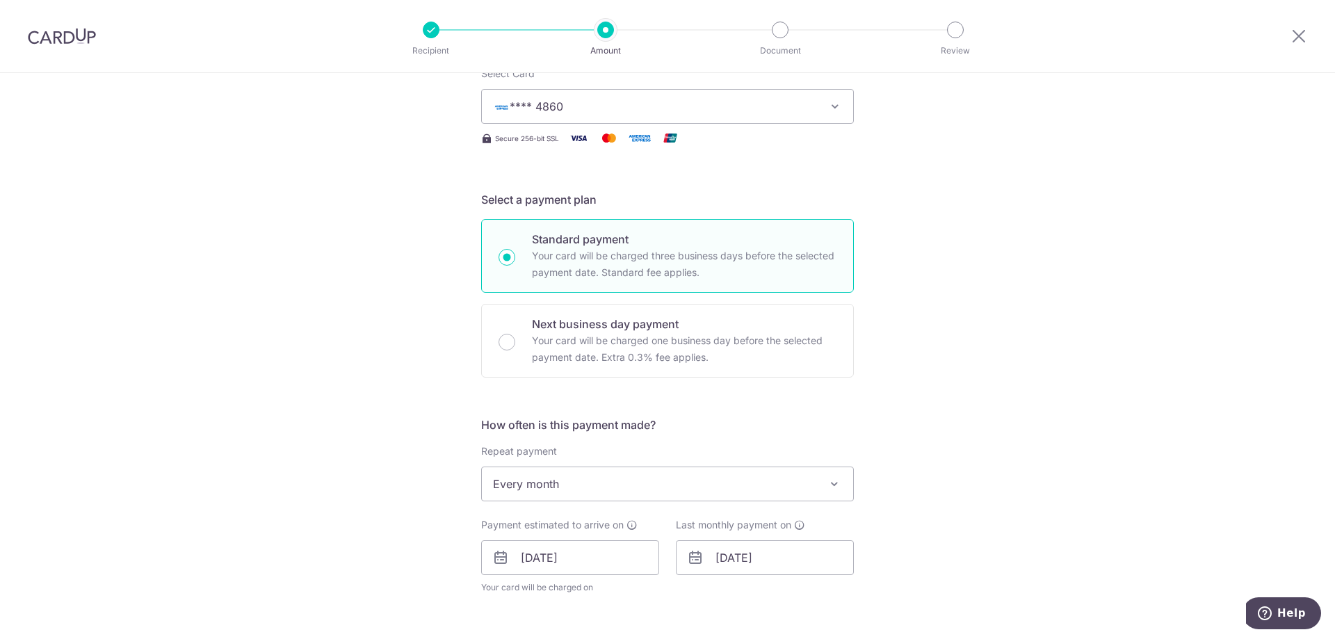
scroll to position [79, 0]
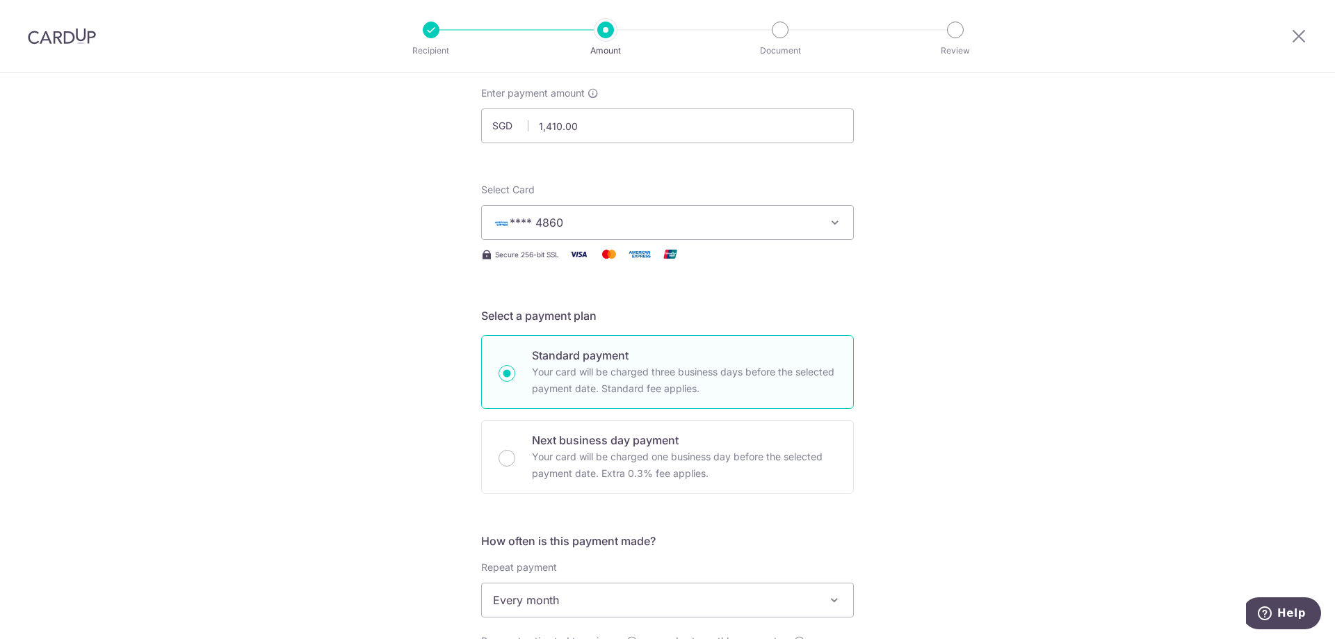
click at [649, 222] on span "**** 4860" at bounding box center [655, 222] width 324 height 17
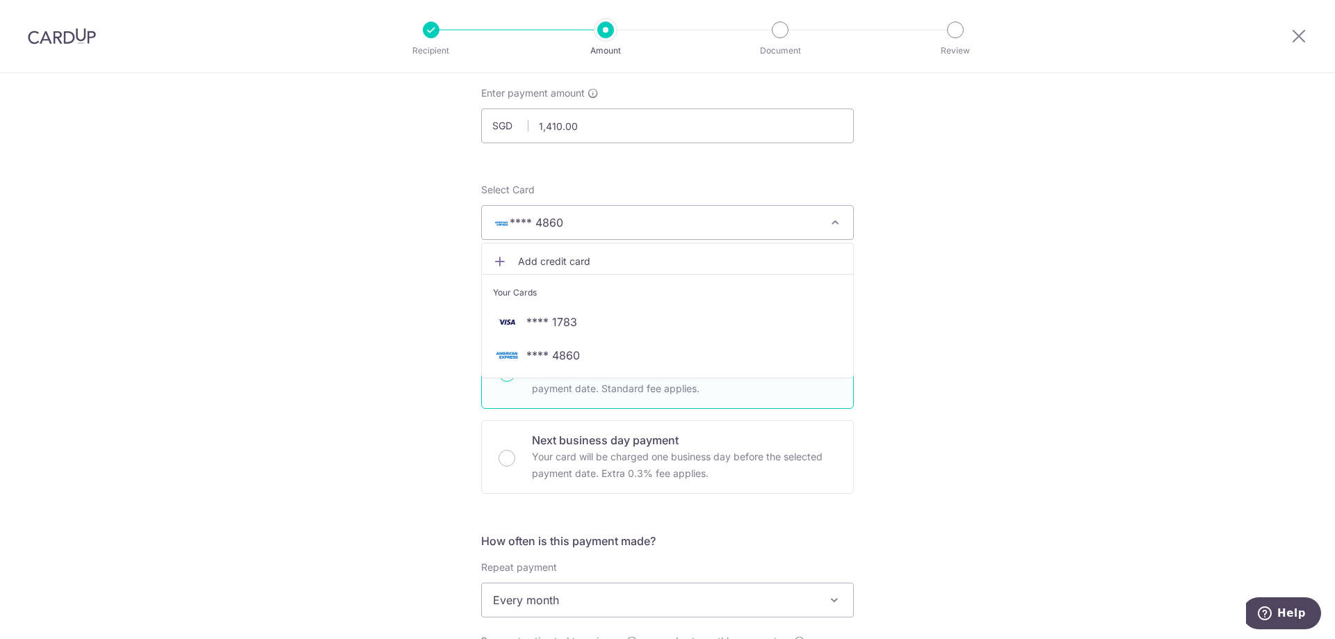
click at [561, 264] on span "Add credit card" at bounding box center [680, 261] width 324 height 14
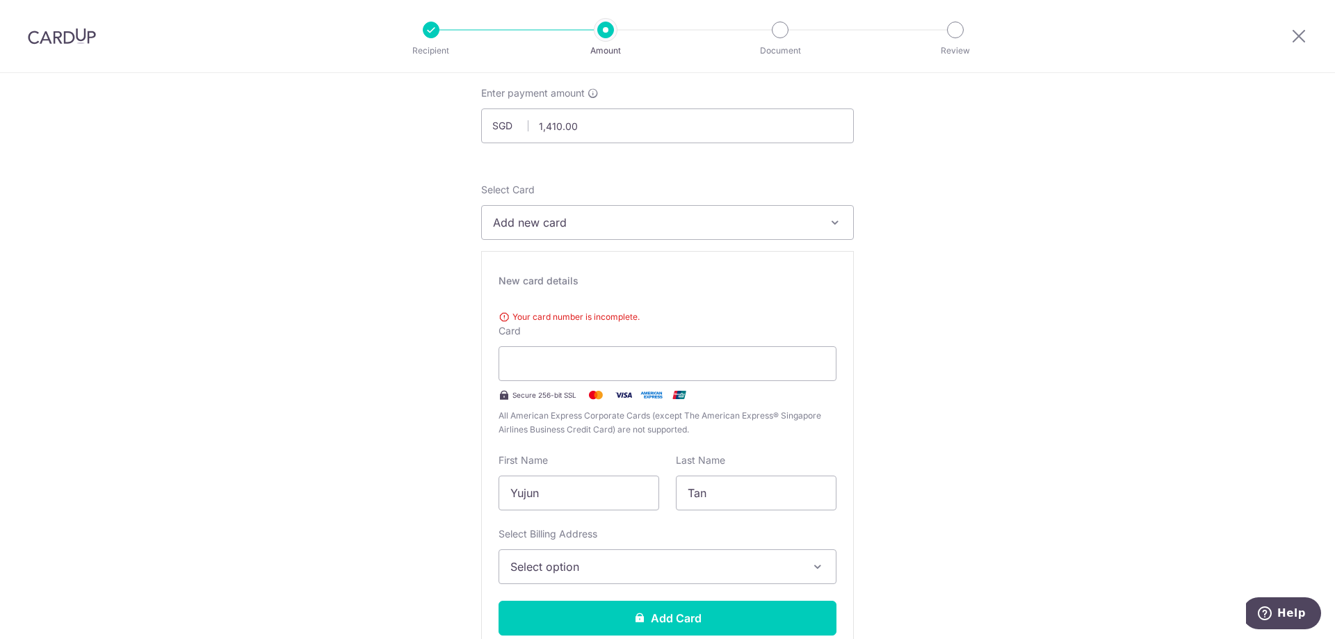
click at [621, 232] on button "Add new card" at bounding box center [667, 222] width 373 height 35
click at [540, 325] on span "**** 1783" at bounding box center [551, 322] width 51 height 17
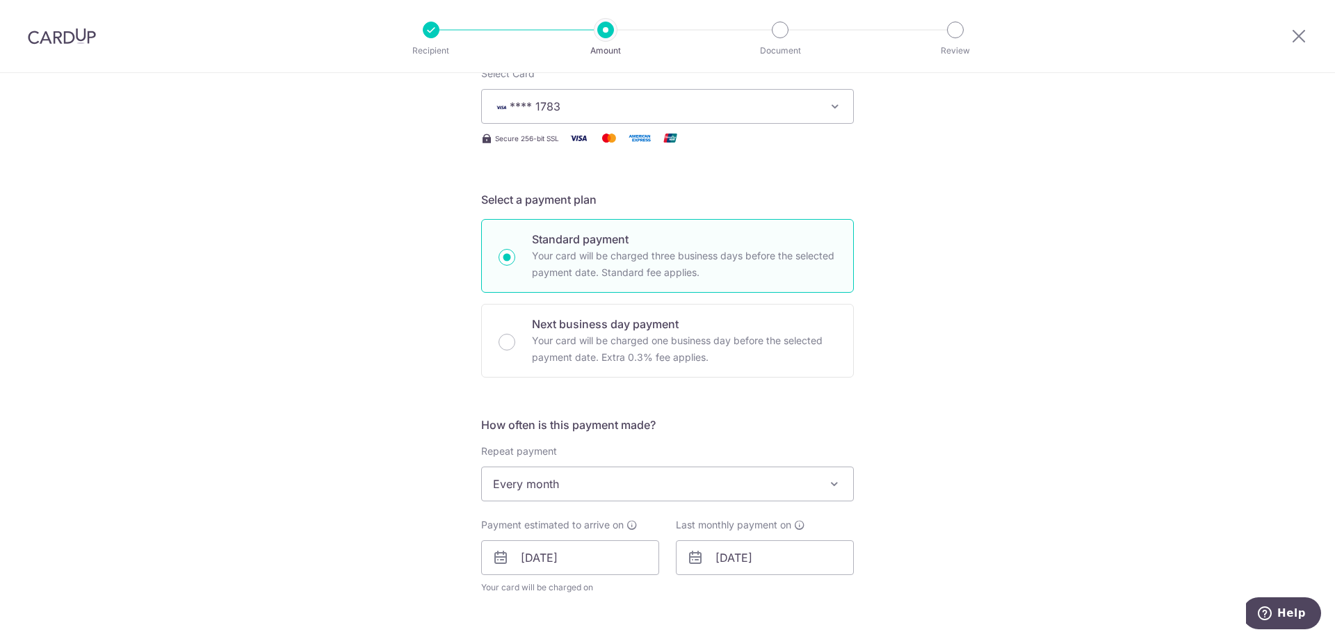
click at [375, 290] on div "Tell us more about your payment Enter payment amount SGD 1,410.00 1410.00 Selec…" at bounding box center [667, 548] width 1335 height 1340
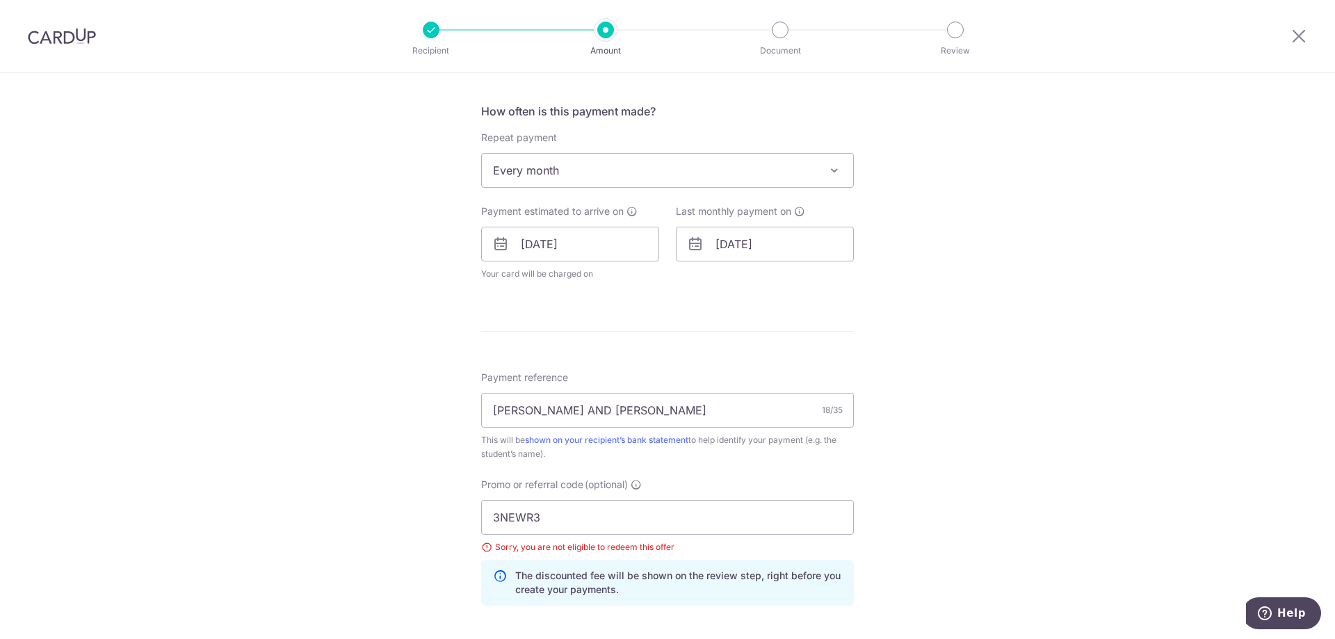
scroll to position [542, 0]
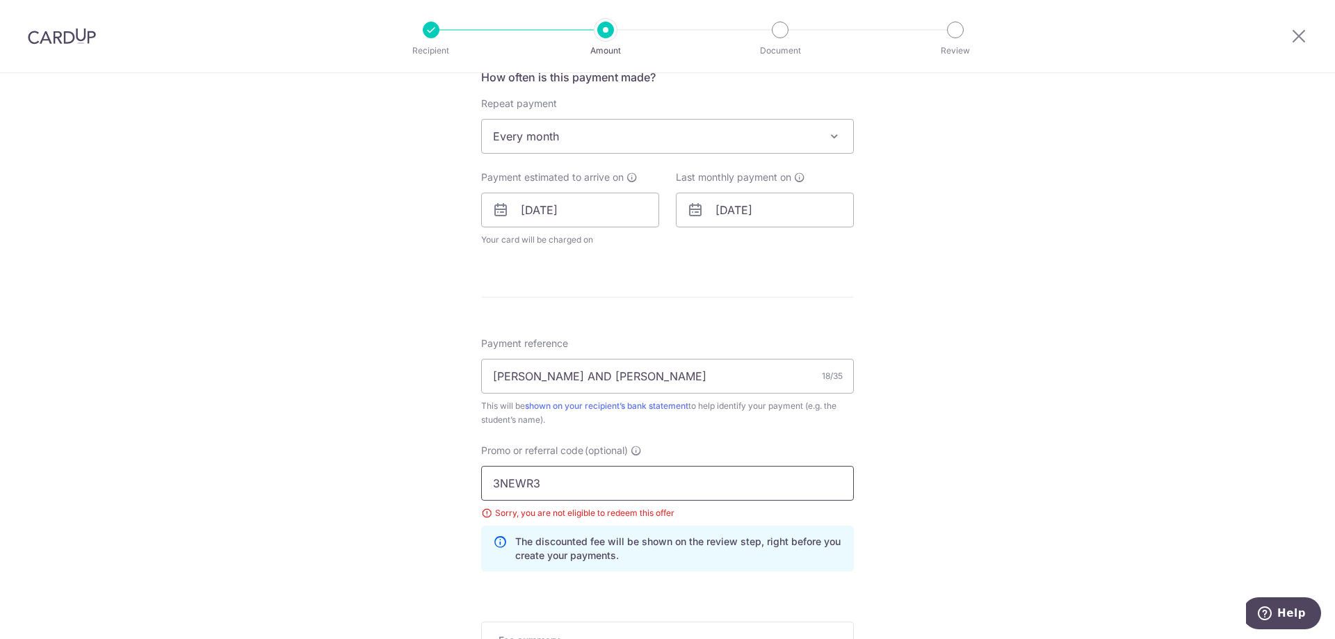
click at [645, 489] on input "3NEWR3" at bounding box center [667, 483] width 373 height 35
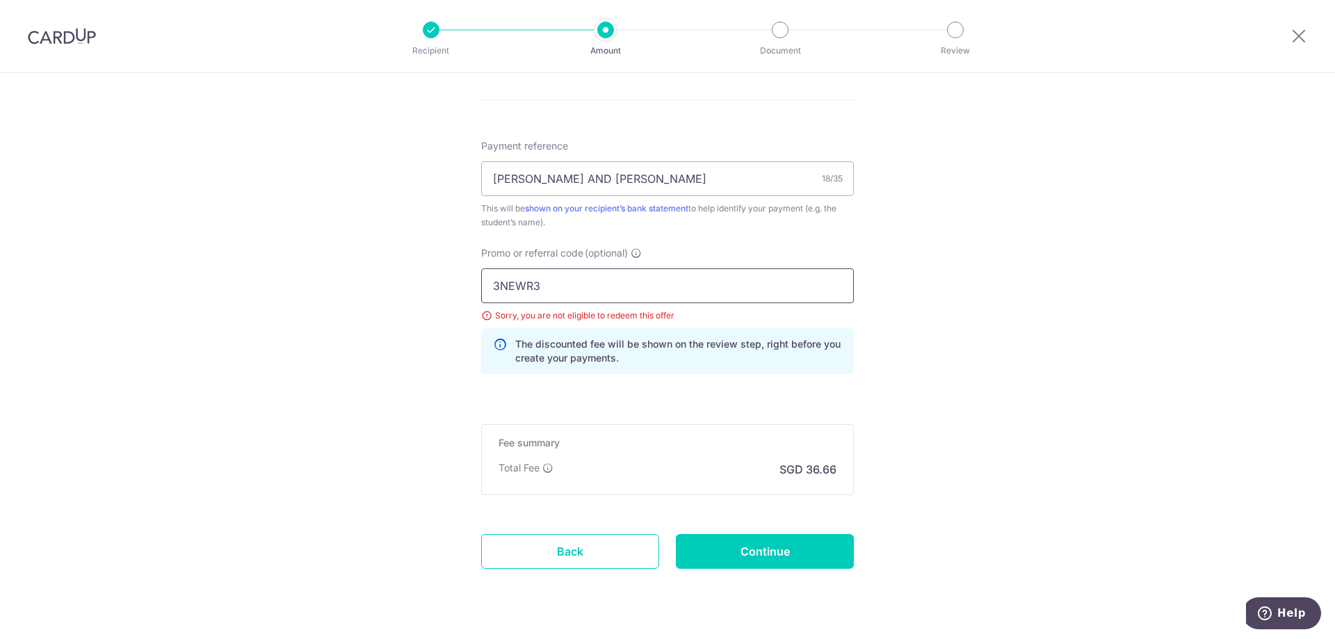
scroll to position [774, 0]
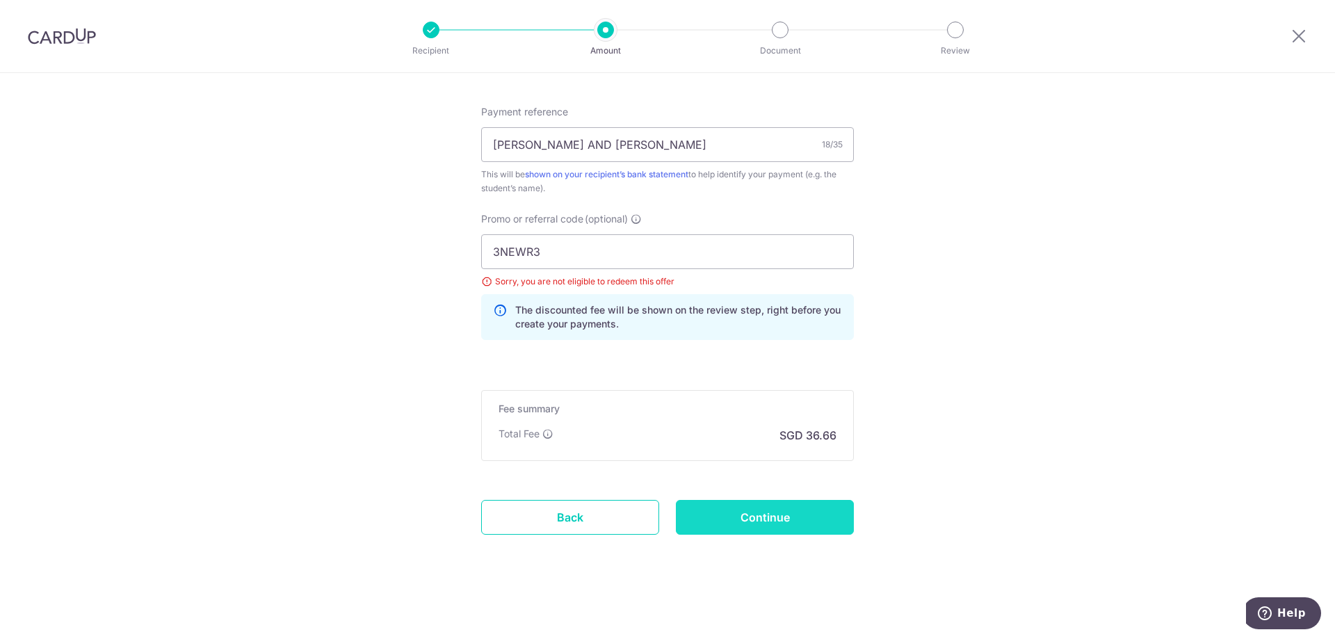
click at [780, 529] on input "Continue" at bounding box center [765, 517] width 178 height 35
type input "Update Schedule"
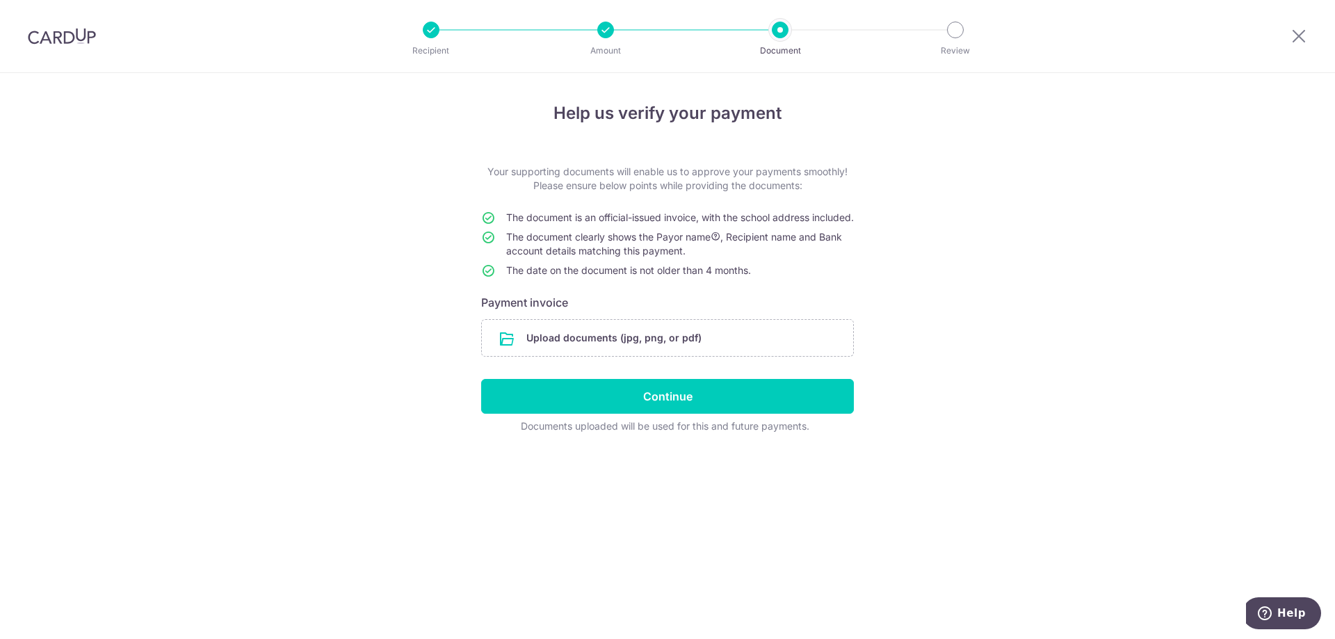
drag, startPoint x: 1000, startPoint y: 219, endPoint x: 1011, endPoint y: 162, distance: 58.0
click at [1001, 216] on div "Help us verify your payment Your supporting documents will enable us to approve…" at bounding box center [667, 356] width 1335 height 566
click at [1121, 259] on div "Help us verify your payment Your supporting documents will enable us to approve…" at bounding box center [667, 356] width 1335 height 566
click at [626, 348] on input "file" at bounding box center [667, 338] width 371 height 36
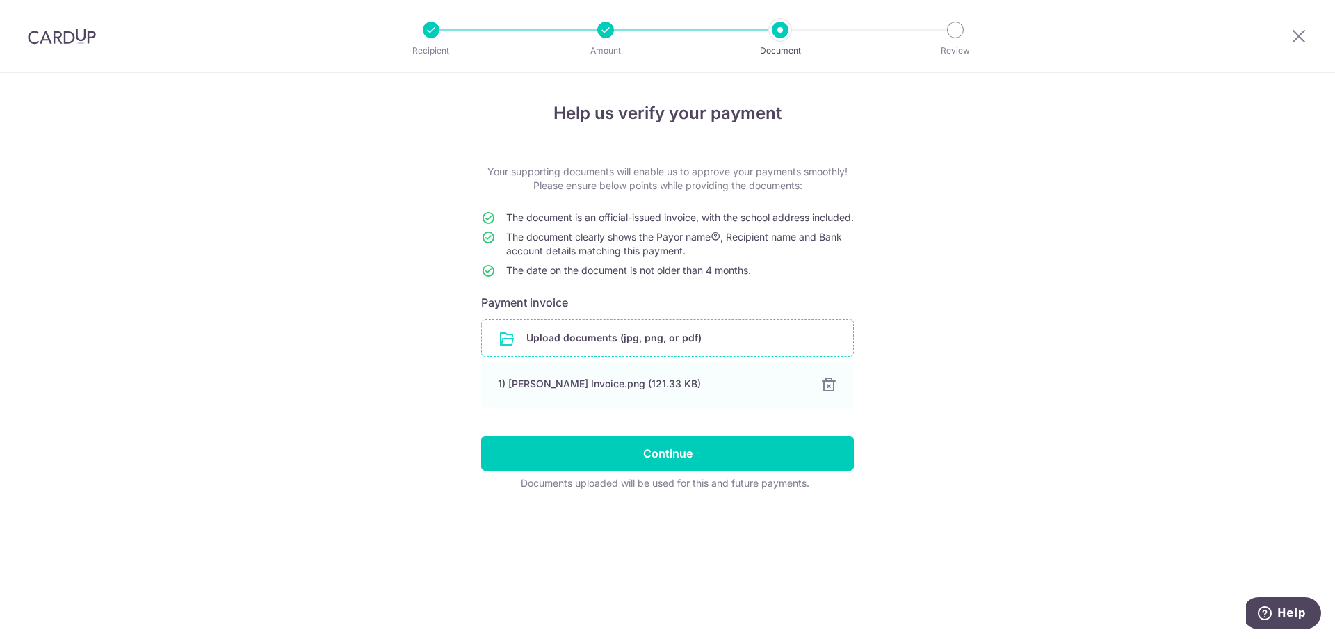
click at [1159, 223] on div "Help us verify your payment Your supporting documents will enable us to approve…" at bounding box center [667, 356] width 1335 height 566
click at [579, 356] on input "file" at bounding box center [667, 338] width 371 height 36
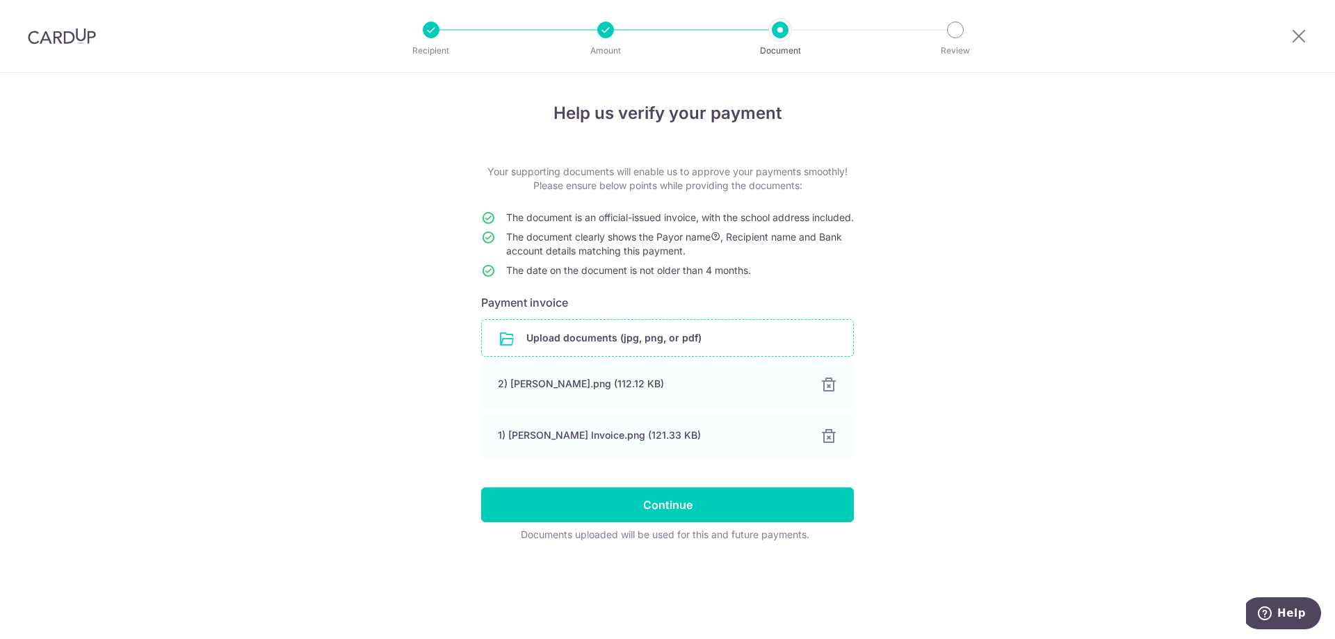
click at [1096, 275] on div "Help us verify your payment Your supporting documents will enable us to approve…" at bounding box center [667, 356] width 1335 height 566
click at [1040, 405] on div "Help us verify your payment Your supporting documents will enable us to approve…" at bounding box center [667, 356] width 1335 height 566
click at [570, 349] on input "file" at bounding box center [667, 338] width 371 height 36
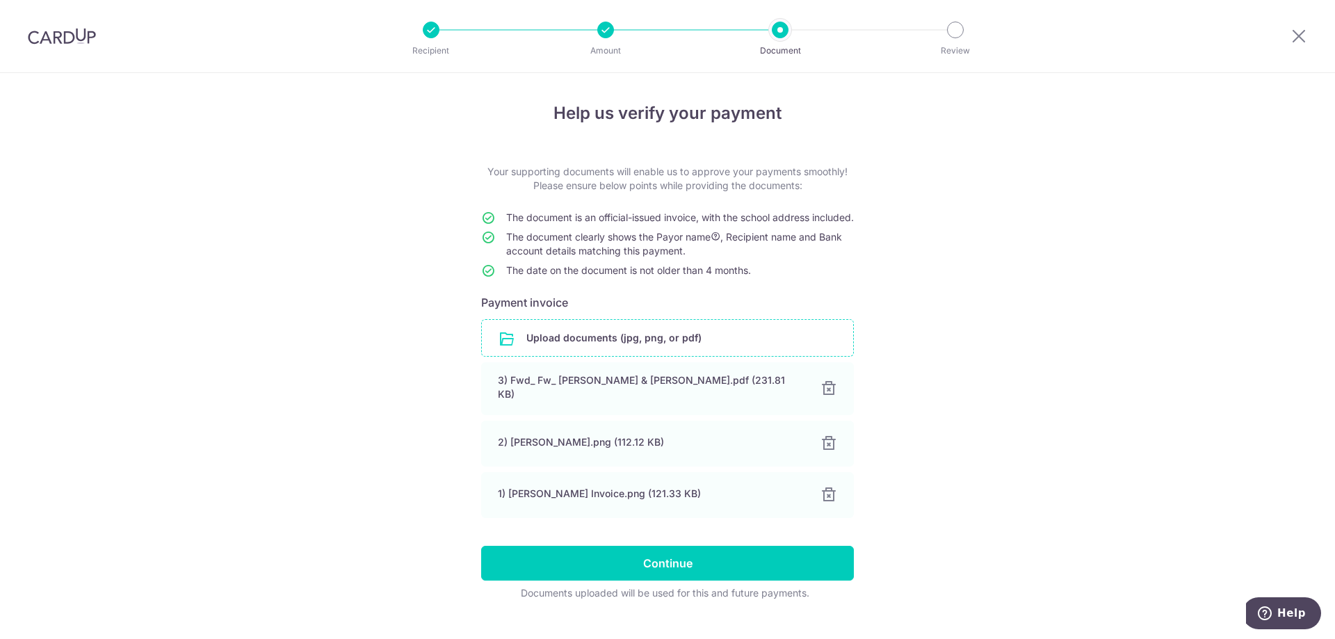
click at [1047, 325] on div "Help us verify your payment Your supporting documents will enable us to approve…" at bounding box center [667, 369] width 1335 height 592
click at [999, 277] on div "Help us verify your payment Your supporting documents will enable us to approve…" at bounding box center [667, 369] width 1335 height 592
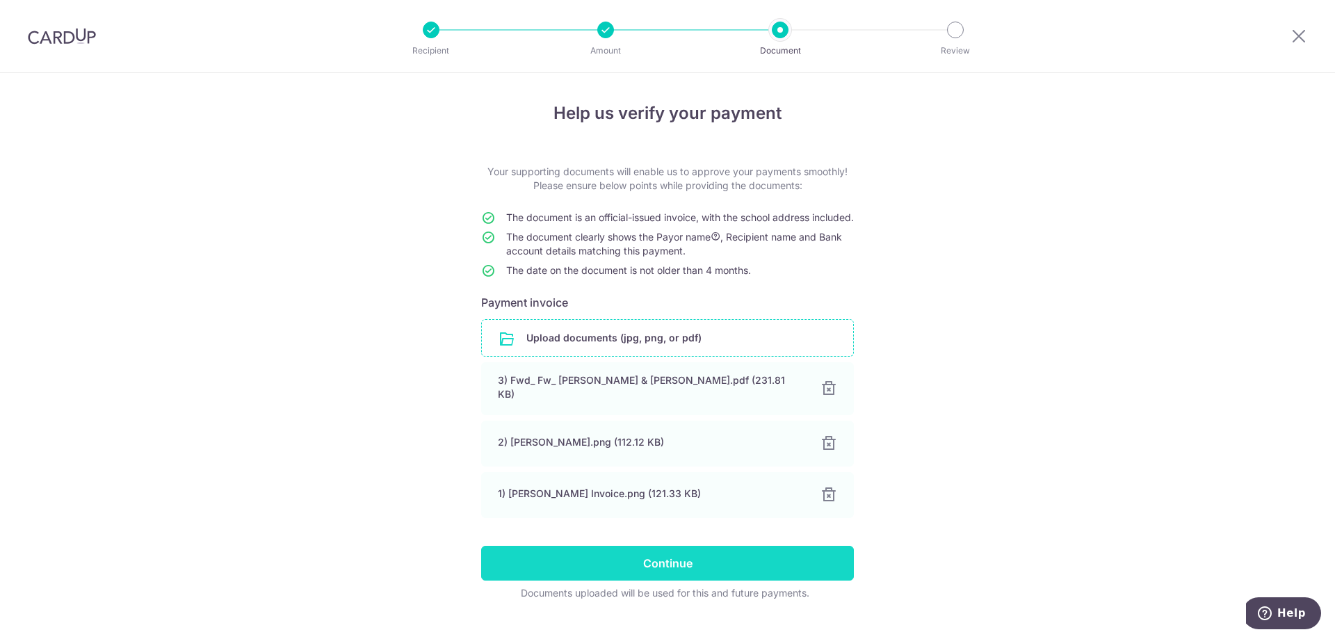
click at [790, 561] on input "Continue" at bounding box center [667, 563] width 373 height 35
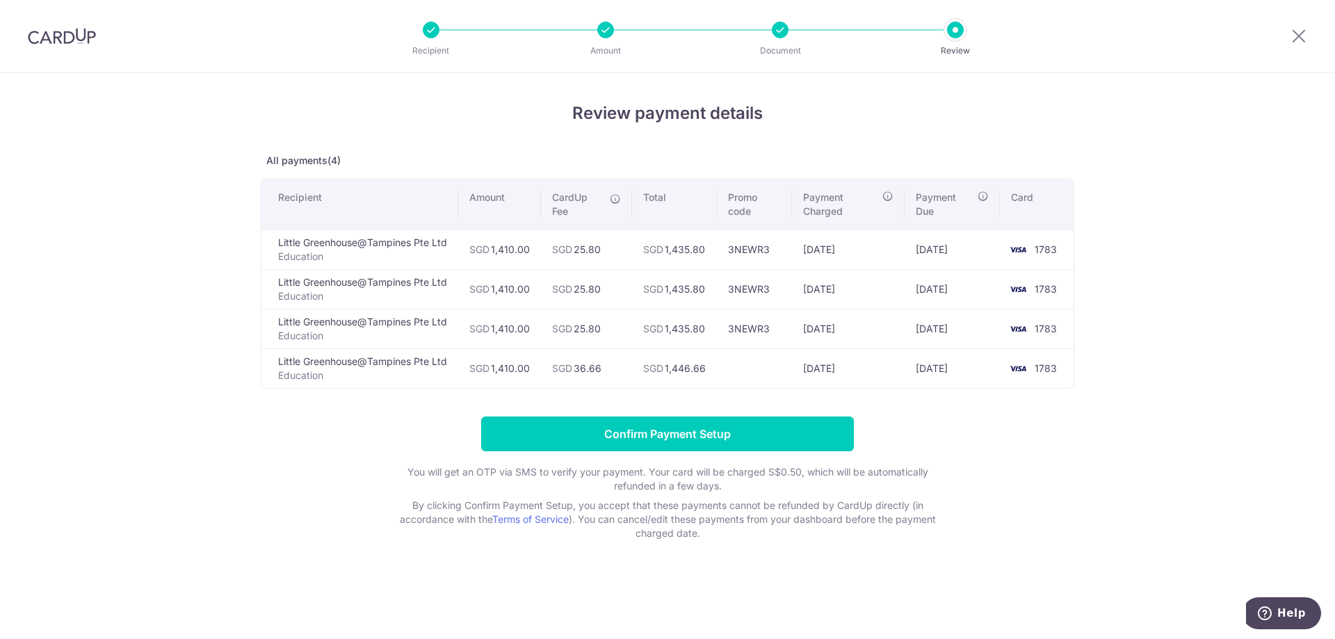
drag, startPoint x: 581, startPoint y: 248, endPoint x: 605, endPoint y: 244, distance: 24.7
click at [605, 244] on td "SGD 25.80" at bounding box center [586, 249] width 91 height 40
drag, startPoint x: 574, startPoint y: 286, endPoint x: 601, endPoint y: 289, distance: 26.5
click at [601, 289] on td "SGD 25.80" at bounding box center [586, 289] width 91 height 40
drag, startPoint x: 582, startPoint y: 330, endPoint x: 594, endPoint y: 325, distance: 12.8
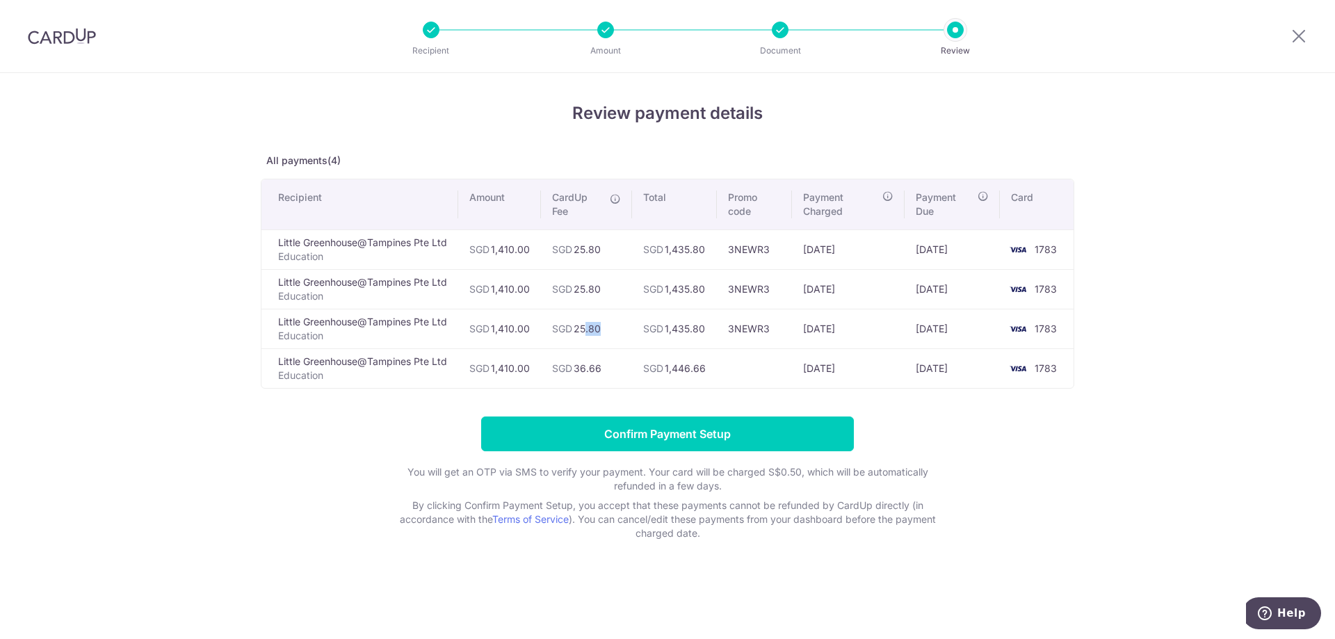
click at [594, 325] on td "SGD 25.80" at bounding box center [586, 329] width 91 height 40
drag, startPoint x: 575, startPoint y: 369, endPoint x: 631, endPoint y: 366, distance: 55.7
click at [631, 366] on td "SGD 36.66" at bounding box center [586, 368] width 91 height 40
drag, startPoint x: 564, startPoint y: 251, endPoint x: 608, endPoint y: 329, distance: 89.7
click at [608, 329] on tbody "Little Greenhouse@Tampines Pte Ltd Education SGD 1,410.00 SGD 25.80 SGD 1,435.8…" at bounding box center [667, 308] width 812 height 159
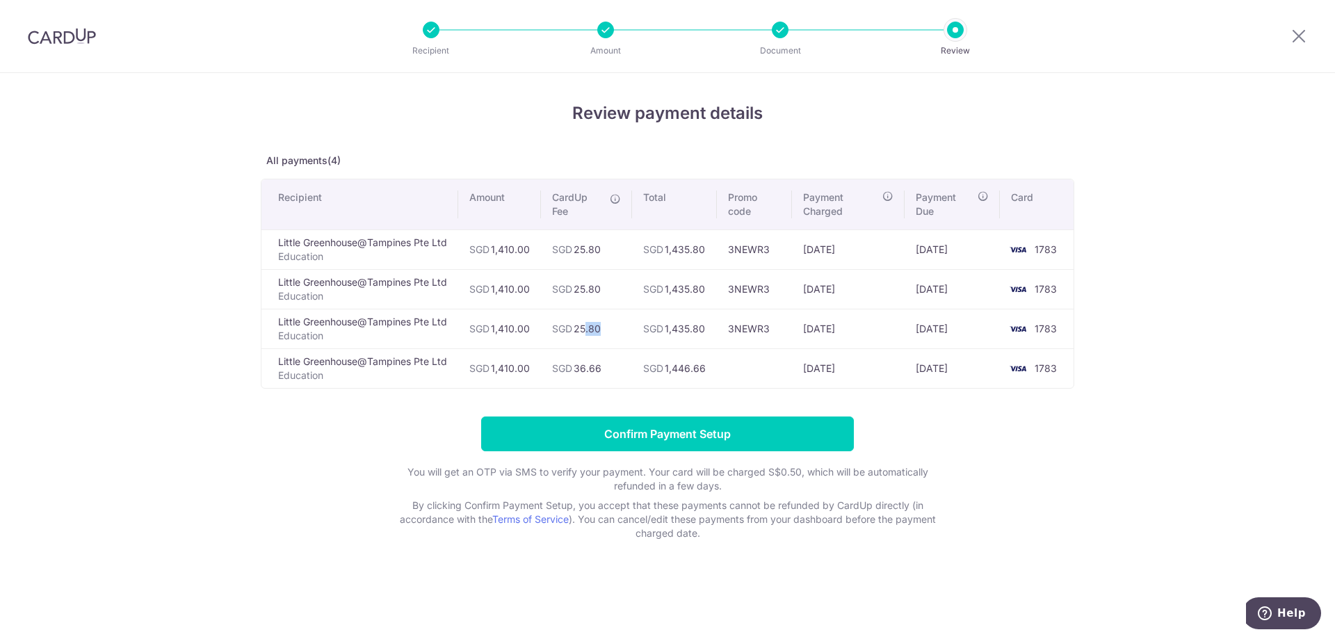
click at [608, 329] on td "SGD 25.80" at bounding box center [586, 329] width 91 height 40
drag, startPoint x: 581, startPoint y: 252, endPoint x: 606, endPoint y: 248, distance: 25.4
click at [606, 248] on td "SGD 25.80" at bounding box center [586, 249] width 91 height 40
drag, startPoint x: 581, startPoint y: 287, endPoint x: 605, endPoint y: 283, distance: 24.7
click at [605, 283] on td "SGD 25.80" at bounding box center [586, 289] width 91 height 40
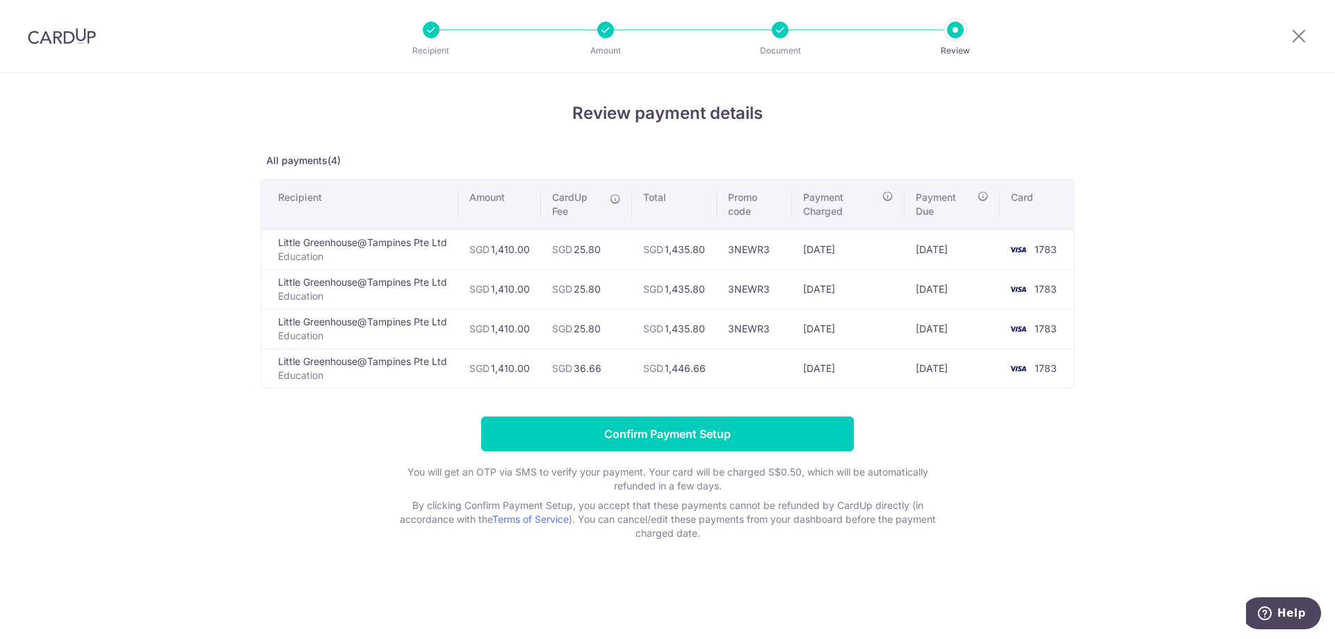
drag, startPoint x: 578, startPoint y: 332, endPoint x: 606, endPoint y: 329, distance: 27.3
click at [606, 329] on td "SGD 25.80" at bounding box center [586, 329] width 91 height 40
click at [612, 362] on td "SGD 36.66" at bounding box center [586, 368] width 91 height 40
click at [610, 362] on td "SGD 36.66" at bounding box center [586, 368] width 91 height 40
drag, startPoint x: 761, startPoint y: 282, endPoint x: 781, endPoint y: 279, distance: 20.3
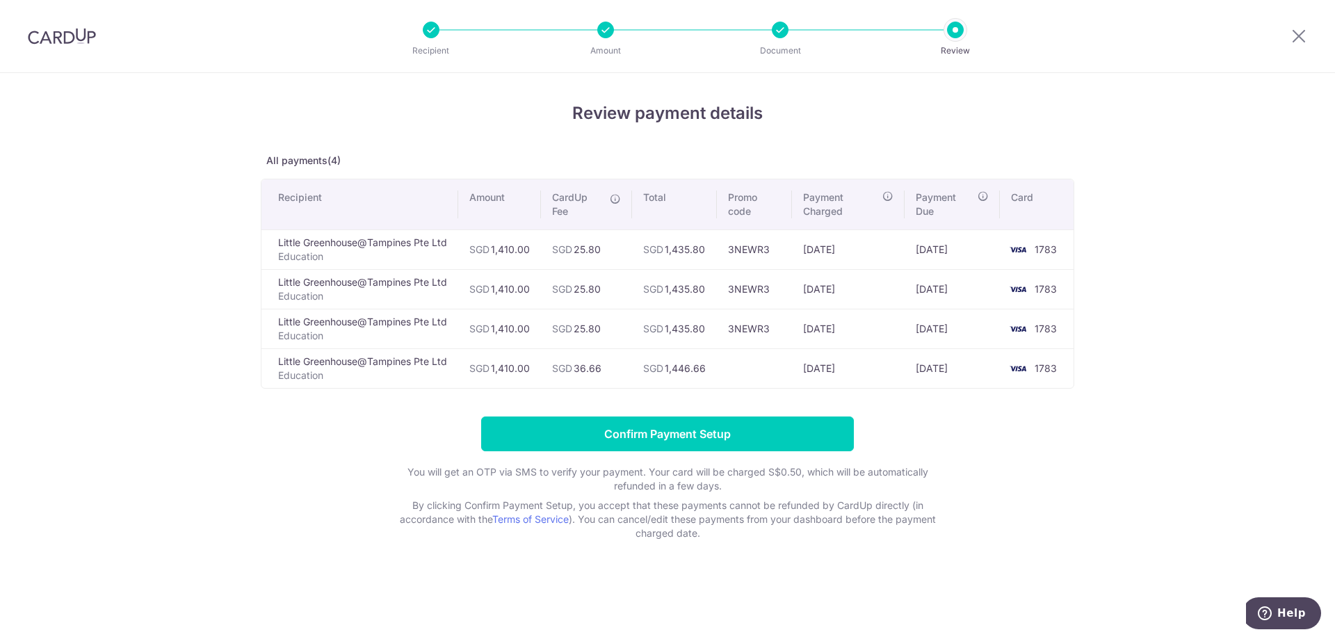
click at [781, 279] on td "3NEWR3" at bounding box center [754, 289] width 75 height 40
drag, startPoint x: 739, startPoint y: 327, endPoint x: 769, endPoint y: 327, distance: 29.9
click at [769, 327] on td "3NEWR3" at bounding box center [754, 329] width 75 height 40
click at [749, 284] on td "3NEWR3" at bounding box center [754, 289] width 75 height 40
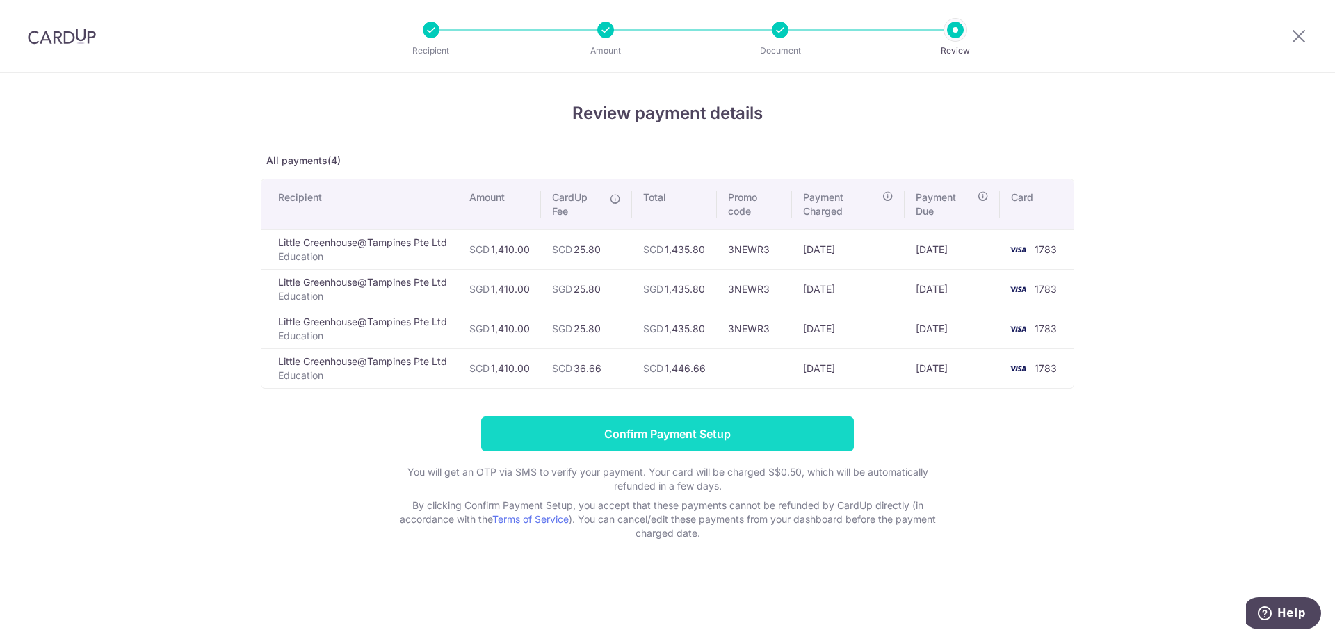
drag, startPoint x: 778, startPoint y: 439, endPoint x: 770, endPoint y: 448, distance: 12.3
click at [771, 451] on form "Confirm Payment Setup You will get an OTP via SMS to verify your payment. Your …" at bounding box center [667, 478] width 813 height 124
click at [763, 421] on input "Confirm Payment Setup" at bounding box center [667, 433] width 373 height 35
